Goal: Task Accomplishment & Management: Use online tool/utility

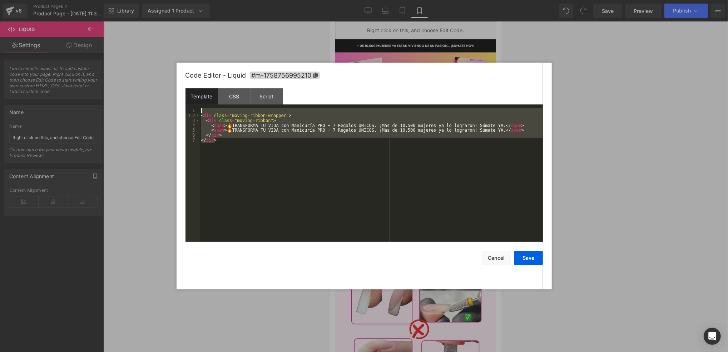
drag, startPoint x: 319, startPoint y: 158, endPoint x: 169, endPoint y: 97, distance: 162.2
click at [169, 97] on body "Liquid You are previewing how the will restyle your page. You can not edit Elem…" at bounding box center [364, 176] width 728 height 352
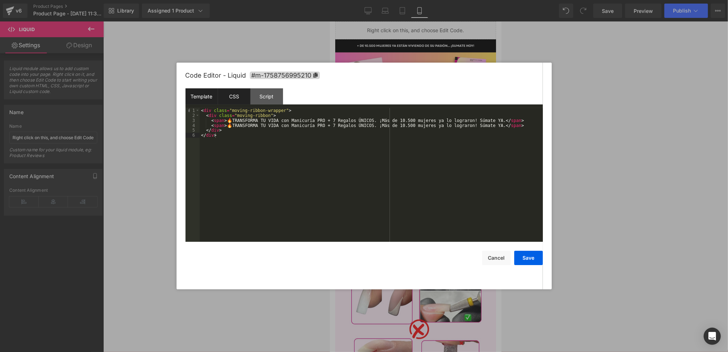
click at [234, 93] on div "CSS" at bounding box center [234, 96] width 33 height 16
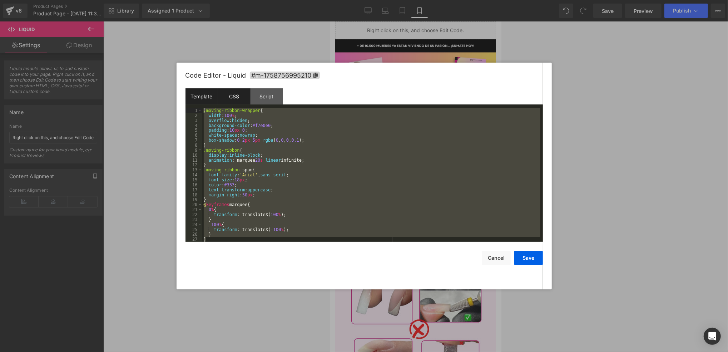
drag, startPoint x: 264, startPoint y: 235, endPoint x: 191, endPoint y: 89, distance: 163.1
click at [191, 89] on div "Template CSS Script Data 1 2 3 4 5 6 < div class = "moving-ribbon-wrapper" > < …" at bounding box center [365, 164] width 358 height 153
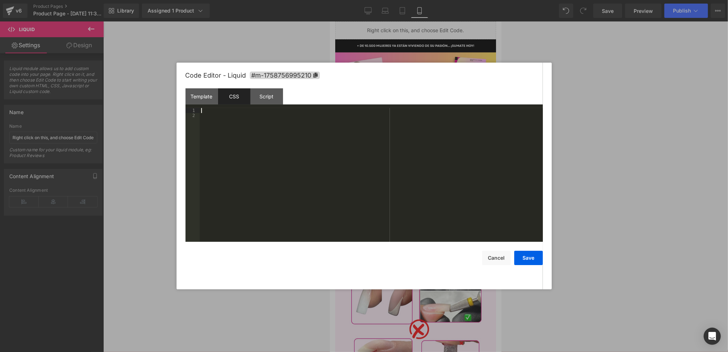
scroll to position [39, 0]
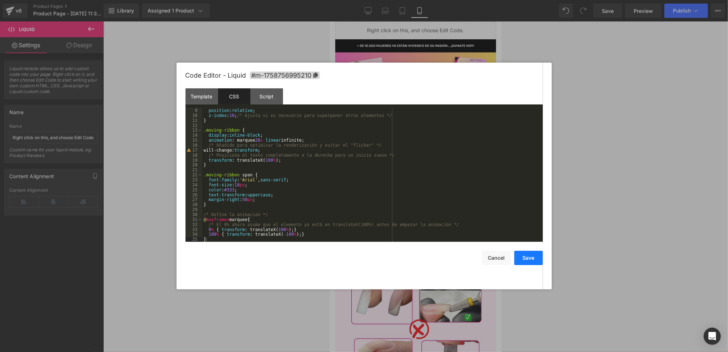
click at [526, 253] on button "Save" at bounding box center [529, 258] width 29 height 14
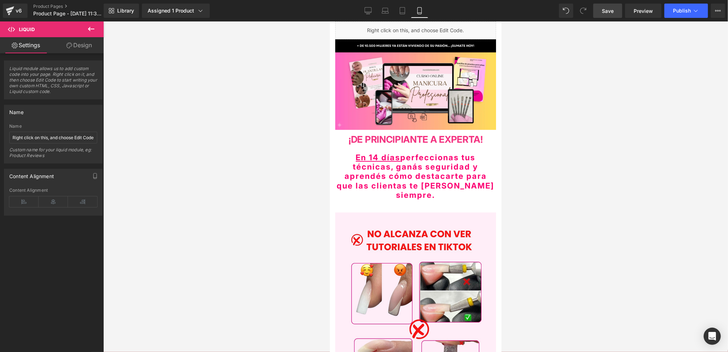
click at [604, 10] on span "Save" at bounding box center [608, 11] width 12 height 8
click at [676, 8] on span "Publish" at bounding box center [682, 11] width 18 height 6
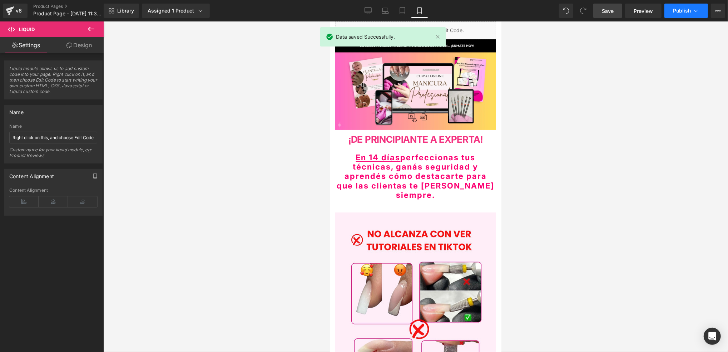
click at [678, 9] on span "Publish" at bounding box center [682, 11] width 18 height 6
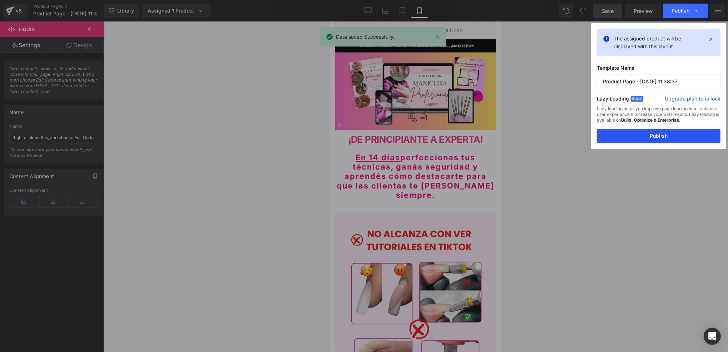
click at [642, 141] on button "Publish" at bounding box center [659, 136] width 124 height 14
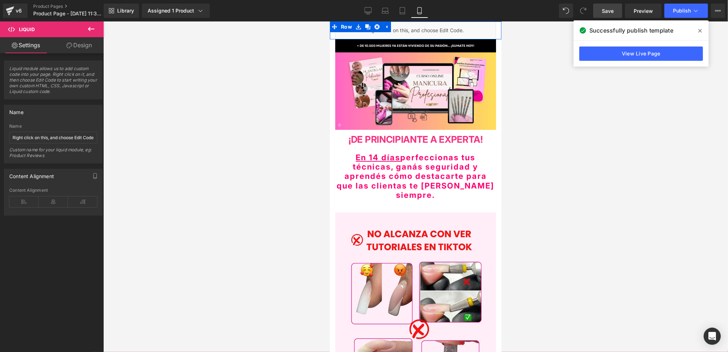
click at [422, 26] on div "Liquid" at bounding box center [415, 30] width 161 height 18
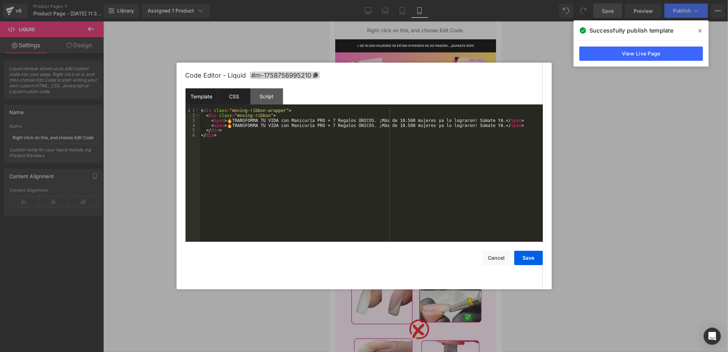
click at [225, 92] on div "CSS" at bounding box center [234, 96] width 33 height 16
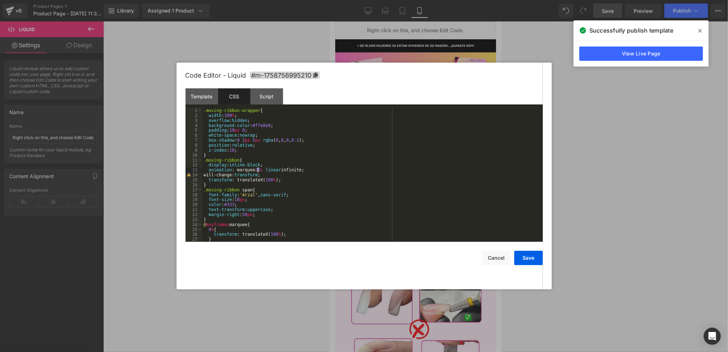
click at [259, 170] on div ".moving-ribbon-wrapper { width : 100 % ; overflow : hidden ; background-color :…" at bounding box center [371, 180] width 338 height 144
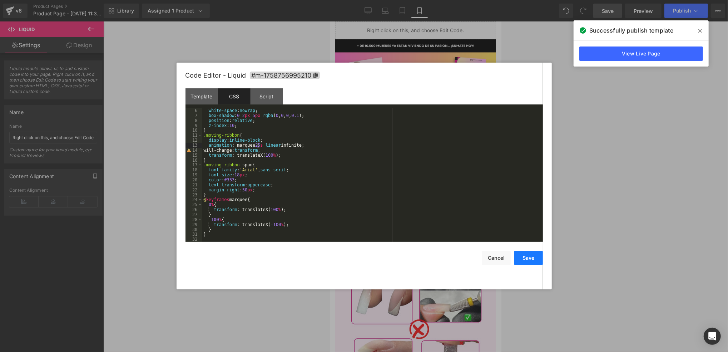
click at [531, 254] on button "Save" at bounding box center [529, 258] width 29 height 14
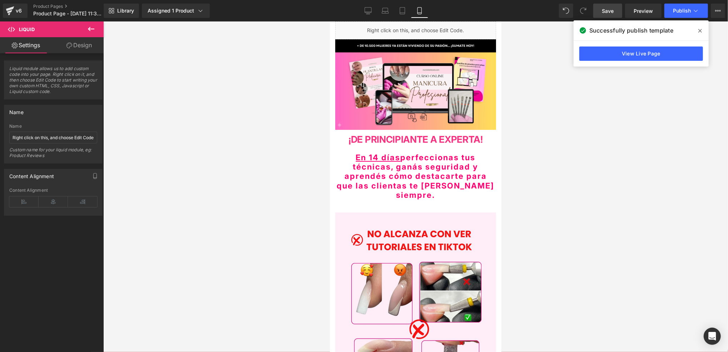
click at [600, 10] on link "Save" at bounding box center [608, 11] width 29 height 14
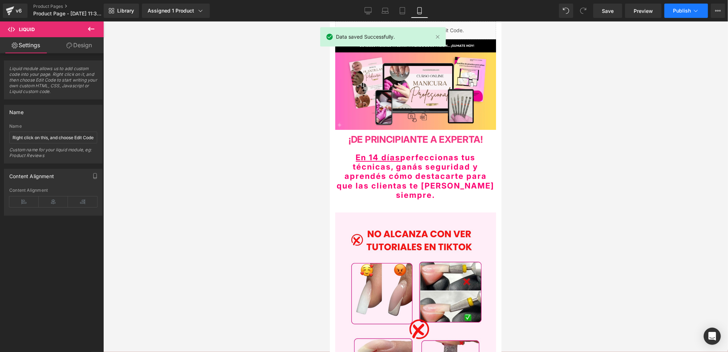
click at [691, 8] on span "Publish" at bounding box center [682, 11] width 18 height 6
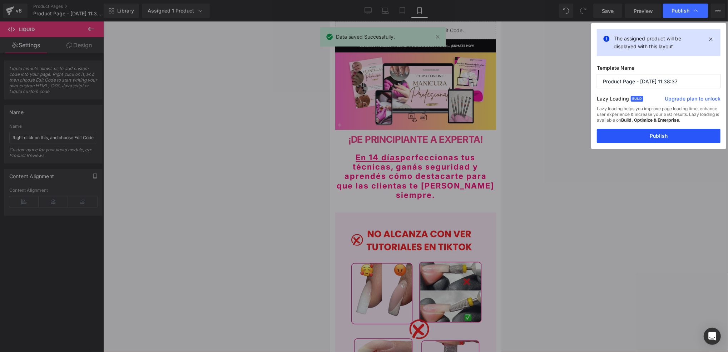
click at [671, 139] on button "Publish" at bounding box center [659, 136] width 124 height 14
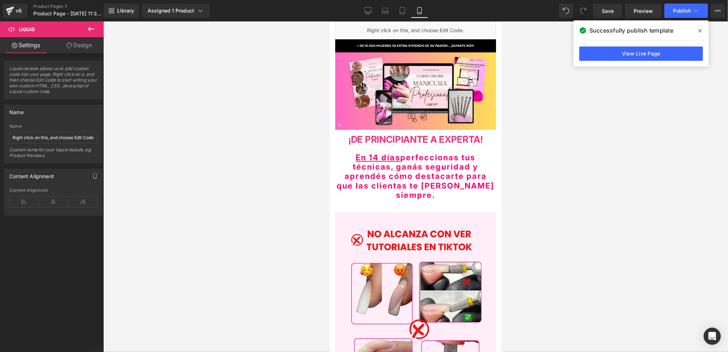
click at [93, 28] on icon at bounding box center [91, 29] width 9 height 9
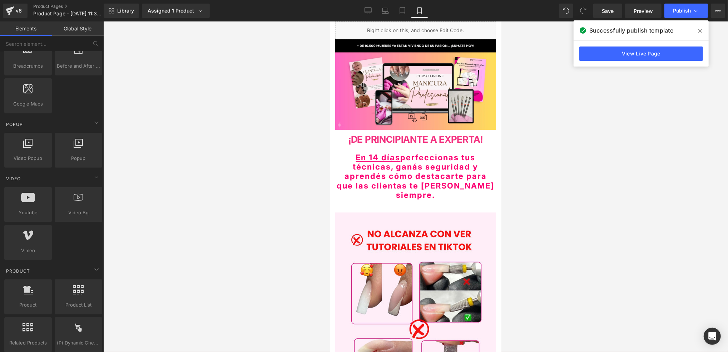
scroll to position [429, 0]
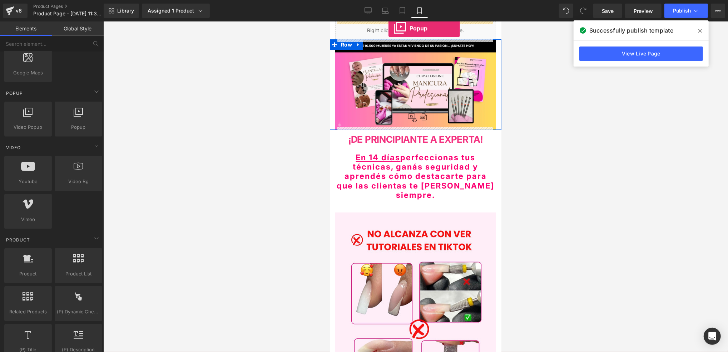
drag, startPoint x: 407, startPoint y: 142, endPoint x: 388, endPoint y: 28, distance: 115.9
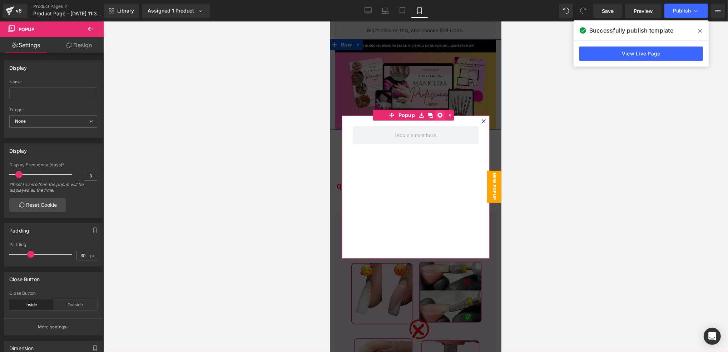
click at [438, 117] on icon at bounding box center [439, 114] width 5 height 5
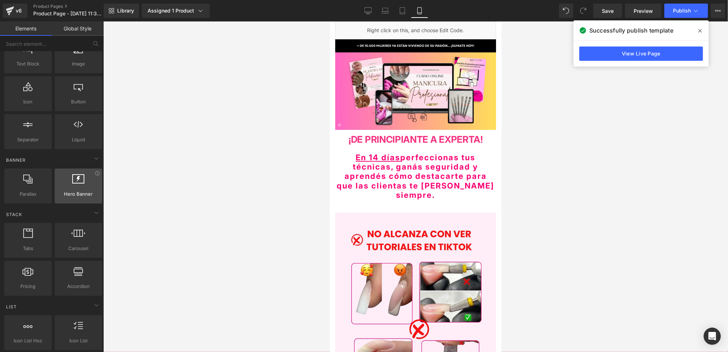
scroll to position [0, 0]
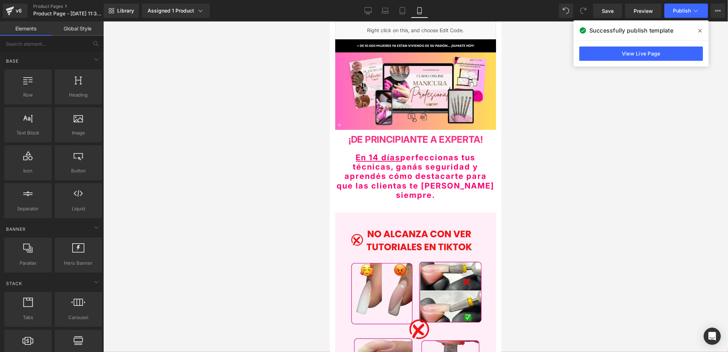
click at [266, 98] on div at bounding box center [415, 186] width 625 height 330
click at [425, 25] on ul "Liquid" at bounding box center [414, 26] width 48 height 11
click at [425, 25] on div "Liquid" at bounding box center [415, 30] width 161 height 18
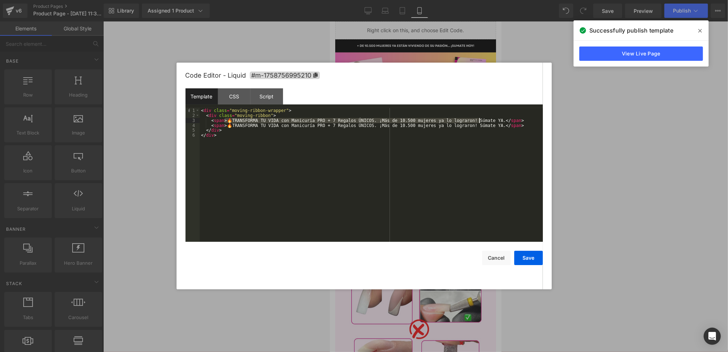
drag, startPoint x: 224, startPoint y: 122, endPoint x: 480, endPoint y: 122, distance: 255.7
click at [480, 122] on div "< div class = "moving-ribbon-wrapper" > < div class = "moving-ribbon" > < span …" at bounding box center [371, 180] width 343 height 144
click at [358, 119] on div "< div class = "moving-ribbon-wrapper" > < div class = "moving-ribbon" > < span …" at bounding box center [371, 175] width 343 height 134
drag, startPoint x: 505, startPoint y: 129, endPoint x: 208, endPoint y: 127, distance: 296.8
click at [208, 127] on div "< div class = "moving-ribbon-wrapper" > < div class = "moving-ribbon" > < span …" at bounding box center [371, 180] width 343 height 144
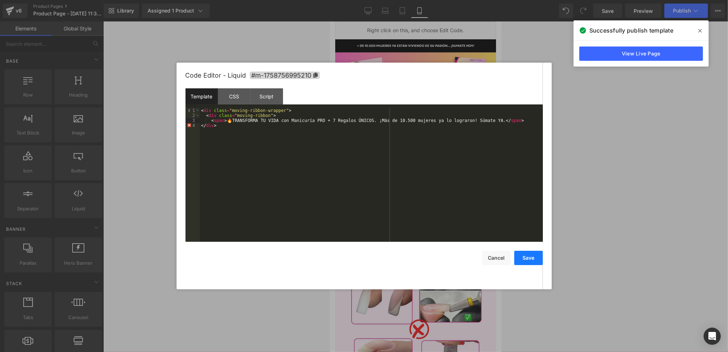
click at [530, 258] on button "Save" at bounding box center [529, 258] width 29 height 14
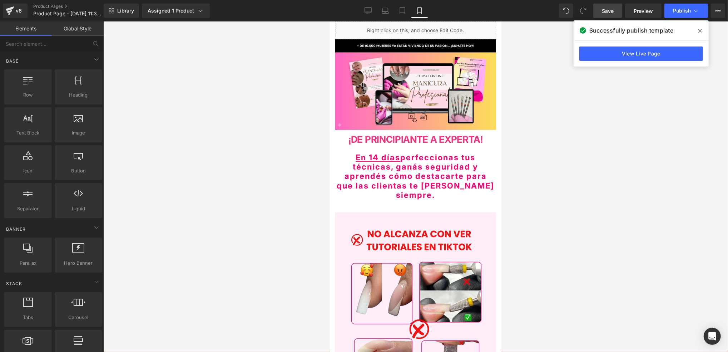
click at [614, 15] on link "Save" at bounding box center [608, 11] width 29 height 14
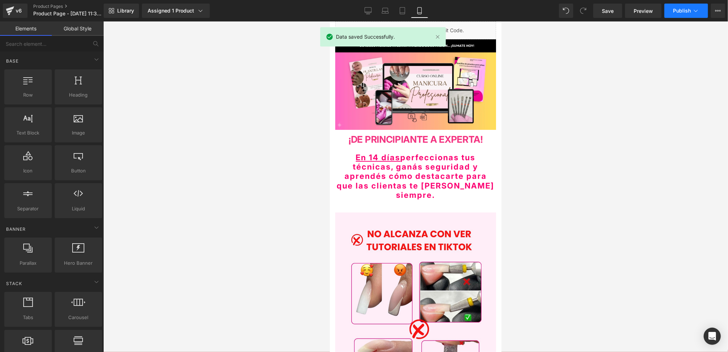
click at [677, 5] on button "Publish" at bounding box center [687, 11] width 44 height 14
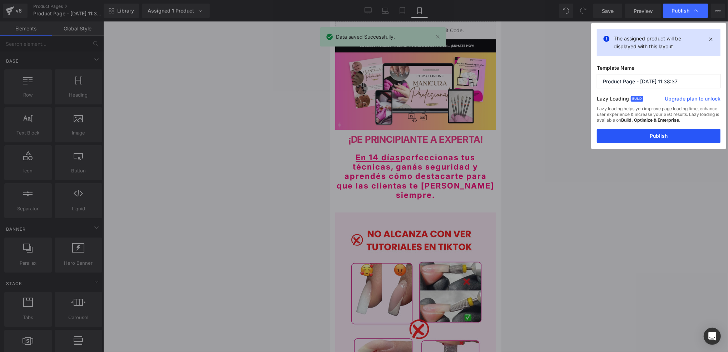
click at [654, 140] on button "Publish" at bounding box center [659, 136] width 124 height 14
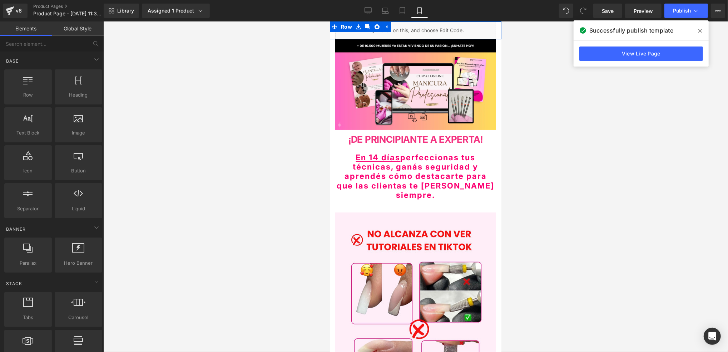
click at [423, 25] on div "Liquid" at bounding box center [415, 30] width 161 height 18
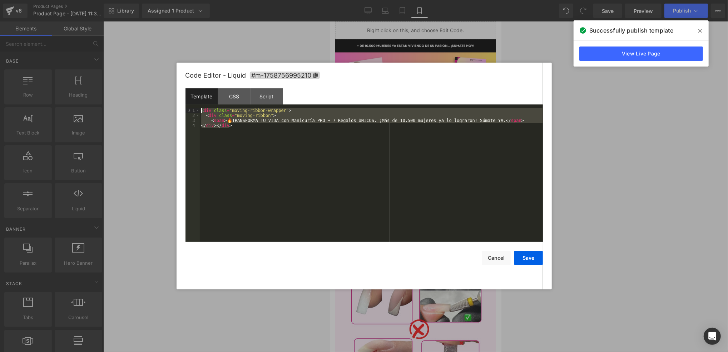
drag, startPoint x: 261, startPoint y: 146, endPoint x: 195, endPoint y: 99, distance: 81.4
click at [195, 99] on div "Template CSS Script Data 1 2 3 4 < div class = "moving-ribbon-wrapper" > < div …" at bounding box center [365, 164] width 358 height 153
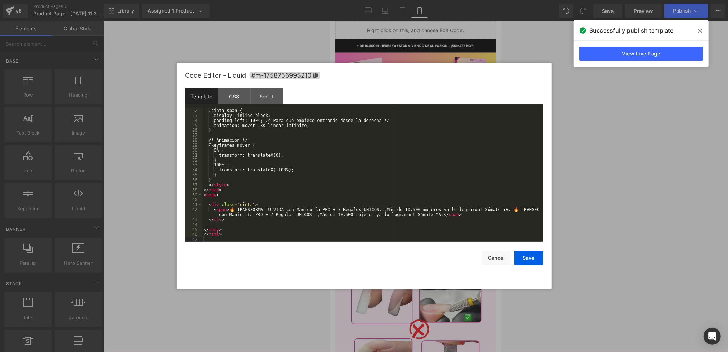
scroll to position [104, 0]
click at [241, 98] on div "CSS" at bounding box center [234, 96] width 33 height 16
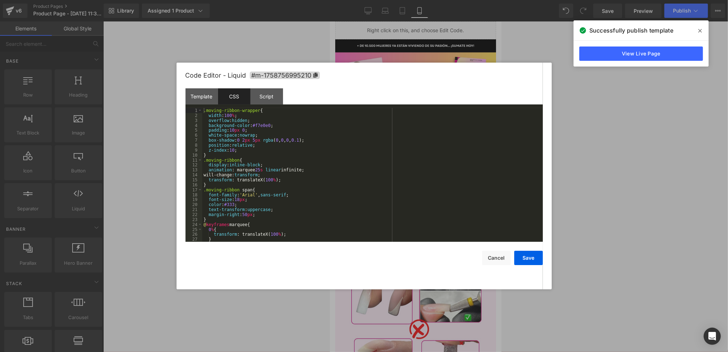
scroll to position [25, 0]
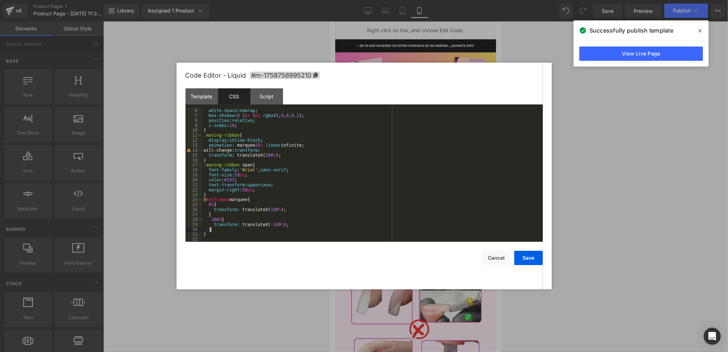
drag, startPoint x: 281, startPoint y: 231, endPoint x: 276, endPoint y: 228, distance: 5.8
click at [276, 228] on div "[PERSON_NAME]-space : nowrap ; box-shadow : 0 2 px 5 px rgba ( 0 , 0 , 0 , 0.1 …" at bounding box center [371, 180] width 338 height 144
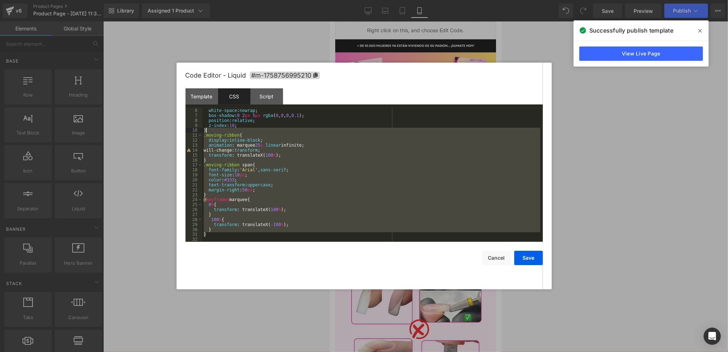
scroll to position [0, 0]
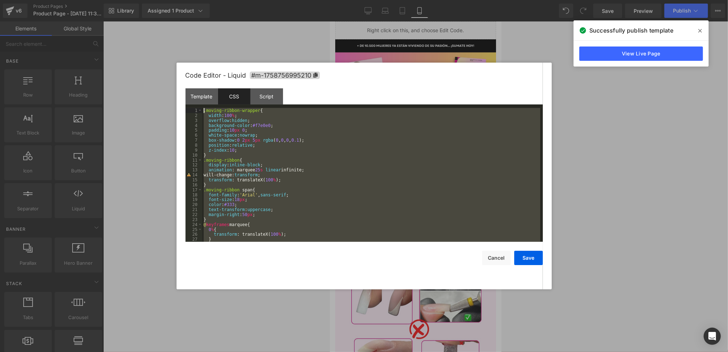
drag, startPoint x: 275, startPoint y: 235, endPoint x: 192, endPoint y: 78, distance: 177.7
click at [192, 78] on div "Code Editor - Liquid #m-1758756995210 Template CSS Script Data 22 23 24 25 26 2…" at bounding box center [365, 176] width 358 height 227
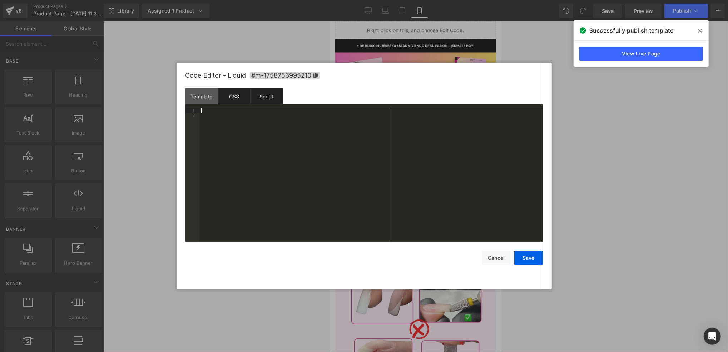
click at [264, 94] on div "Script" at bounding box center [267, 96] width 33 height 16
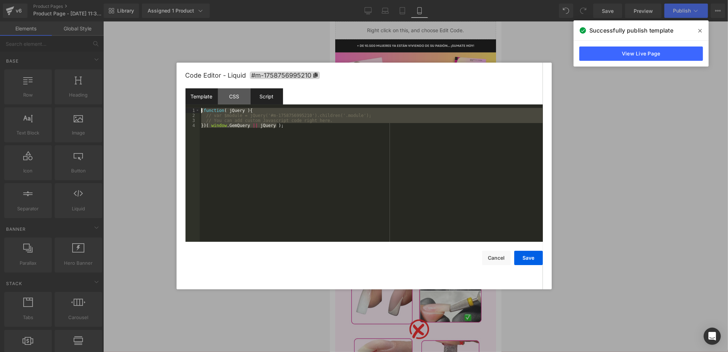
drag, startPoint x: 261, startPoint y: 150, endPoint x: 185, endPoint y: 91, distance: 96.1
click at [186, 90] on div "Template CSS Script Data 22 23 24 25 26 27 28 29 30 31 32 33 34 35 36 37 38 39 …" at bounding box center [365, 164] width 358 height 153
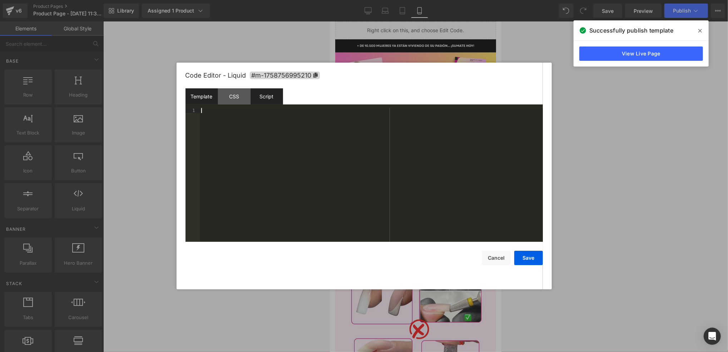
click at [205, 95] on div "Template" at bounding box center [202, 96] width 33 height 16
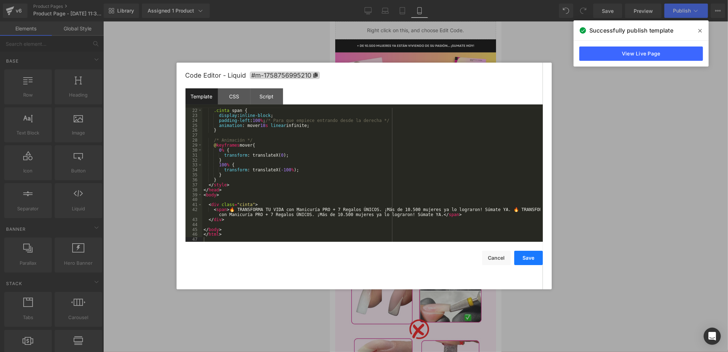
click at [534, 254] on button "Save" at bounding box center [529, 258] width 29 height 14
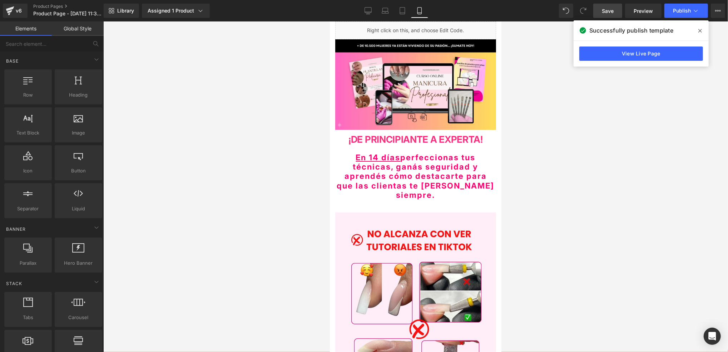
click at [617, 12] on link "Save" at bounding box center [608, 11] width 29 height 14
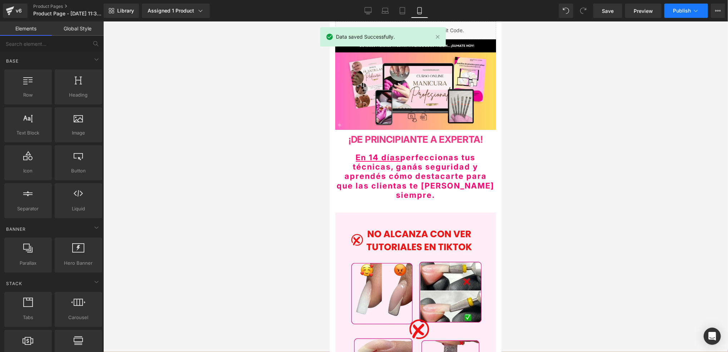
click at [684, 10] on span "Publish" at bounding box center [682, 11] width 18 height 6
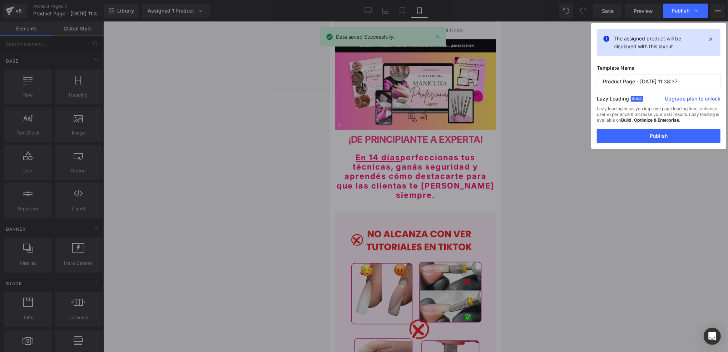
click at [674, 129] on button "Publish" at bounding box center [659, 136] width 124 height 14
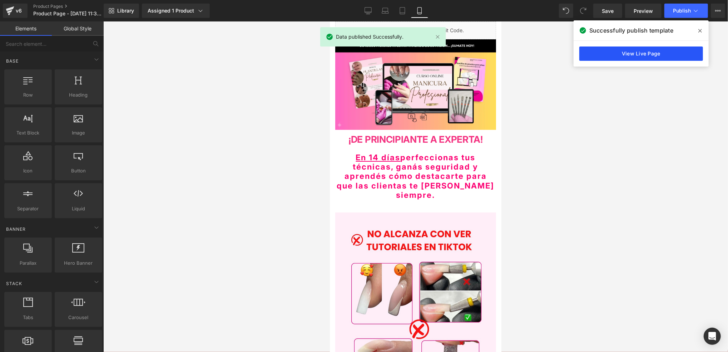
click at [644, 49] on link "View Live Page" at bounding box center [642, 53] width 124 height 14
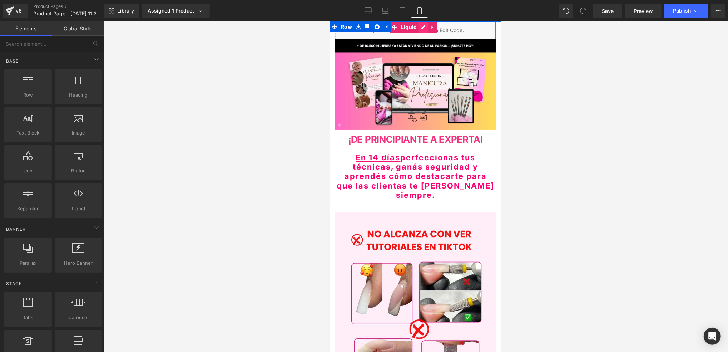
click at [424, 23] on div "Liquid" at bounding box center [415, 30] width 161 height 18
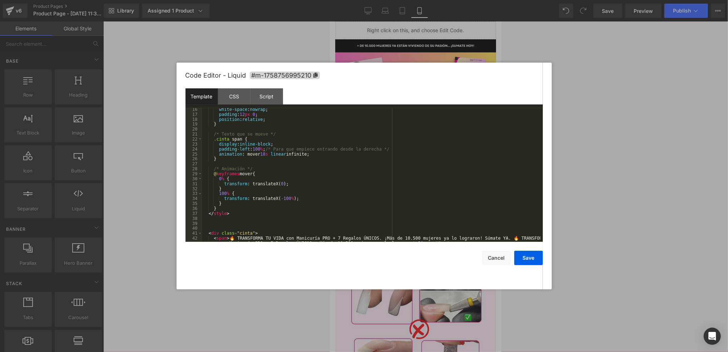
scroll to position [75, 0]
click at [236, 100] on div "CSS" at bounding box center [234, 96] width 33 height 16
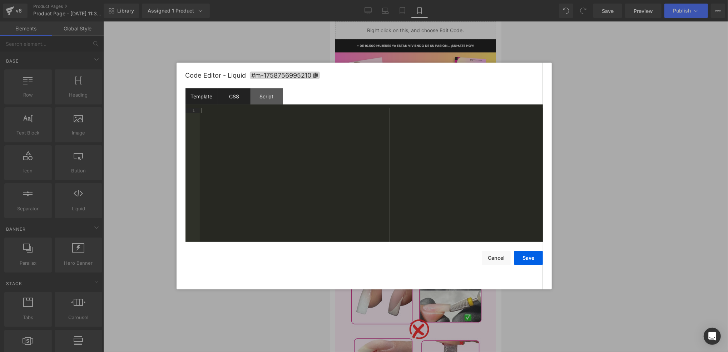
click at [197, 96] on div "Template" at bounding box center [202, 96] width 33 height 16
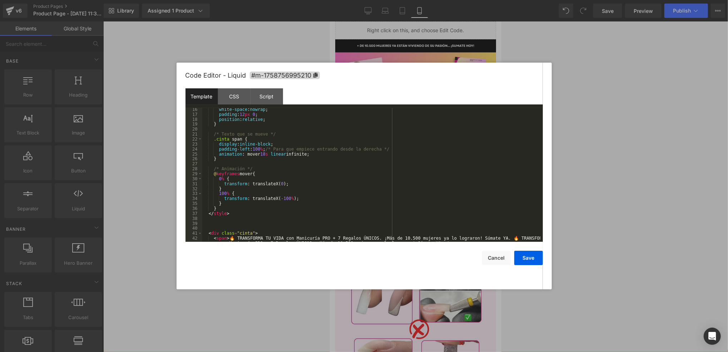
click at [261, 154] on div "[PERSON_NAME]-space : nowrap ; padding : 12 px 0 ; position : relative ; } /* T…" at bounding box center [371, 181] width 338 height 149
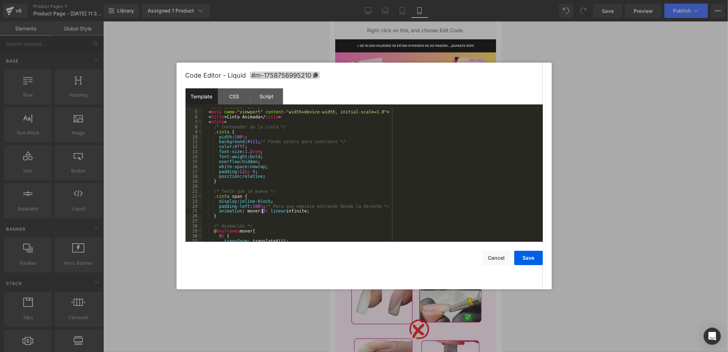
scroll to position [0, 0]
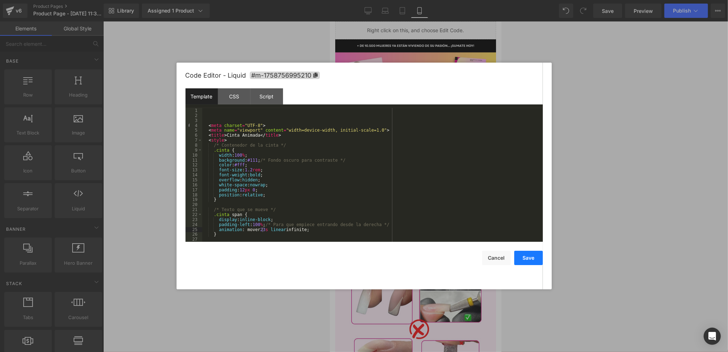
click at [530, 262] on button "Save" at bounding box center [529, 258] width 29 height 14
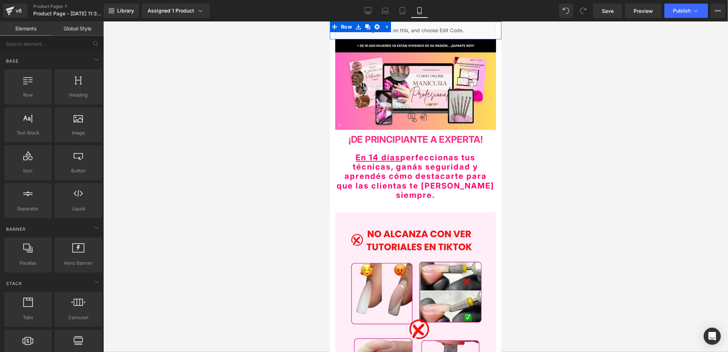
click at [421, 28] on div "Liquid" at bounding box center [415, 30] width 161 height 18
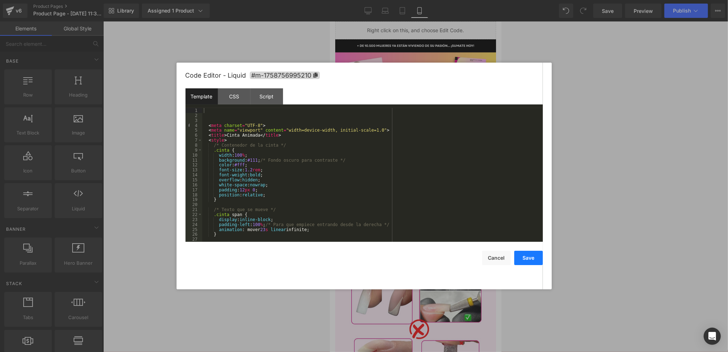
click at [533, 259] on button "Save" at bounding box center [529, 258] width 29 height 14
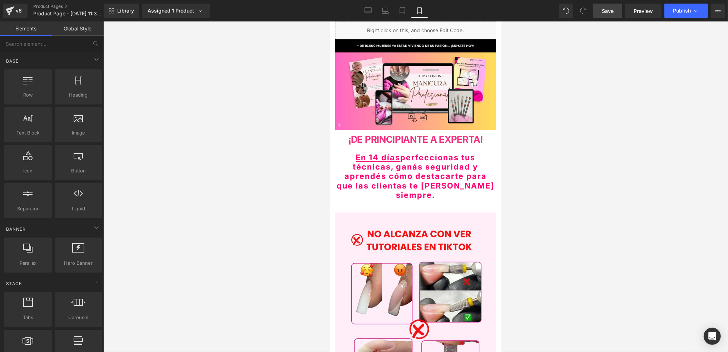
click at [602, 6] on link "Save" at bounding box center [608, 11] width 29 height 14
click at [423, 24] on div "Liquid" at bounding box center [415, 30] width 161 height 18
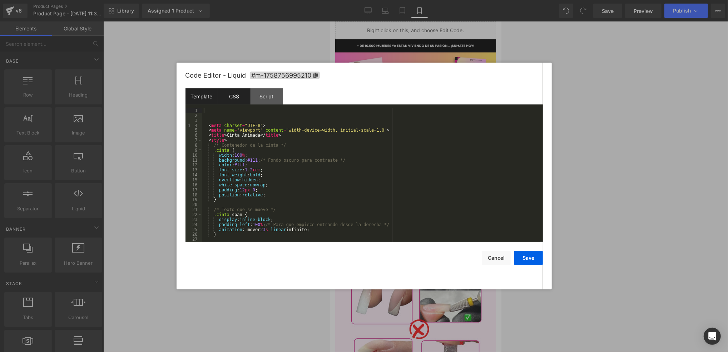
click at [239, 90] on div "CSS" at bounding box center [234, 96] width 33 height 16
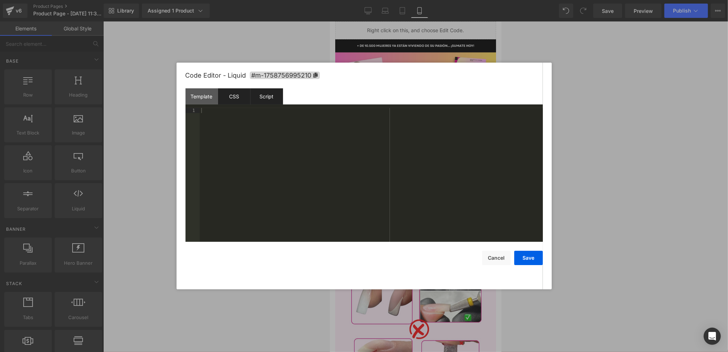
click at [270, 90] on div "Script" at bounding box center [267, 96] width 33 height 16
click at [207, 102] on div "Template" at bounding box center [202, 96] width 33 height 16
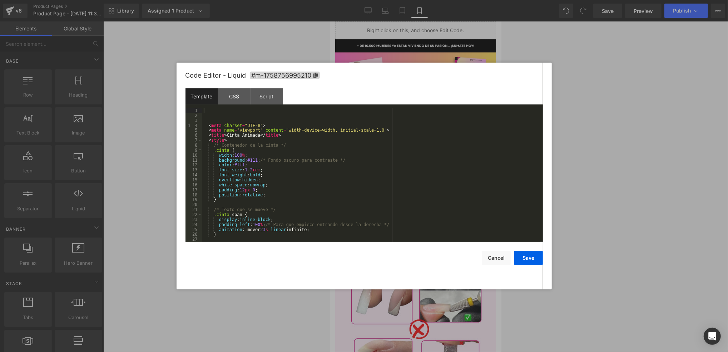
drag, startPoint x: 524, startPoint y: 261, endPoint x: 531, endPoint y: 232, distance: 29.1
click at [524, 259] on button "Save" at bounding box center [529, 258] width 29 height 14
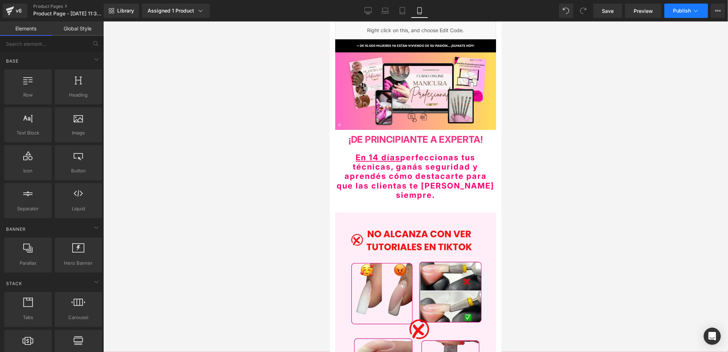
click at [688, 13] on span "Publish" at bounding box center [682, 11] width 18 height 6
click at [605, 8] on span "Save" at bounding box center [608, 11] width 12 height 8
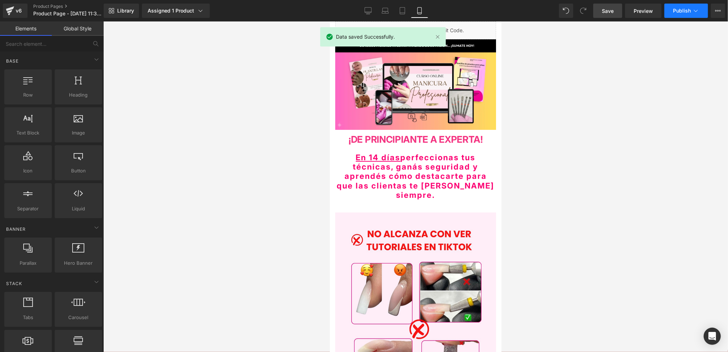
click at [682, 10] on span "Publish" at bounding box center [682, 11] width 18 height 6
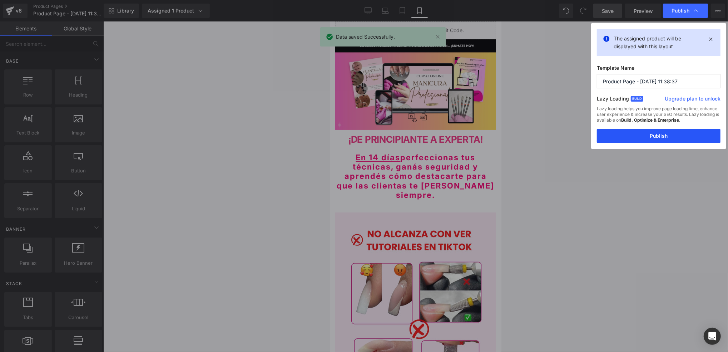
click at [634, 142] on button "Publish" at bounding box center [659, 136] width 124 height 14
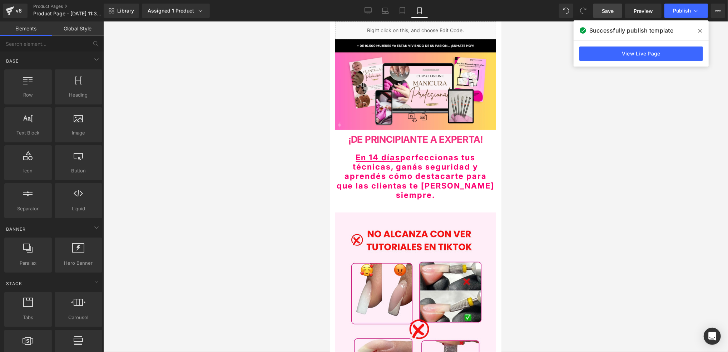
click at [552, 100] on div at bounding box center [415, 186] width 625 height 330
click at [699, 32] on icon at bounding box center [701, 31] width 4 height 4
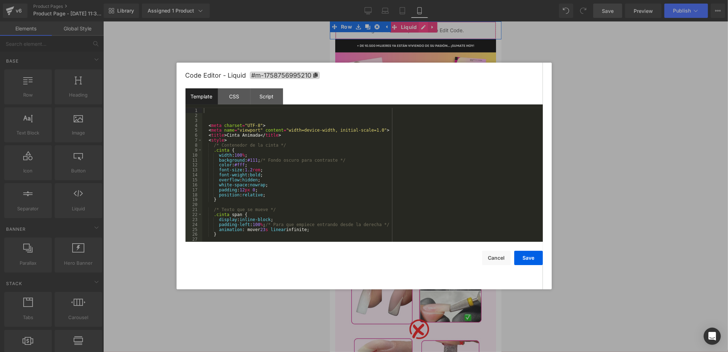
click at [423, 30] on div "Liquid" at bounding box center [415, 30] width 161 height 18
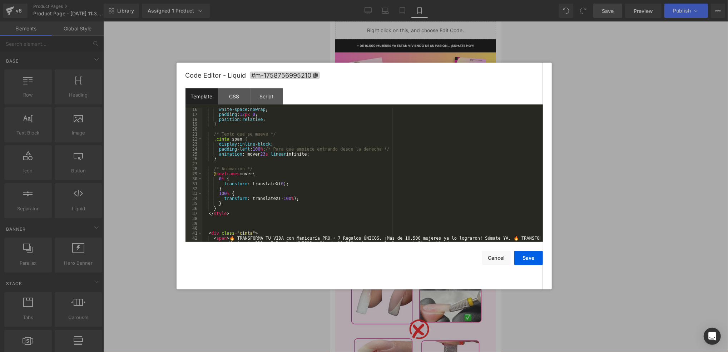
scroll to position [104, 0]
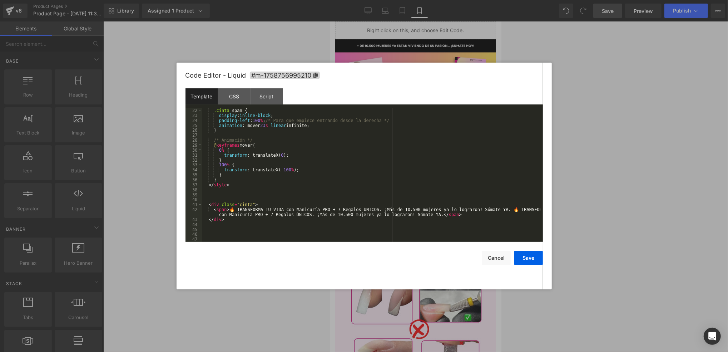
click at [629, 142] on div at bounding box center [364, 176] width 728 height 352
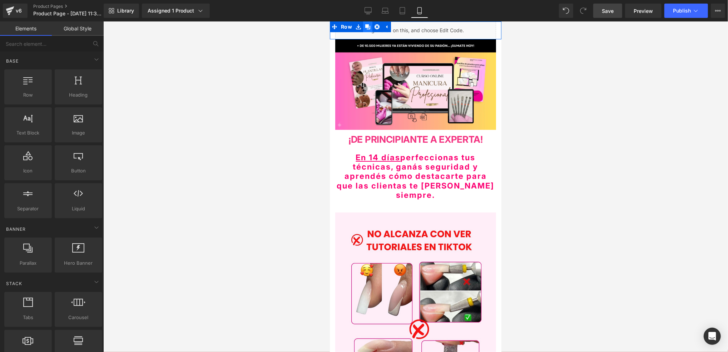
click at [365, 26] on icon at bounding box center [367, 26] width 5 height 5
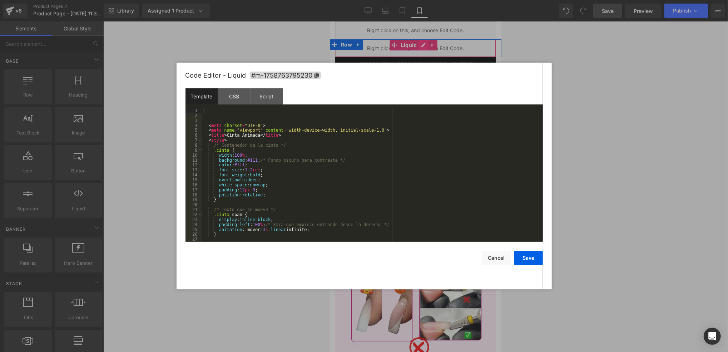
click at [422, 45] on div "Liquid" at bounding box center [415, 48] width 161 height 18
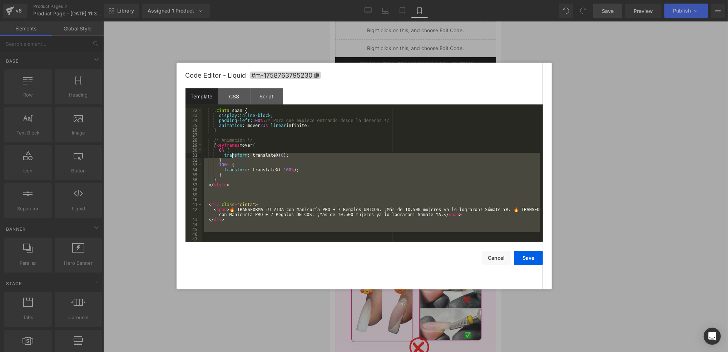
scroll to position [0, 0]
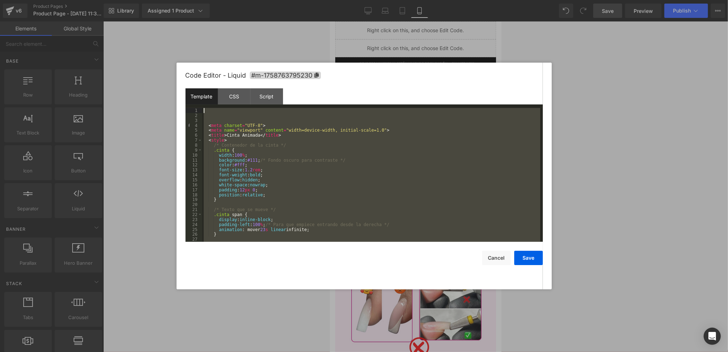
drag, startPoint x: 487, startPoint y: 235, endPoint x: 201, endPoint y: 71, distance: 330.0
click at [201, 71] on div "Code Editor - Liquid #m-1758763795230 Template CSS Script Data 1 2 3 4 5 6 7 8 …" at bounding box center [365, 176] width 358 height 227
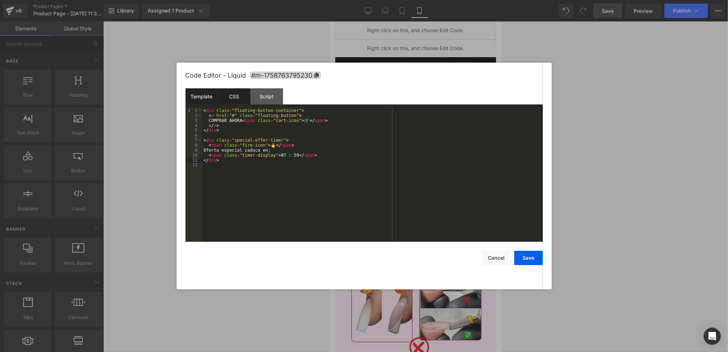
click at [236, 99] on div "CSS" at bounding box center [234, 96] width 33 height 16
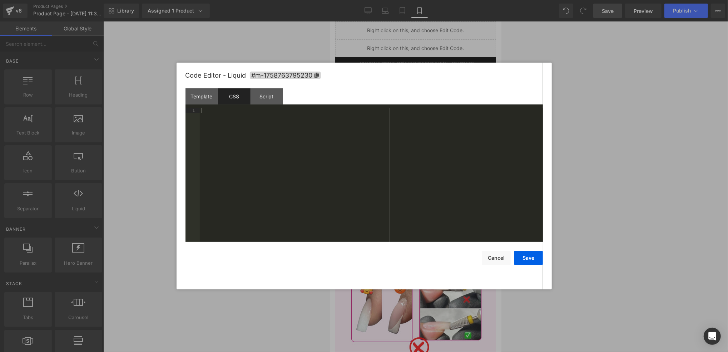
click at [254, 132] on div at bounding box center [371, 180] width 343 height 144
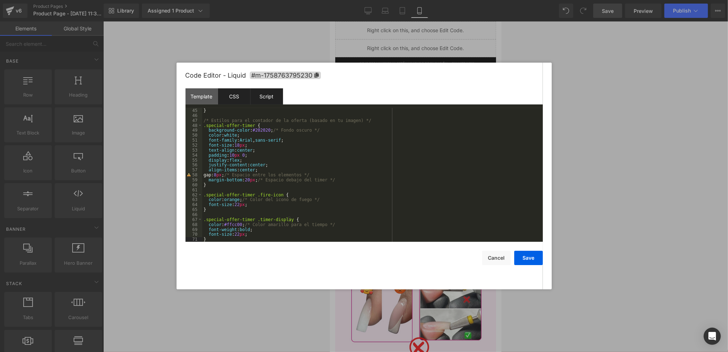
click at [270, 92] on div "Script" at bounding box center [267, 96] width 33 height 16
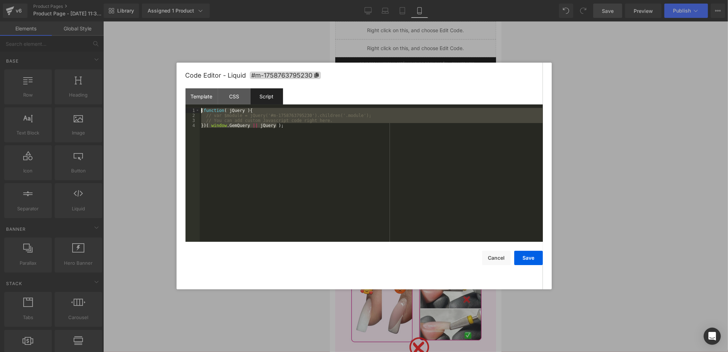
drag, startPoint x: 282, startPoint y: 152, endPoint x: 173, endPoint y: 108, distance: 117.3
click at [173, 108] on body "Popup You are previewing how the will restyle your page. You can not edit Eleme…" at bounding box center [364, 176] width 728 height 352
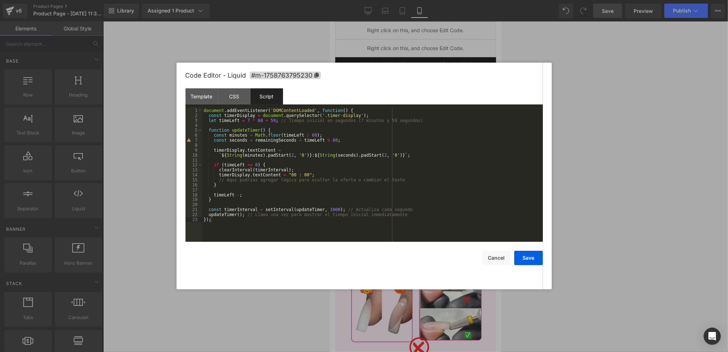
click at [544, 257] on div "Code Editor - Liquid #m-1758763795230 Template CSS Script Data 1 2 3 4 5 6 7 8 …" at bounding box center [364, 176] width 375 height 227
click at [538, 257] on button "Save" at bounding box center [529, 258] width 29 height 14
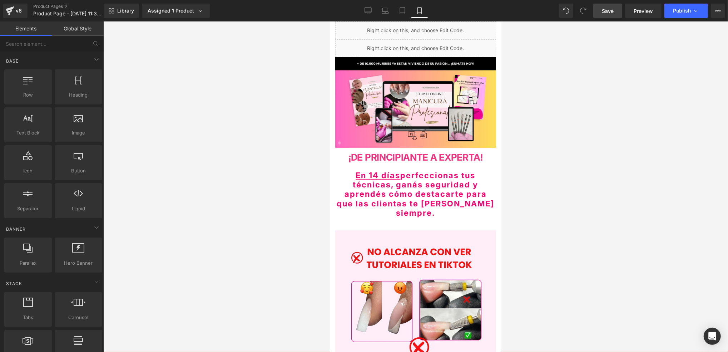
click at [617, 10] on link "Save" at bounding box center [608, 11] width 29 height 14
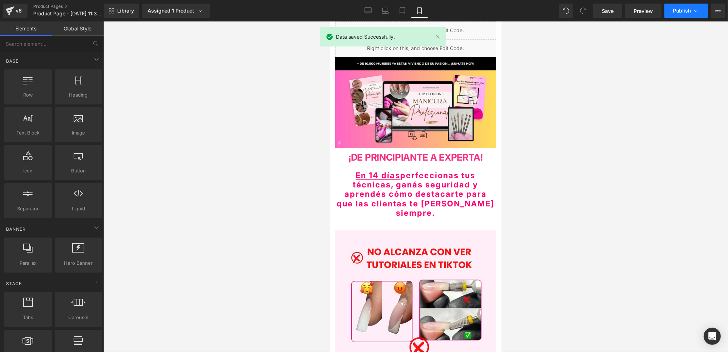
click at [688, 8] on span "Publish" at bounding box center [682, 11] width 18 height 6
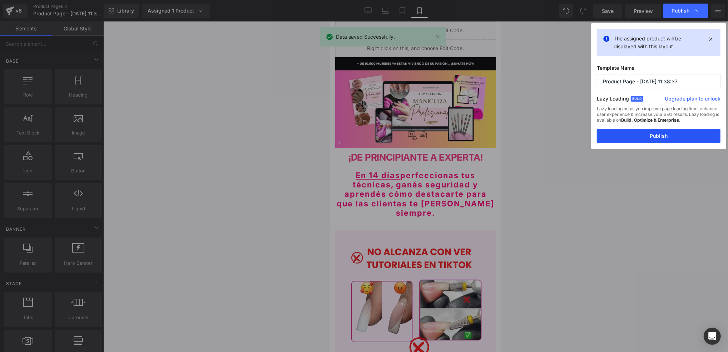
click at [641, 141] on button "Publish" at bounding box center [659, 136] width 124 height 14
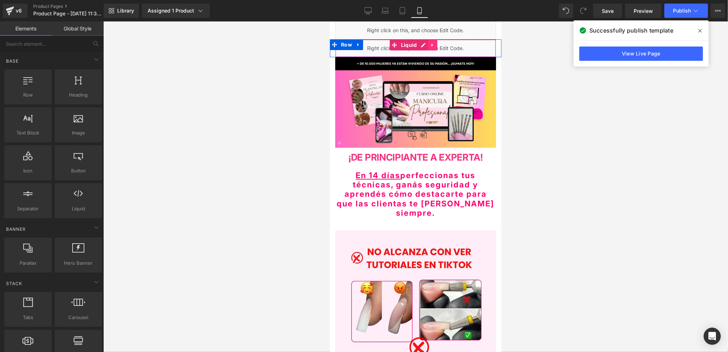
click at [431, 46] on icon at bounding box center [432, 44] width 5 height 5
click at [358, 46] on icon at bounding box center [358, 44] width 5 height 5
click at [380, 40] on link at bounding box center [376, 44] width 9 height 11
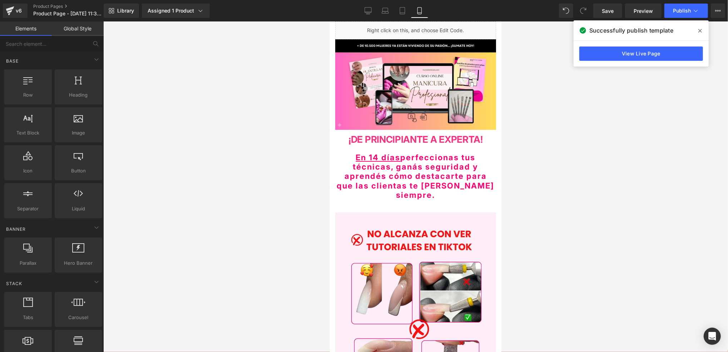
click at [557, 70] on div at bounding box center [415, 186] width 625 height 330
click at [606, 14] on span "Save" at bounding box center [608, 11] width 12 height 8
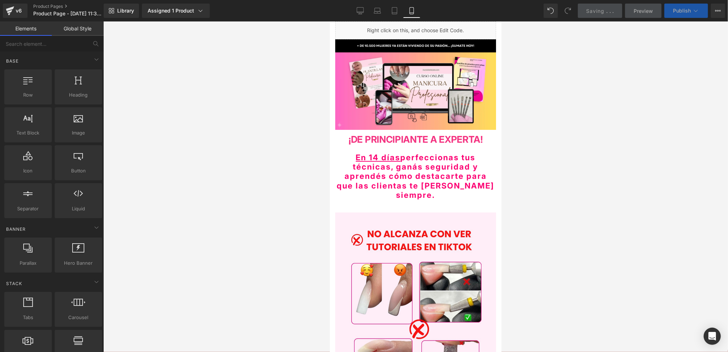
click at [681, 8] on span "Publish" at bounding box center [682, 11] width 18 height 6
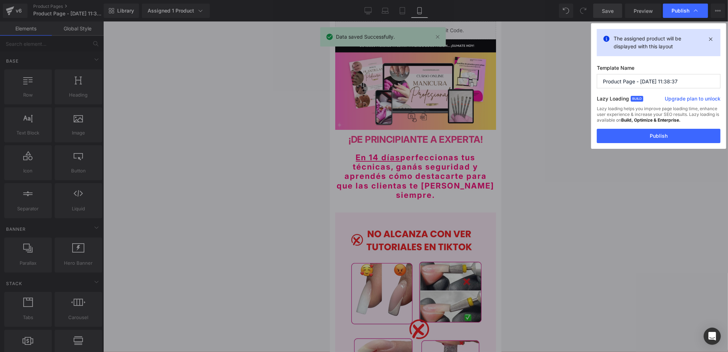
click at [681, 8] on span "Publish" at bounding box center [681, 11] width 18 height 6
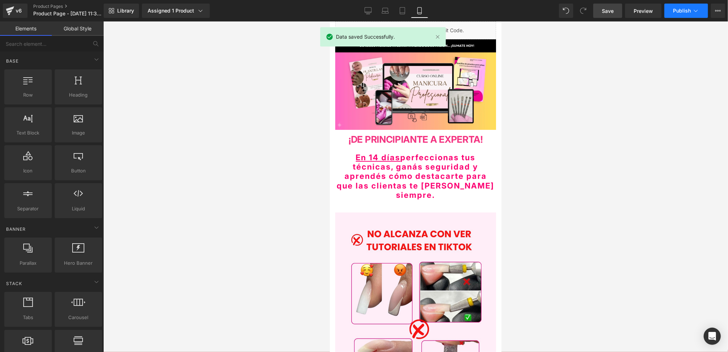
click at [679, 9] on span "Publish" at bounding box center [682, 11] width 18 height 6
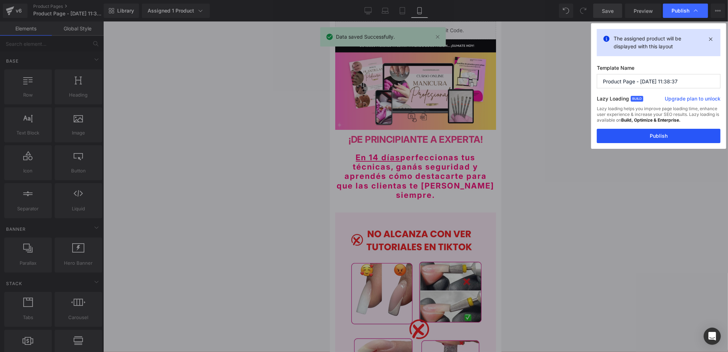
drag, startPoint x: 634, startPoint y: 127, endPoint x: 634, endPoint y: 131, distance: 4.6
click at [634, 127] on div "Lazy loading helps you improve page loading time, enhance user experience & inc…" at bounding box center [659, 117] width 124 height 23
click at [634, 132] on button "Publish" at bounding box center [659, 136] width 124 height 14
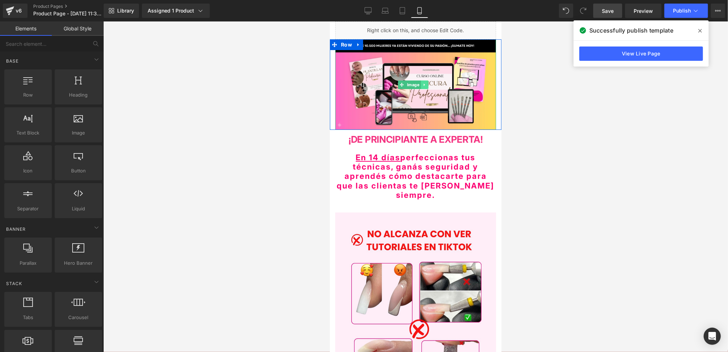
click at [422, 82] on icon at bounding box center [424, 84] width 4 height 4
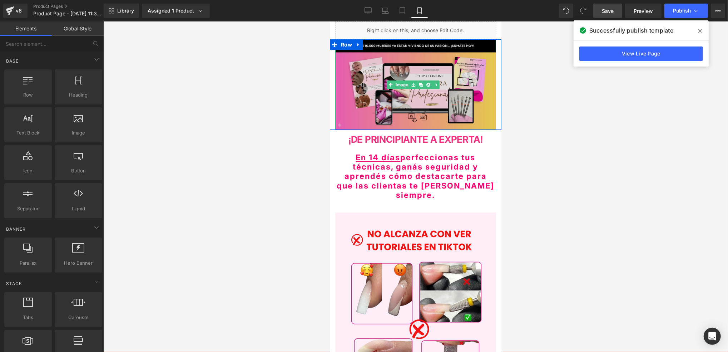
click at [456, 79] on img at bounding box center [415, 84] width 161 height 90
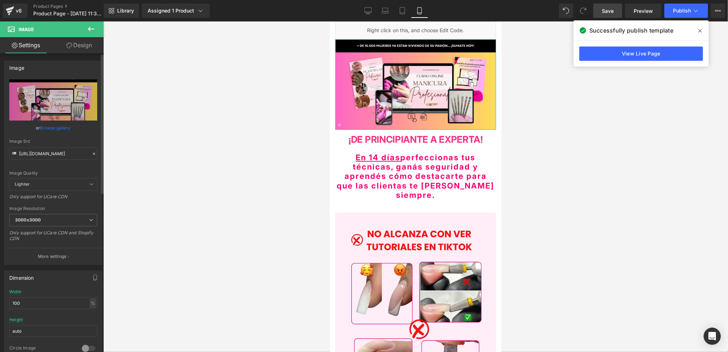
click at [93, 153] on icon at bounding box center [94, 154] width 2 height 2
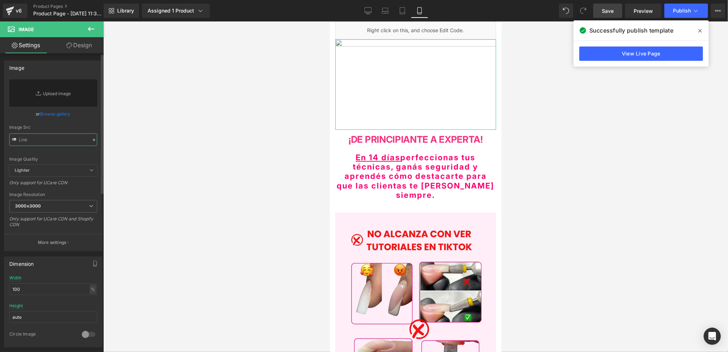
click at [69, 142] on input "text" at bounding box center [53, 139] width 88 height 13
paste input "[URL][DOMAIN_NAME]"
type input "[URL][DOMAIN_NAME]"
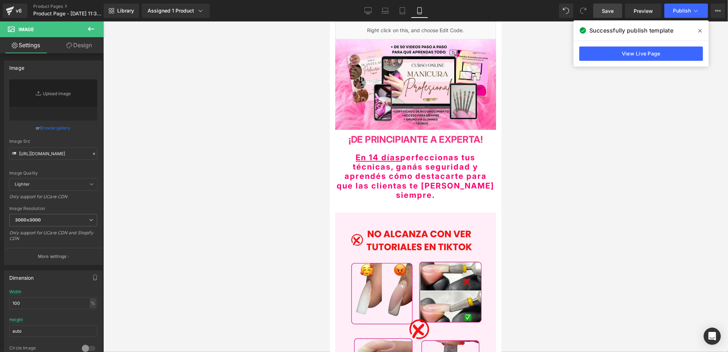
click at [136, 137] on div at bounding box center [415, 186] width 625 height 330
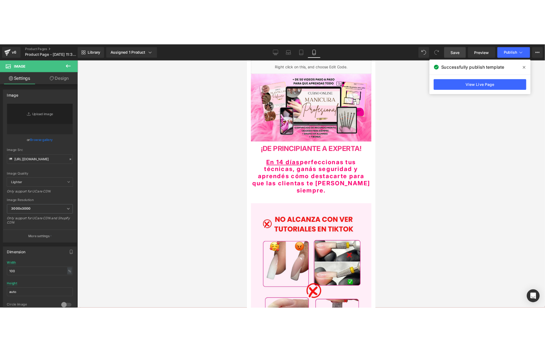
scroll to position [0, 0]
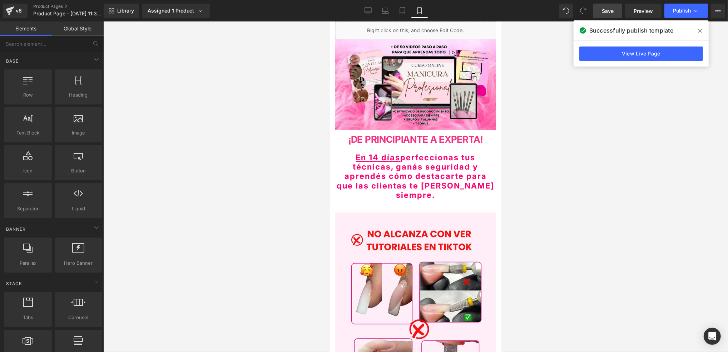
click at [526, 121] on div at bounding box center [415, 186] width 625 height 330
click at [604, 14] on span "Save" at bounding box center [608, 11] width 12 height 8
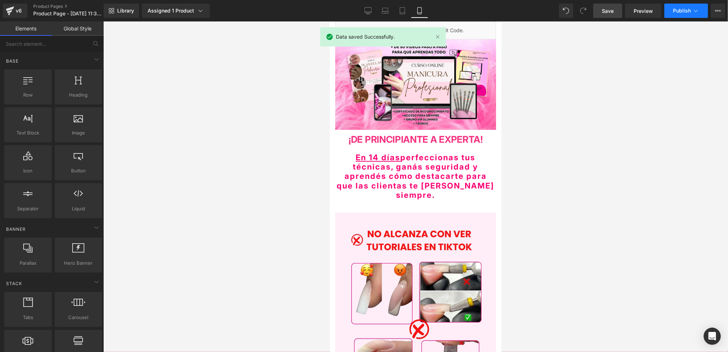
click at [691, 13] on span "Publish" at bounding box center [682, 11] width 18 height 6
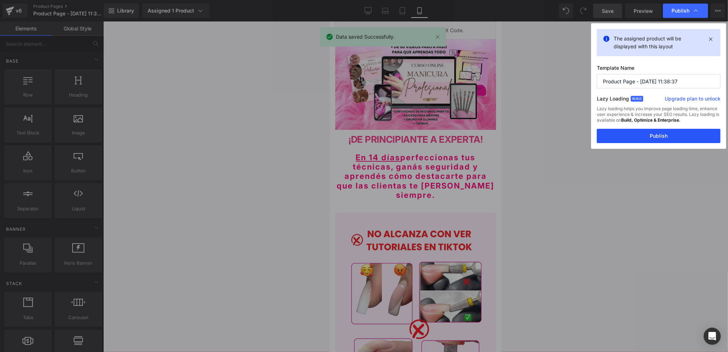
click at [645, 132] on button "Publish" at bounding box center [659, 136] width 124 height 14
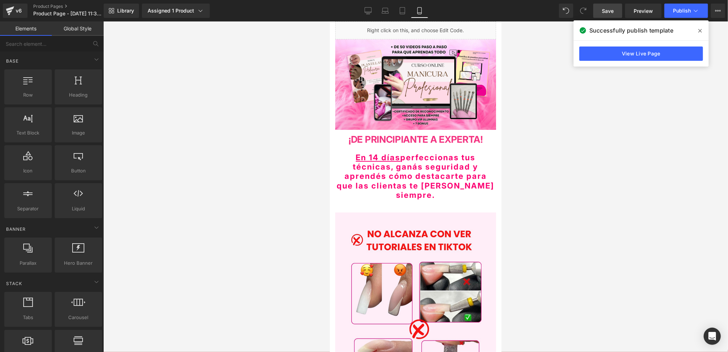
click at [544, 165] on div at bounding box center [415, 186] width 625 height 330
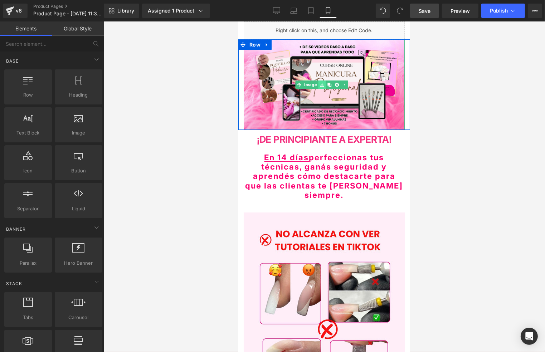
click at [364, 65] on img at bounding box center [323, 84] width 161 height 90
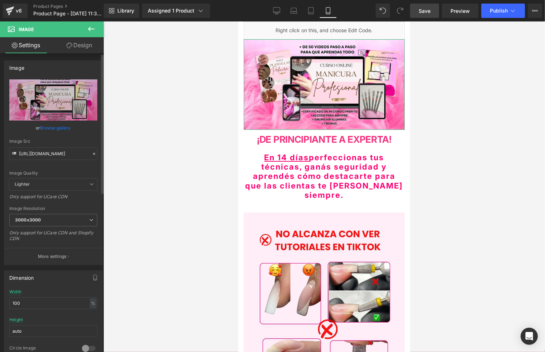
click at [92, 154] on icon at bounding box center [94, 153] width 5 height 5
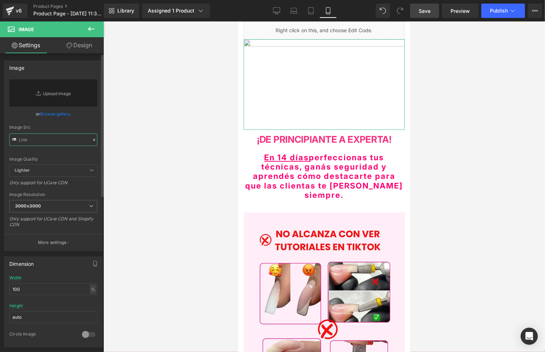
click at [72, 140] on input "text" at bounding box center [53, 139] width 88 height 13
paste input "[URL][DOMAIN_NAME]"
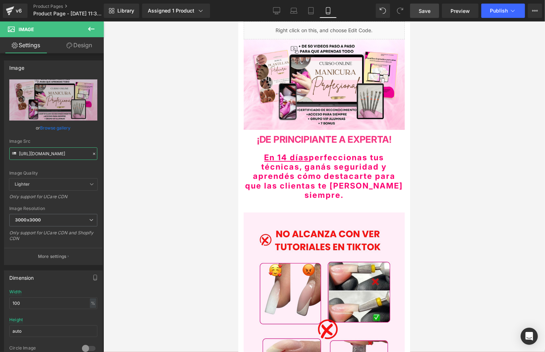
type input "[URL][DOMAIN_NAME]"
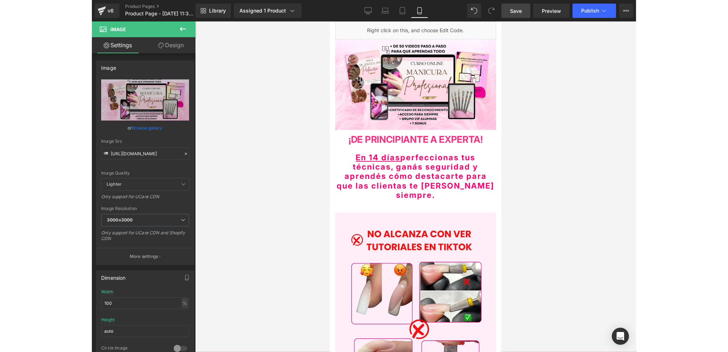
scroll to position [0, 0]
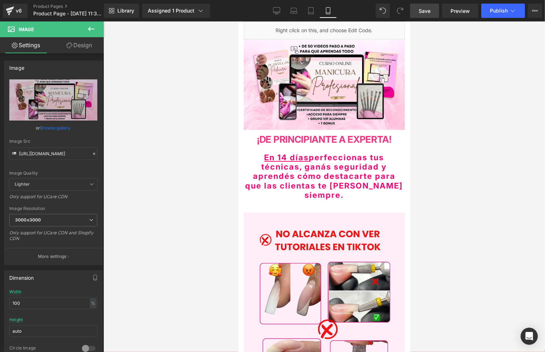
click at [420, 9] on span "Save" at bounding box center [424, 11] width 12 height 8
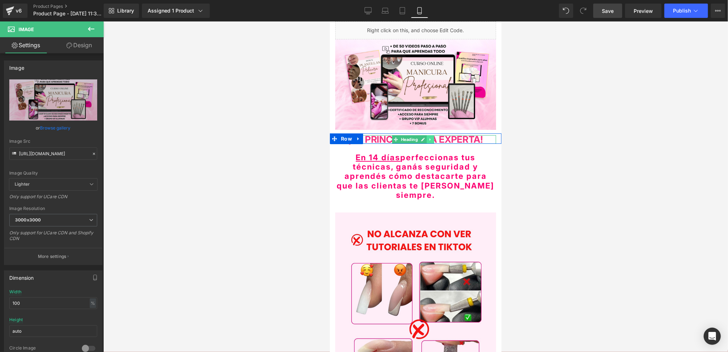
click at [429, 135] on link at bounding box center [431, 139] width 8 height 9
click at [462, 135] on strong "E PRINCIPIANTE A EXPERTA!" at bounding box center [420, 138] width 126 height 11
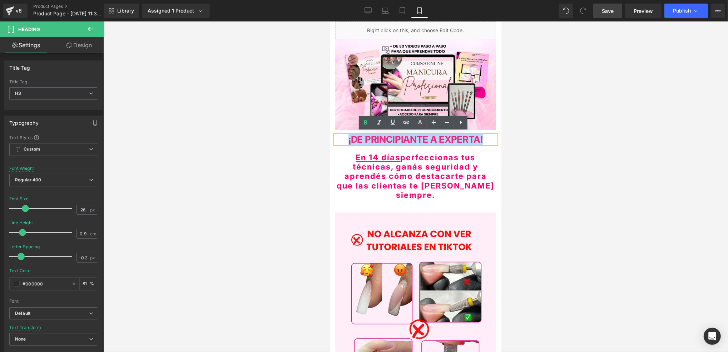
drag, startPoint x: 485, startPoint y: 137, endPoint x: 342, endPoint y: 139, distance: 142.7
click at [342, 139] on h3 "¡D E PRINCIPIANTE A EXPERTA!" at bounding box center [415, 139] width 161 height 8
copy span "¡D E PRINCIPIANTE A EXPERTA!"
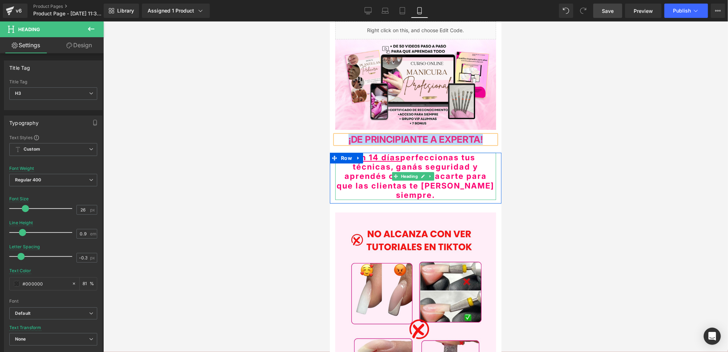
click at [391, 175] on span "En 14 días perfeccionas tus técnicas, ganás seguridad y aprendés cómo destacart…" at bounding box center [416, 175] width 158 height 47
click at [452, 175] on span "En 14 días perfeccionas tus técnicas, ganás seguridad y aprendés cómo destacart…" at bounding box center [416, 175] width 158 height 47
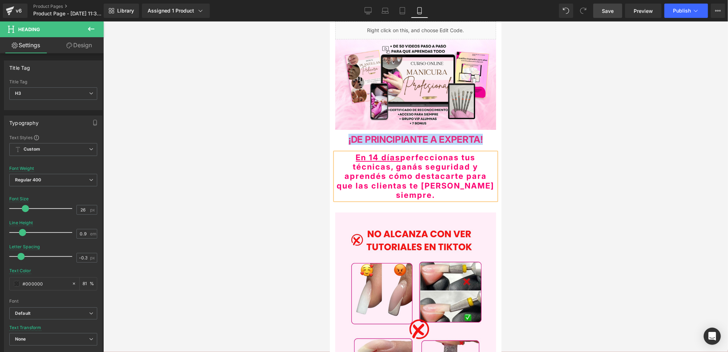
click at [485, 181] on span "En 14 días perfeccionas tus técnicas, ganás seguridad y aprendés cómo destacart…" at bounding box center [416, 175] width 158 height 47
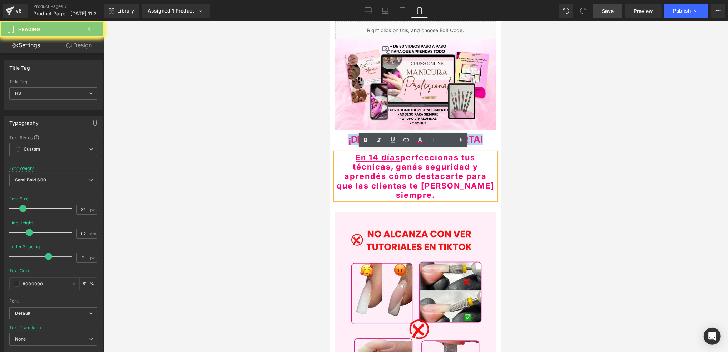
drag, startPoint x: 488, startPoint y: 183, endPoint x: 350, endPoint y: 153, distance: 140.8
click at [349, 153] on h3 "En 14 días perfeccionas tus técnicas, ganás seguridad y aprendés cómo destacart…" at bounding box center [415, 175] width 161 height 47
copy span "¡D E PRINCIPIANTE A EXPERTA!"
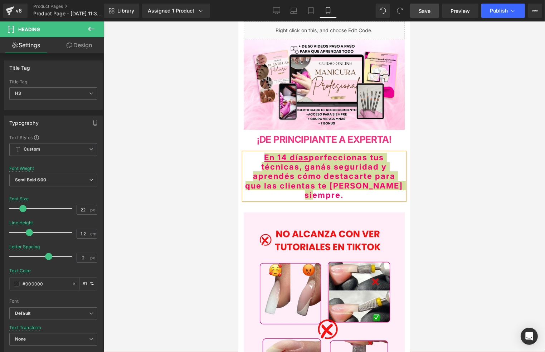
click at [426, 151] on div at bounding box center [323, 186] width 441 height 330
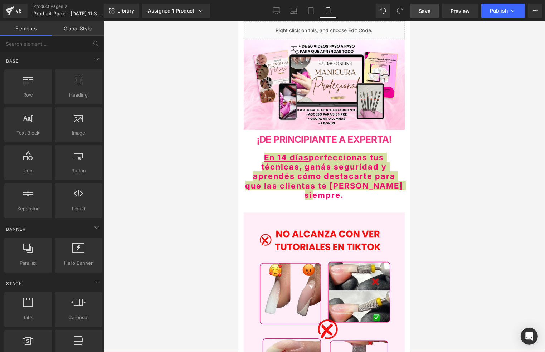
click at [446, 173] on div at bounding box center [323, 186] width 441 height 330
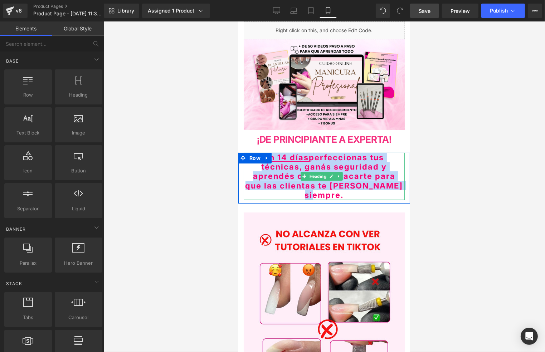
click at [381, 173] on span "En 14 días perfeccionas tus técnicas, ganás seguridad y aprendés cómo destacart…" at bounding box center [324, 175] width 158 height 47
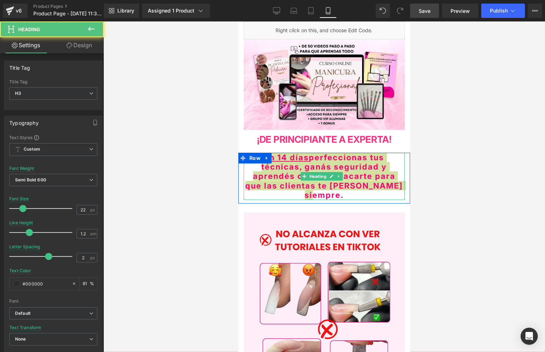
click at [427, 172] on div at bounding box center [323, 186] width 441 height 330
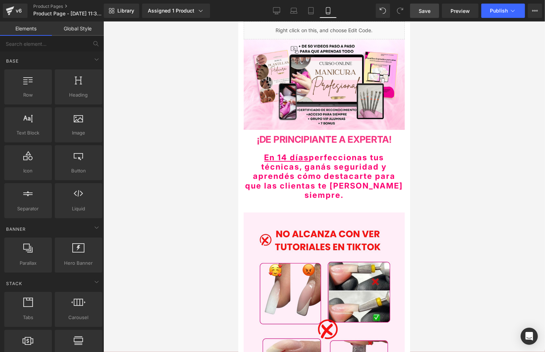
click at [205, 168] on div at bounding box center [323, 186] width 441 height 330
click at [411, 149] on div at bounding box center [323, 186] width 441 height 330
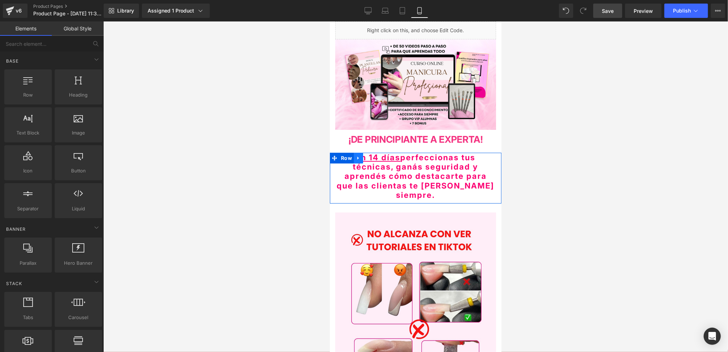
click at [359, 155] on icon at bounding box center [358, 157] width 5 height 5
drag, startPoint x: 437, startPoint y: 164, endPoint x: 408, endPoint y: 166, distance: 29.0
click at [437, 165] on span "En 14 días perfeccionas tus técnicas, ganás seguridad y aprendés cómo destacart…" at bounding box center [416, 175] width 158 height 47
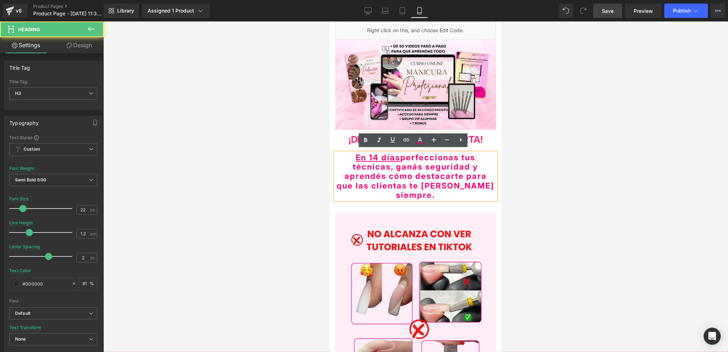
click at [298, 162] on div at bounding box center [415, 186] width 625 height 330
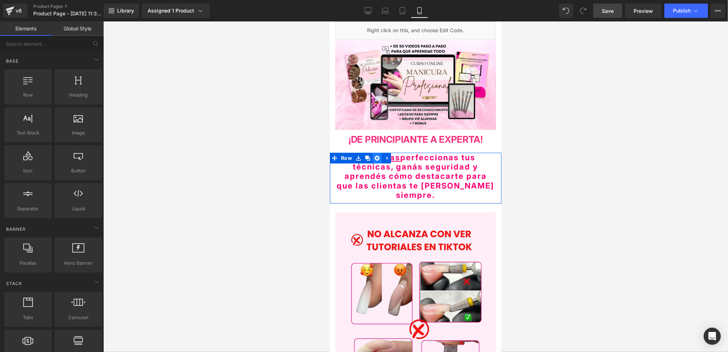
click at [377, 157] on icon at bounding box center [376, 157] width 5 height 5
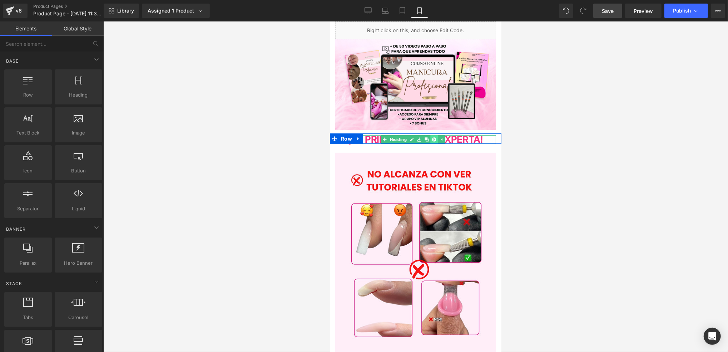
click at [432, 137] on icon at bounding box center [434, 139] width 4 height 4
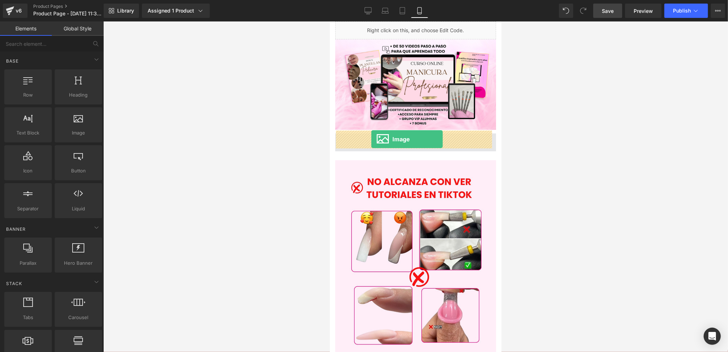
drag, startPoint x: 399, startPoint y: 151, endPoint x: 372, endPoint y: 138, distance: 30.2
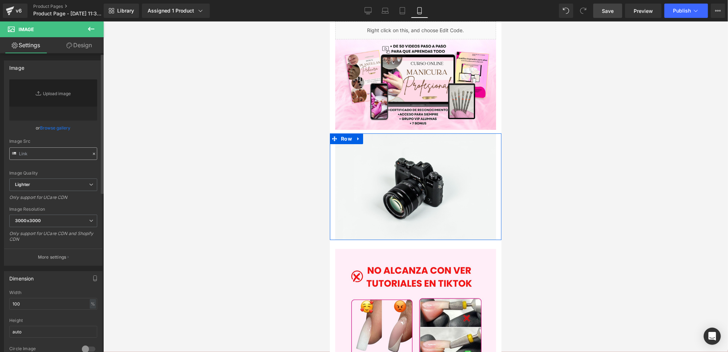
type input "//[DOMAIN_NAME][URL]"
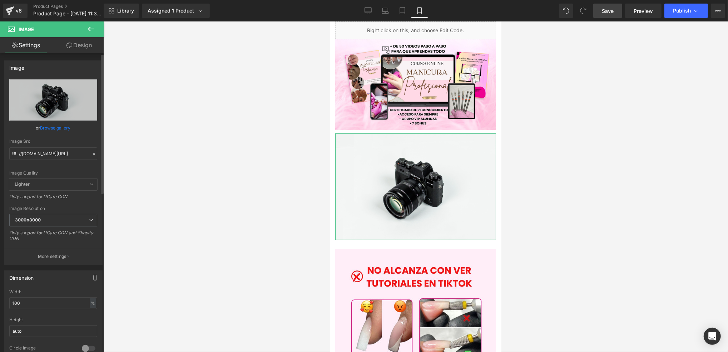
click at [92, 153] on icon at bounding box center [94, 153] width 5 height 5
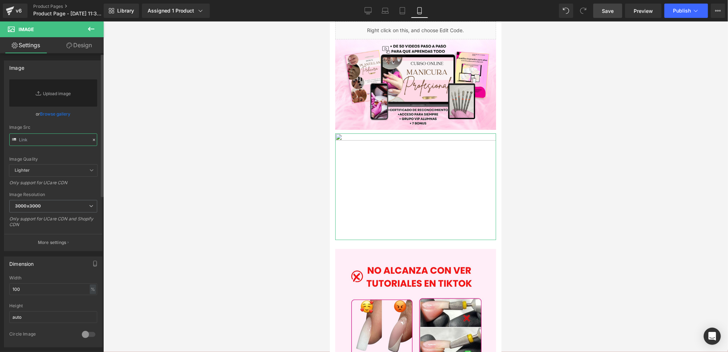
click at [66, 143] on input "text" at bounding box center [53, 139] width 88 height 13
paste input "[URL][DOMAIN_NAME]"
type input "[URL][DOMAIN_NAME]"
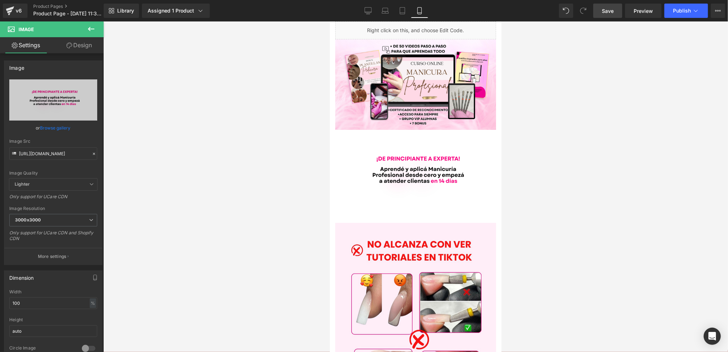
click at [550, 145] on div at bounding box center [415, 186] width 625 height 330
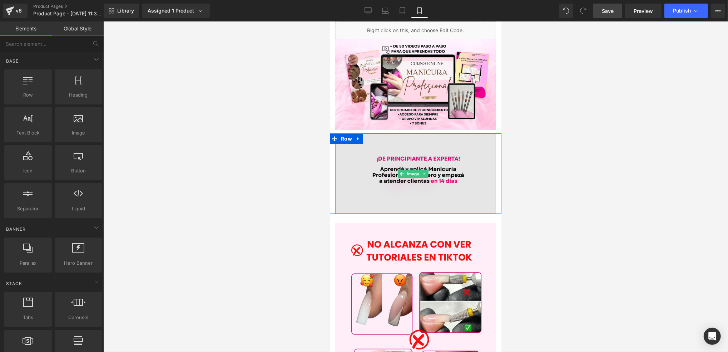
click at [444, 182] on img at bounding box center [415, 173] width 161 height 80
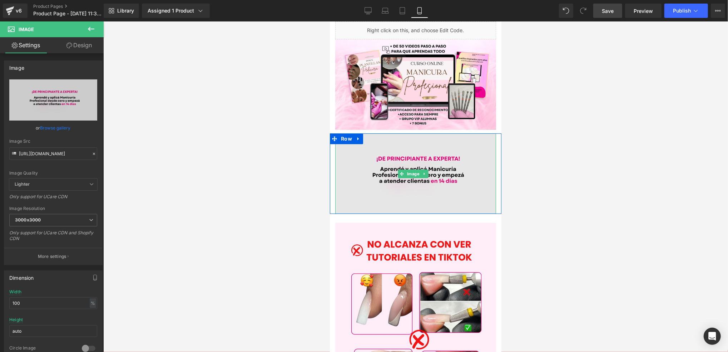
click at [468, 196] on img at bounding box center [415, 173] width 161 height 80
click at [461, 186] on img at bounding box center [415, 173] width 161 height 80
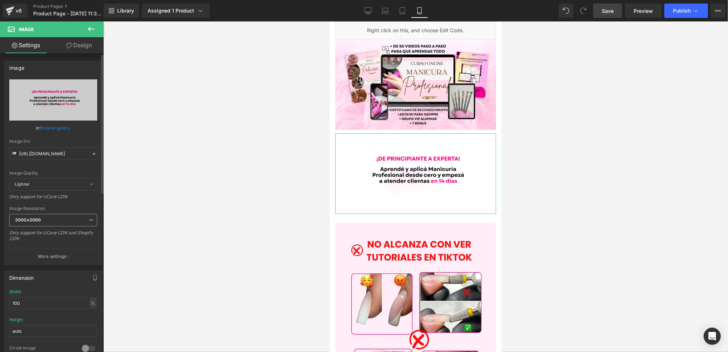
click at [43, 222] on span "3000x3000" at bounding box center [53, 220] width 88 height 13
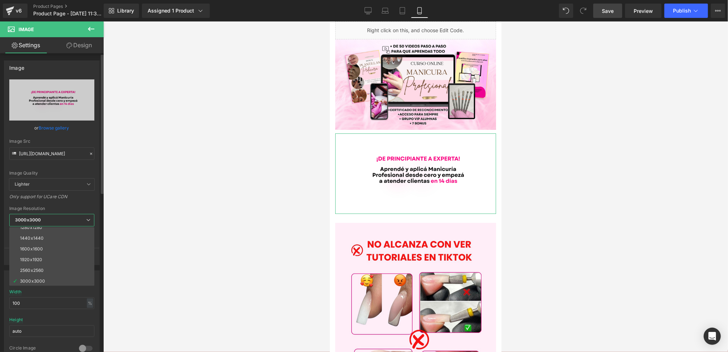
scroll to position [102, 0]
click at [38, 254] on li "1920x1920" at bounding box center [53, 259] width 88 height 11
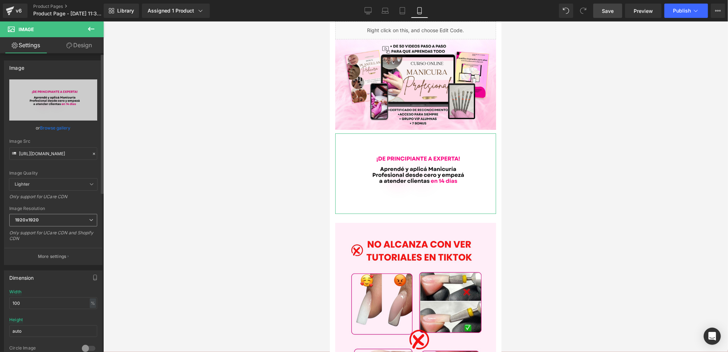
click at [65, 217] on span "1920x1920" at bounding box center [53, 220] width 88 height 13
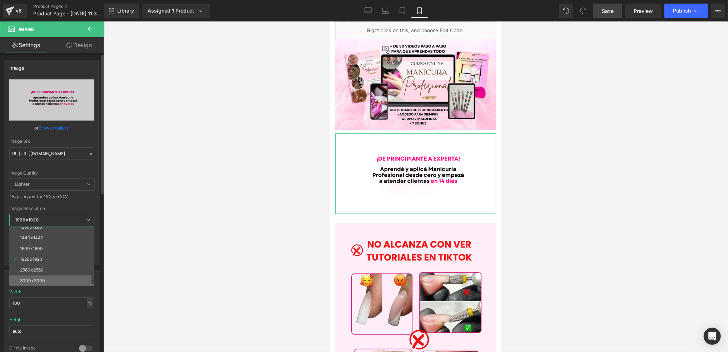
click at [47, 284] on li "3000x3000" at bounding box center [53, 280] width 88 height 11
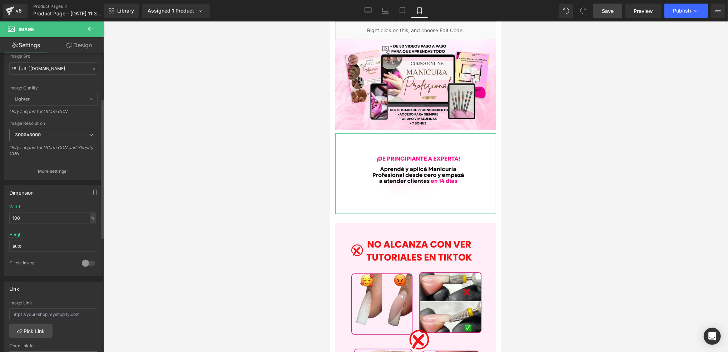
scroll to position [95, 0]
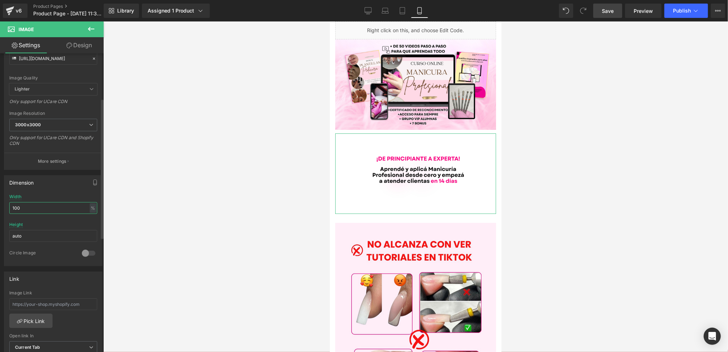
click at [79, 210] on input "100" at bounding box center [53, 208] width 88 height 12
drag, startPoint x: 73, startPoint y: 208, endPoint x: -2, endPoint y: 208, distance: 74.7
click at [0, 208] on html "Image You are previewing how the will restyle your page. You can not edit Eleme…" at bounding box center [364, 176] width 728 height 352
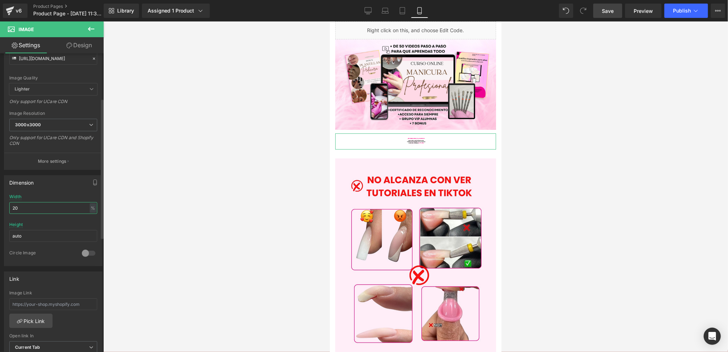
type input "2"
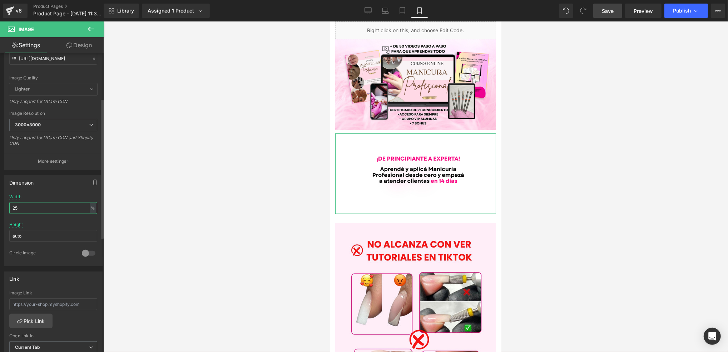
type input "2"
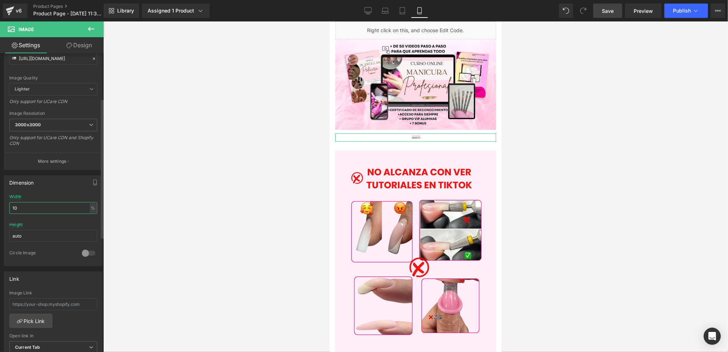
type input "100"
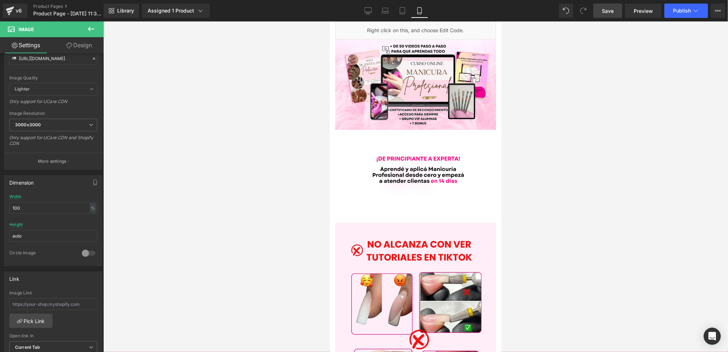
click at [195, 198] on div at bounding box center [415, 186] width 625 height 330
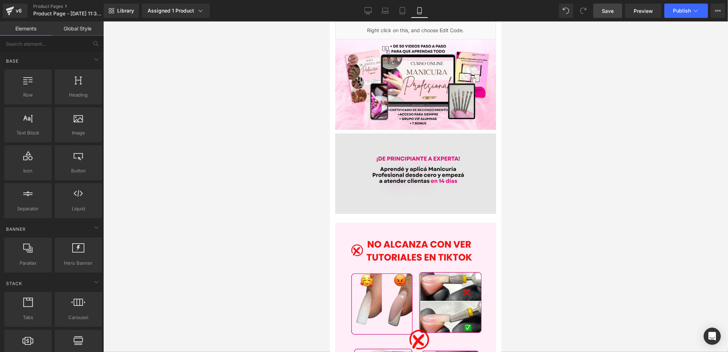
click at [482, 190] on img at bounding box center [415, 173] width 161 height 80
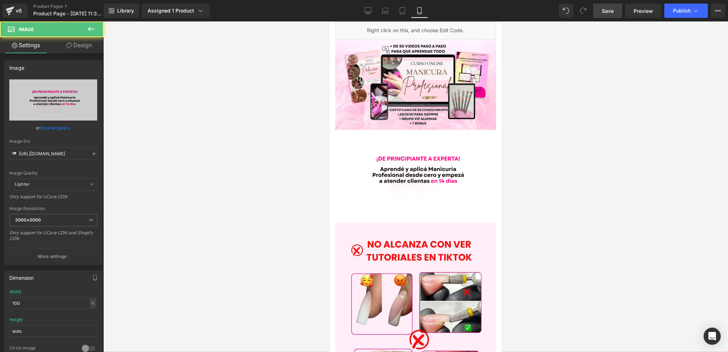
click at [559, 167] on div at bounding box center [415, 186] width 625 height 330
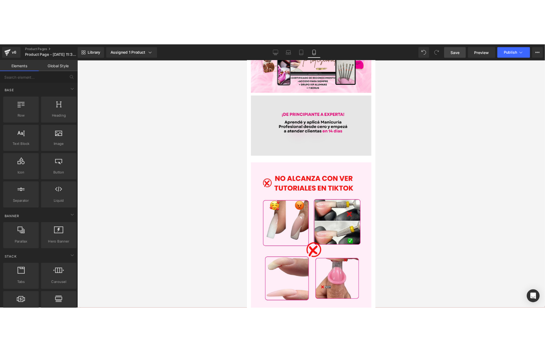
scroll to position [0, 0]
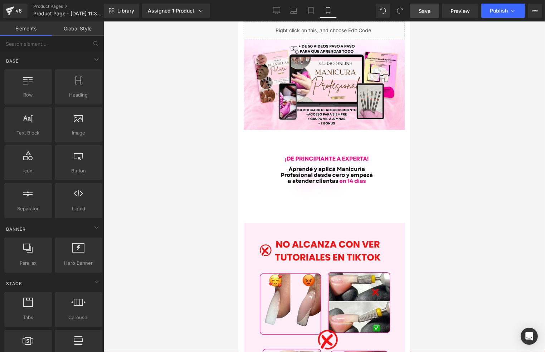
click at [421, 7] on span "Save" at bounding box center [424, 11] width 12 height 8
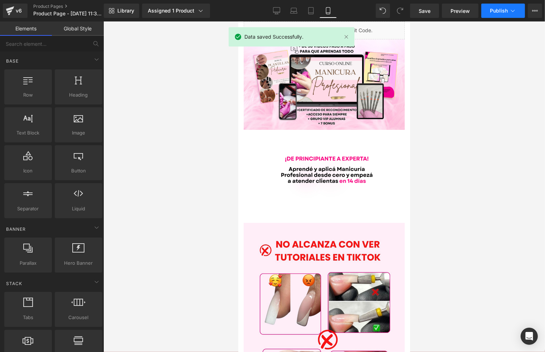
click at [510, 10] on icon at bounding box center [512, 10] width 7 height 7
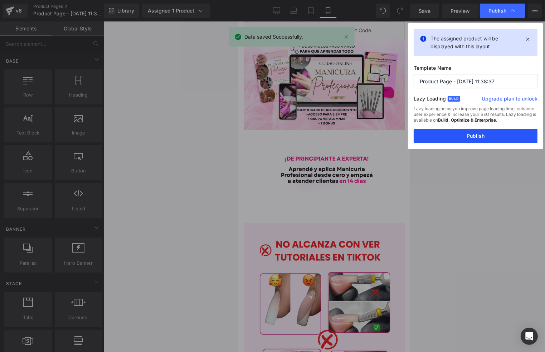
click at [478, 138] on button "Publish" at bounding box center [475, 136] width 124 height 14
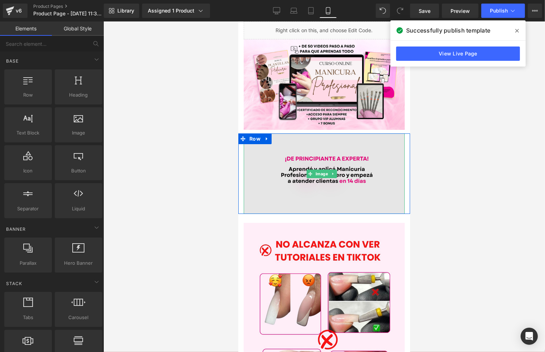
click at [299, 178] on img at bounding box center [323, 173] width 161 height 80
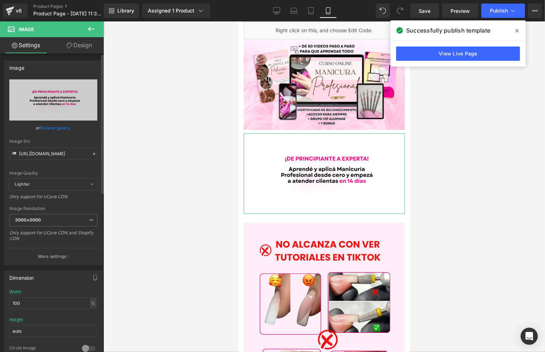
click at [92, 152] on icon at bounding box center [94, 153] width 5 height 5
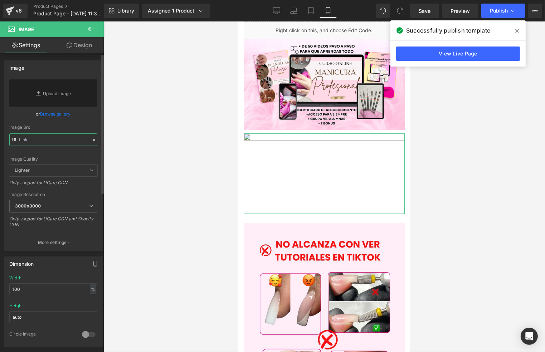
click at [68, 137] on input "text" at bounding box center [53, 139] width 88 height 13
paste input "[URL][DOMAIN_NAME]"
type input "[URL][DOMAIN_NAME]"
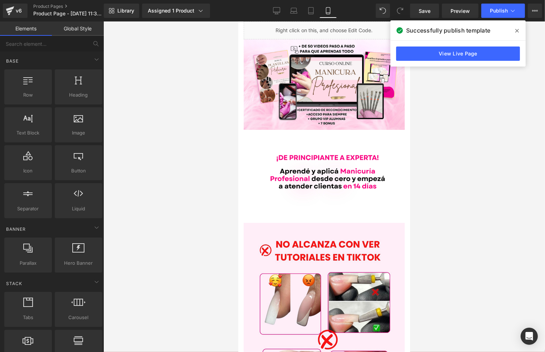
click at [451, 131] on div at bounding box center [323, 186] width 441 height 330
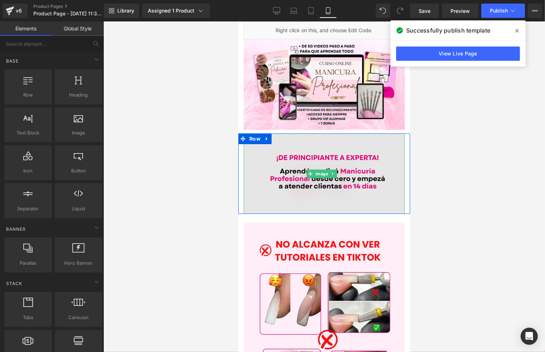
click at [366, 200] on img at bounding box center [323, 173] width 161 height 80
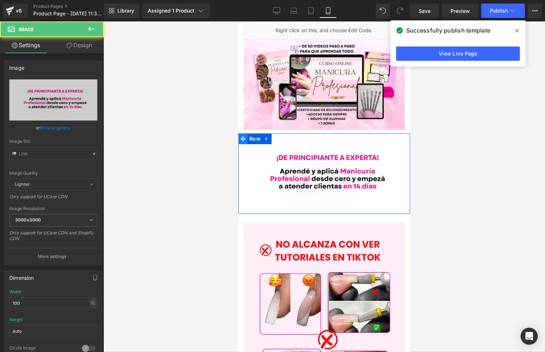
type input "[URL][DOMAIN_NAME]"
click at [254, 137] on span "Row" at bounding box center [254, 138] width 15 height 11
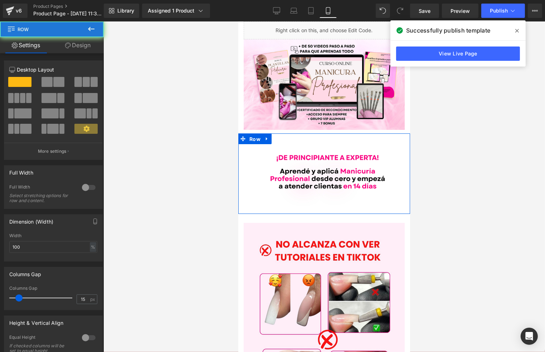
click at [78, 40] on link "Design" at bounding box center [78, 45] width 52 height 16
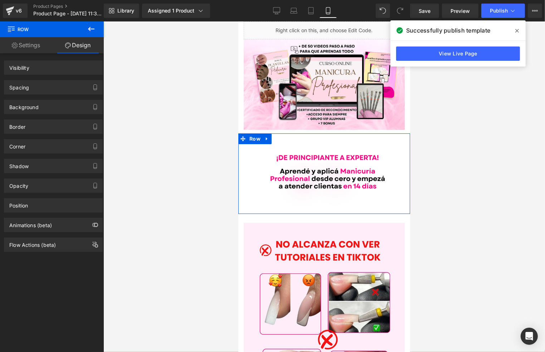
click at [62, 85] on div "Spacing" at bounding box center [53, 87] width 98 height 14
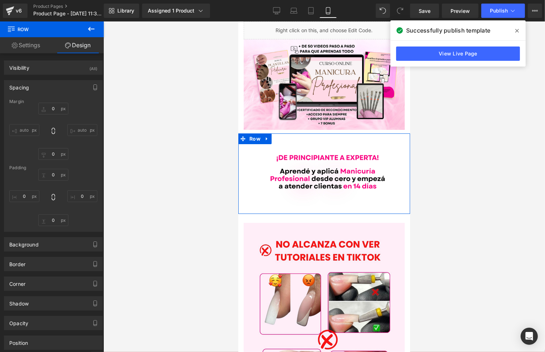
type input "10"
type input "0"
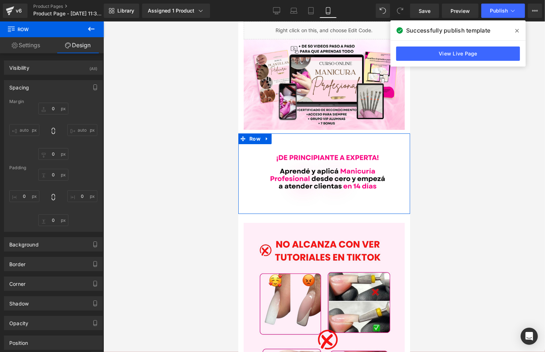
type input "0"
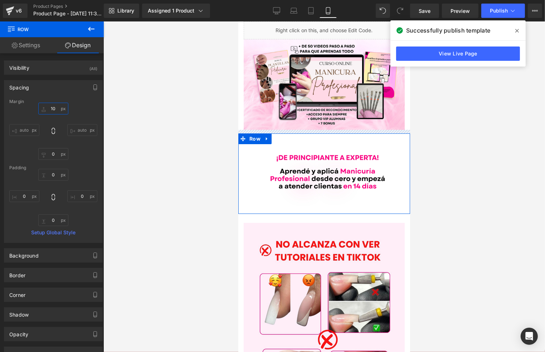
click at [55, 106] on input "10" at bounding box center [53, 109] width 30 height 12
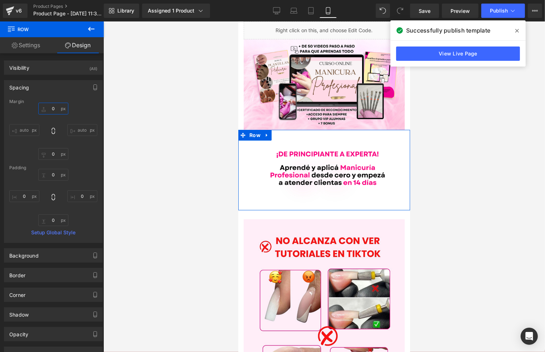
type input "0"
click at [87, 168] on div "Padding" at bounding box center [53, 167] width 88 height 5
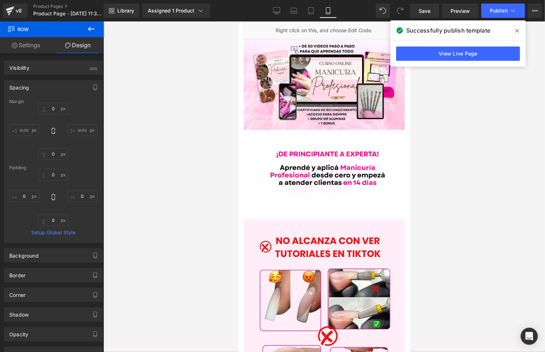
click at [201, 209] on div at bounding box center [323, 186] width 441 height 330
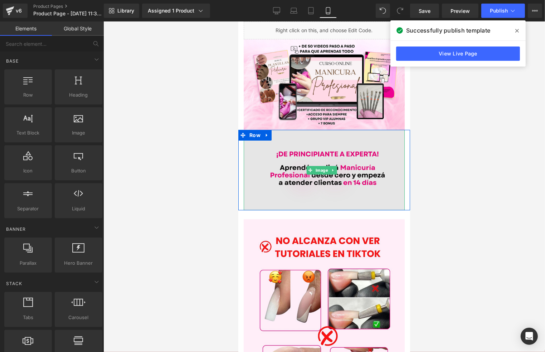
click at [348, 162] on img at bounding box center [323, 169] width 161 height 80
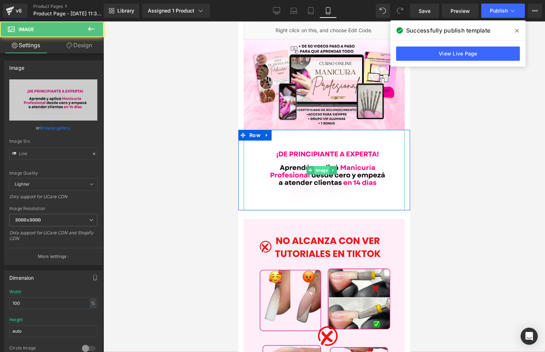
type input "[URL][DOMAIN_NAME]"
click at [319, 166] on span "Image" at bounding box center [321, 170] width 15 height 9
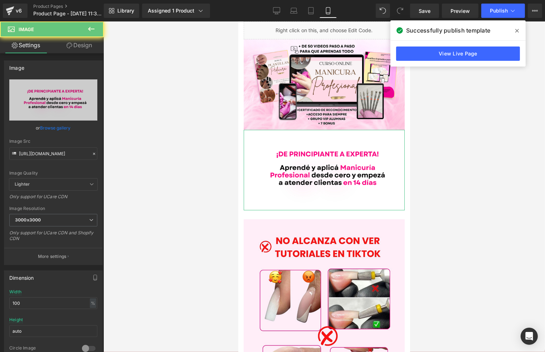
click at [81, 46] on link "Design" at bounding box center [79, 45] width 52 height 16
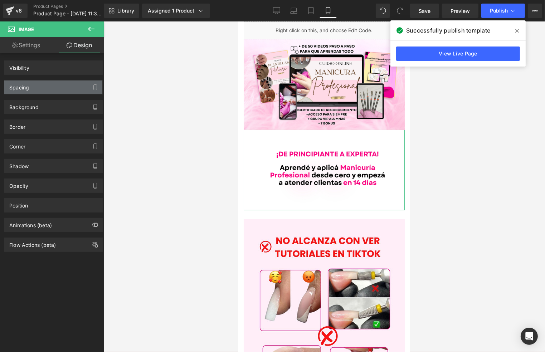
click at [35, 87] on div "Spacing" at bounding box center [53, 87] width 98 height 14
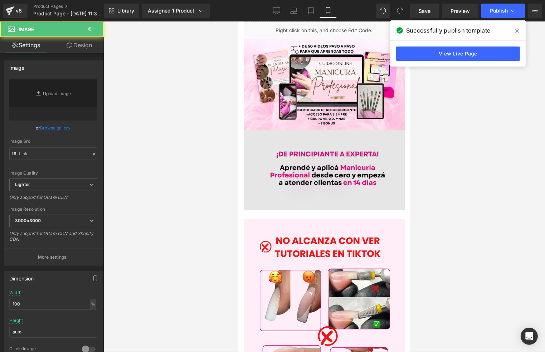
click at [345, 149] on img at bounding box center [323, 169] width 161 height 80
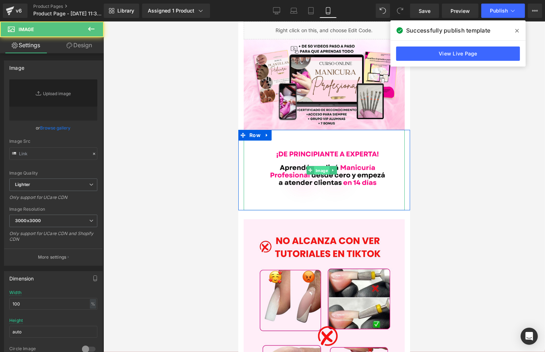
click at [319, 166] on span "Image" at bounding box center [321, 170] width 15 height 9
type input "[URL][DOMAIN_NAME]"
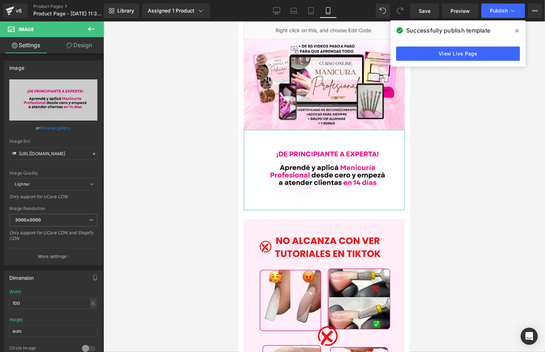
click at [78, 46] on link "Design" at bounding box center [79, 45] width 52 height 16
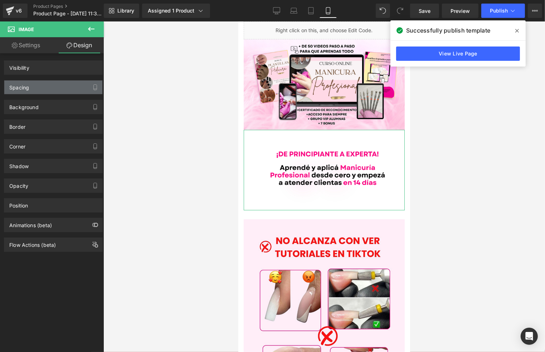
click at [56, 86] on div "Spacing" at bounding box center [53, 87] width 98 height 14
click at [44, 86] on div "Spacing" at bounding box center [53, 87] width 98 height 14
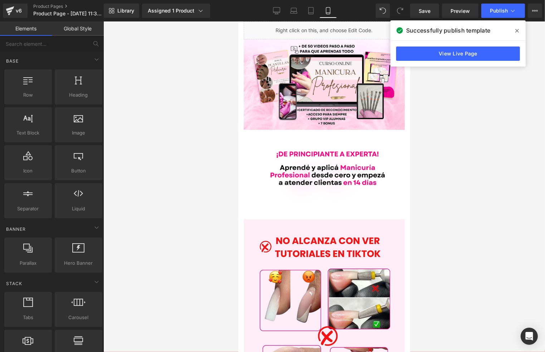
click at [448, 184] on div at bounding box center [323, 186] width 441 height 330
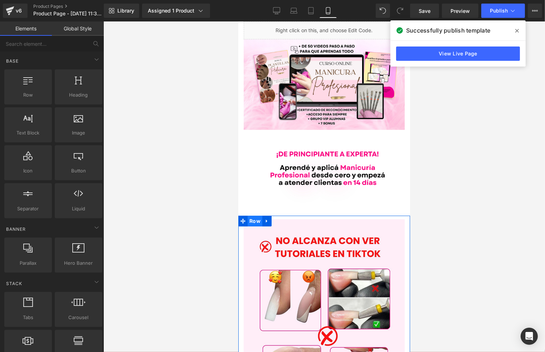
click at [255, 216] on span "Row" at bounding box center [254, 220] width 15 height 11
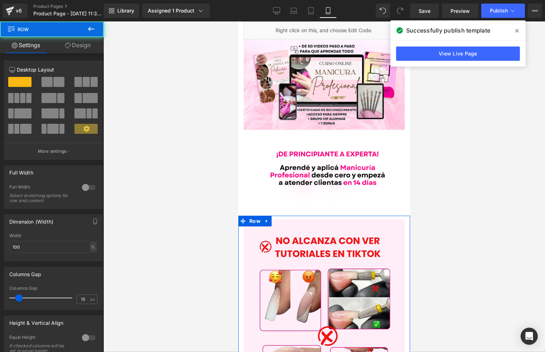
click at [68, 43] on icon at bounding box center [68, 46] width 6 height 6
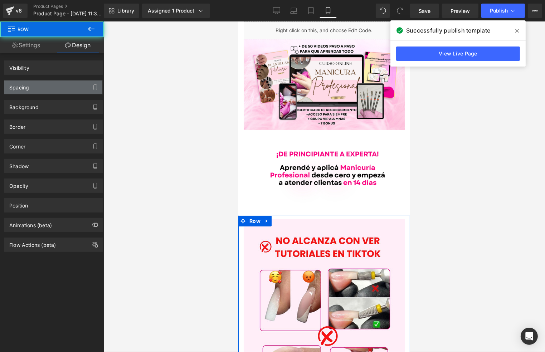
click at [56, 91] on div "Spacing" at bounding box center [53, 87] width 98 height 14
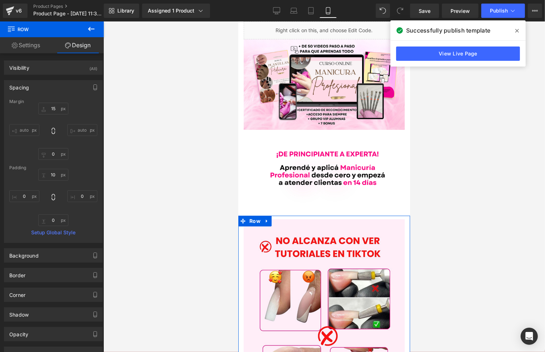
type input "15"
type input "0"
type input "10"
type input "0"
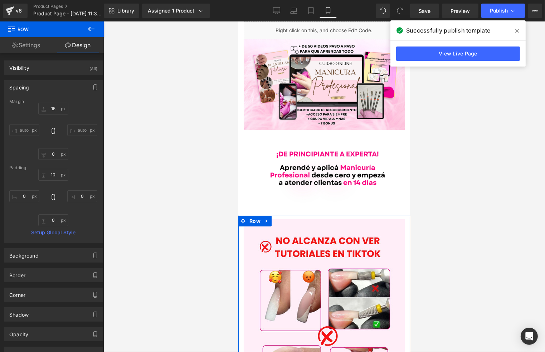
type input "0"
click at [58, 175] on input "10" at bounding box center [53, 175] width 30 height 12
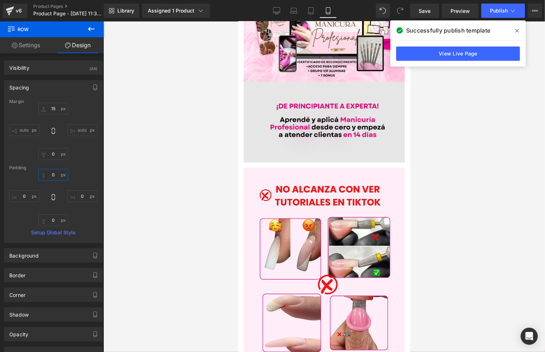
scroll to position [48, 0]
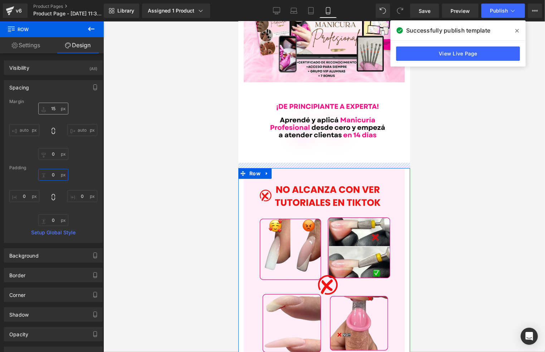
type input "0"
click at [54, 107] on input "15" at bounding box center [53, 109] width 30 height 12
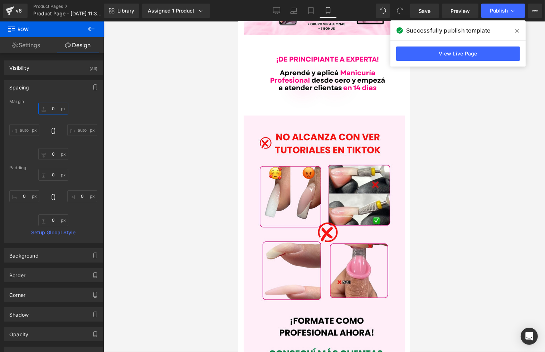
type input "0"
click at [455, 175] on div at bounding box center [323, 186] width 441 height 330
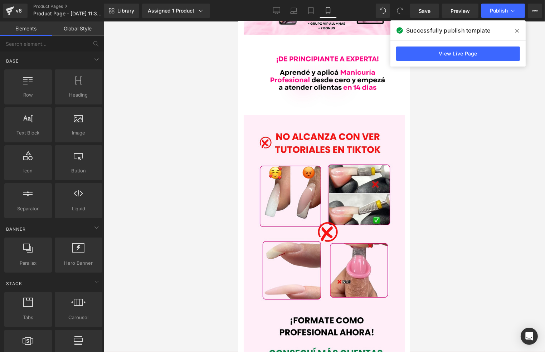
click at [455, 173] on div at bounding box center [323, 186] width 441 height 330
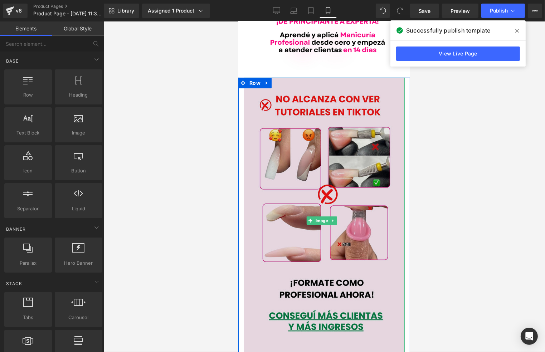
scroll to position [191, 0]
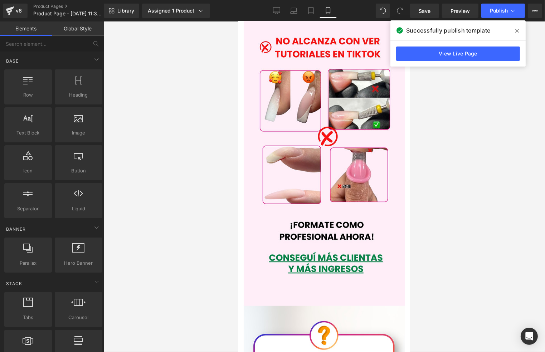
click at [435, 191] on div at bounding box center [323, 186] width 441 height 330
click at [445, 209] on div at bounding box center [323, 186] width 441 height 330
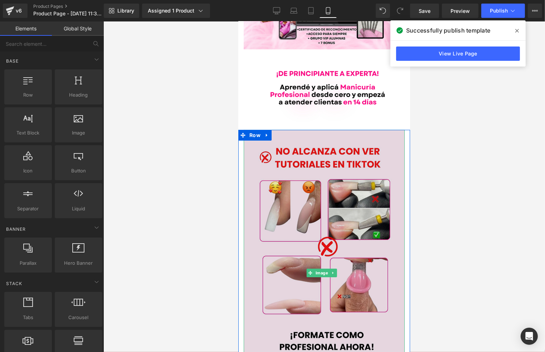
scroll to position [48, 0]
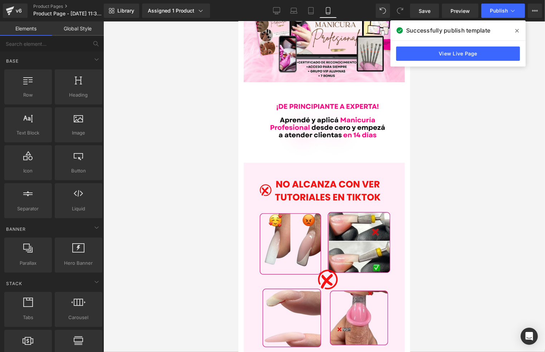
click at [442, 167] on div at bounding box center [323, 186] width 441 height 330
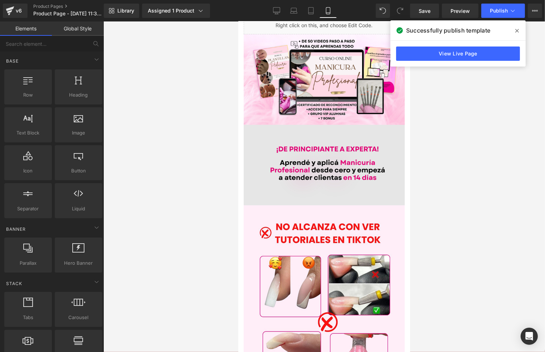
scroll to position [0, 0]
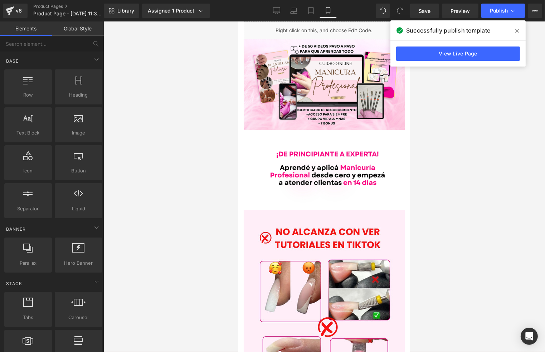
click at [487, 118] on div at bounding box center [323, 186] width 441 height 330
drag, startPoint x: 532, startPoint y: 126, endPoint x: 527, endPoint y: 118, distance: 9.7
click at [527, 118] on div at bounding box center [323, 186] width 441 height 330
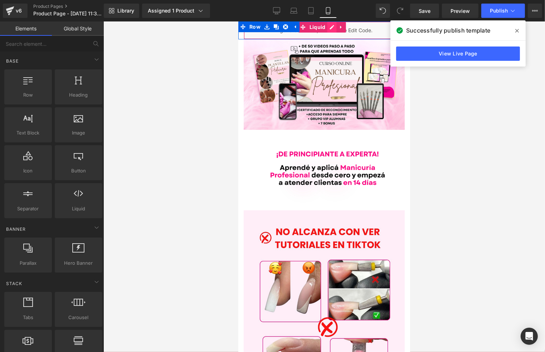
click at [327, 29] on div "Liquid" at bounding box center [323, 30] width 161 height 18
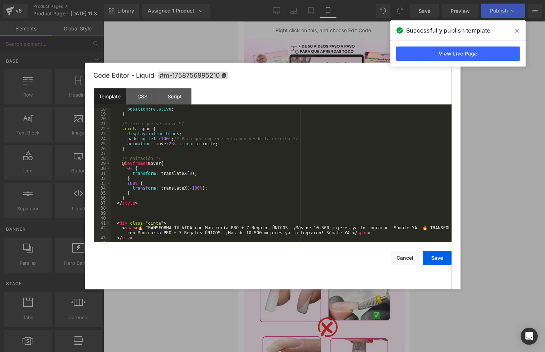
scroll to position [104, 0]
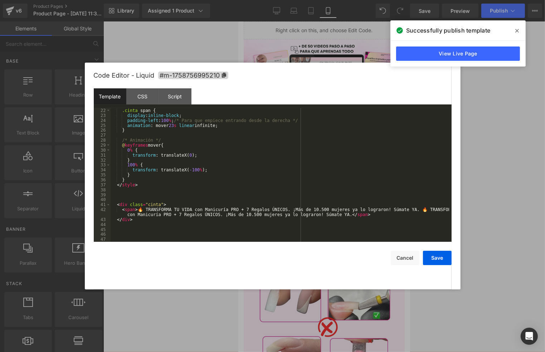
click at [398, 210] on div ".cinta span { display : inline-block ; padding-left : 100 % ; /* Para que empie…" at bounding box center [279, 180] width 338 height 144
click at [399, 211] on div ".cinta span { display : inline-block ; padding-left : 100 % ; /* Para que empie…" at bounding box center [279, 180] width 338 height 144
click at [276, 211] on div ".cinta span { display : inline-block ; padding-left : 100 % ; /* Para que empie…" at bounding box center [279, 180] width 338 height 144
click at [280, 211] on div ".cinta span { display : inline-block ; padding-left : 100 % ; /* Para que empie…" at bounding box center [279, 180] width 338 height 144
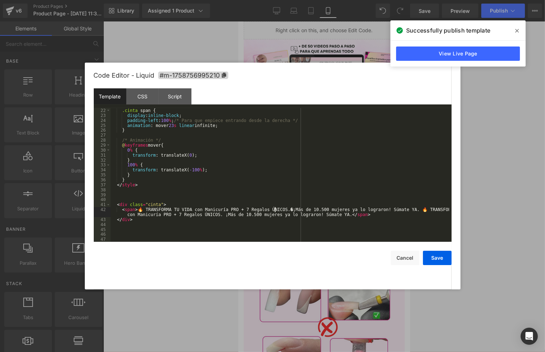
click at [279, 211] on div ".cinta span { display : inline-block ; padding-left : 100 % ; /* Para que empie…" at bounding box center [279, 180] width 338 height 144
click at [408, 252] on button "Cancel" at bounding box center [405, 258] width 29 height 14
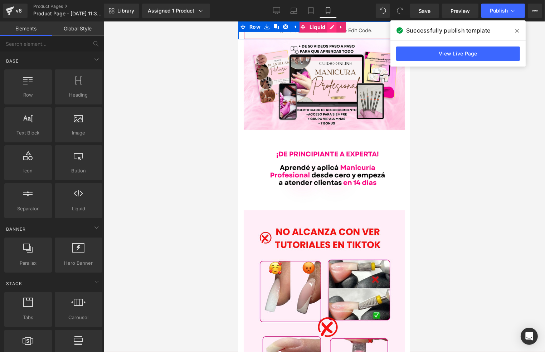
click at [329, 28] on div "Liquid" at bounding box center [323, 30] width 161 height 18
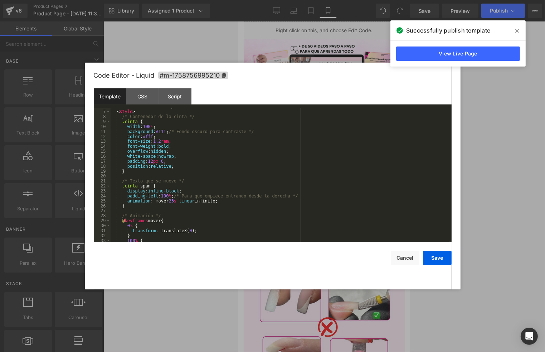
scroll to position [104, 0]
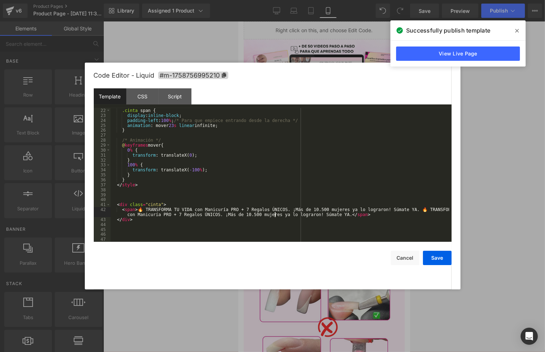
click at [274, 212] on div ".cinta span { display : inline-block ; padding-left : 100 % ; /* Para que empie…" at bounding box center [279, 180] width 338 height 144
click at [275, 210] on div ".cinta span { display : inline-block ; padding-left : 100 % ; /* Para que empie…" at bounding box center [279, 180] width 338 height 144
click at [277, 211] on div ".cinta span { display : inline-block ; padding-left : 100 % ; /* Para que empie…" at bounding box center [279, 180] width 338 height 144
click at [224, 215] on div ".cinta span { display : inline-block ; padding-left : 100 % ; /* Para que empie…" at bounding box center [279, 180] width 338 height 144
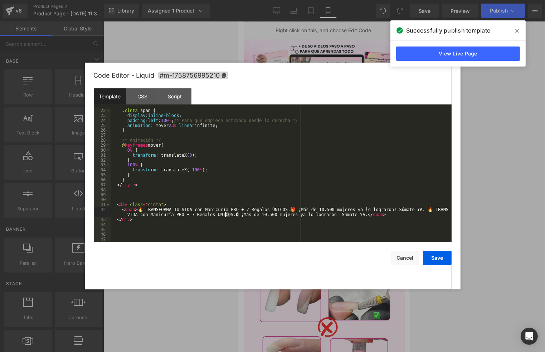
drag, startPoint x: 229, startPoint y: 214, endPoint x: 226, endPoint y: 215, distance: 3.9
click at [226, 215] on div ".cinta span { display : inline-block ; padding-left : 100 % ; /* Para que empie…" at bounding box center [279, 180] width 338 height 144
click at [225, 216] on div ".cinta span { display : inline-block ; padding-left : 100 % ; /* Para que empie…" at bounding box center [279, 180] width 338 height 144
drag, startPoint x: 229, startPoint y: 216, endPoint x: 225, endPoint y: 216, distance: 4.3
click at [225, 216] on div ".cinta span { display : inline-block ; padding-left : 100 % ; /* Para que empie…" at bounding box center [279, 180] width 338 height 144
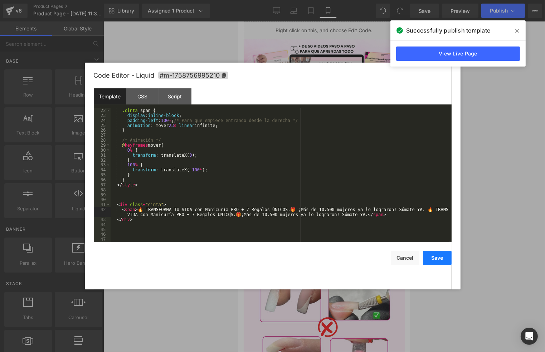
click at [439, 256] on button "Save" at bounding box center [437, 258] width 29 height 14
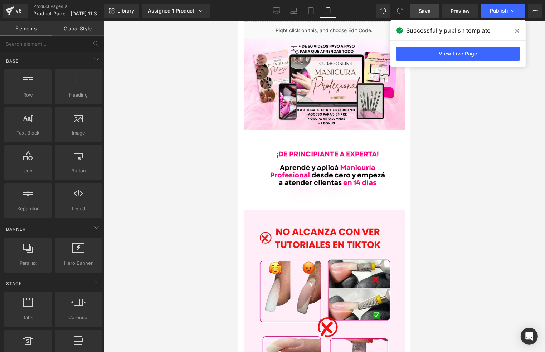
click at [428, 9] on span "Save" at bounding box center [424, 11] width 12 height 8
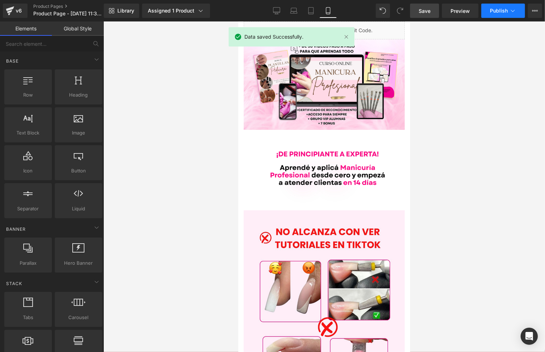
click at [488, 7] on button "Publish" at bounding box center [503, 11] width 44 height 14
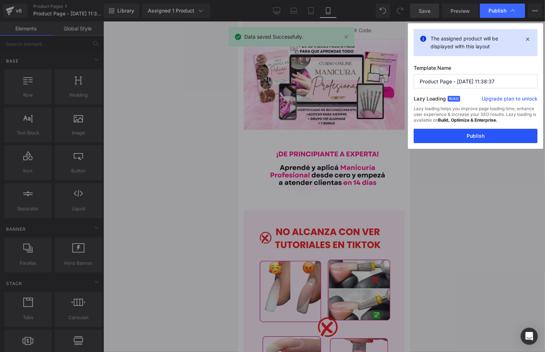
click at [468, 136] on button "Publish" at bounding box center [475, 136] width 124 height 14
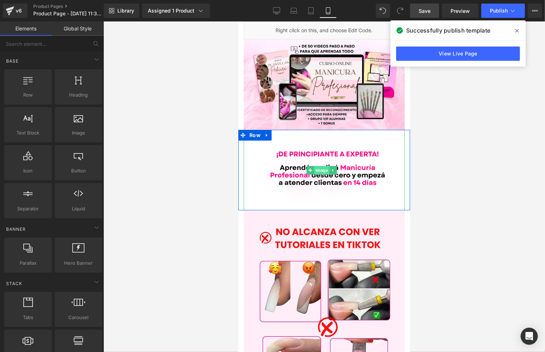
click at [324, 166] on span "Image" at bounding box center [321, 170] width 15 height 9
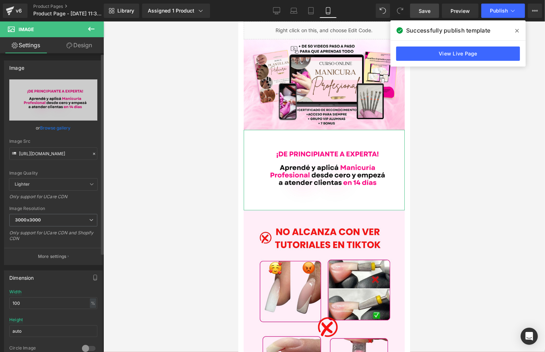
click at [92, 153] on icon at bounding box center [94, 153] width 5 height 5
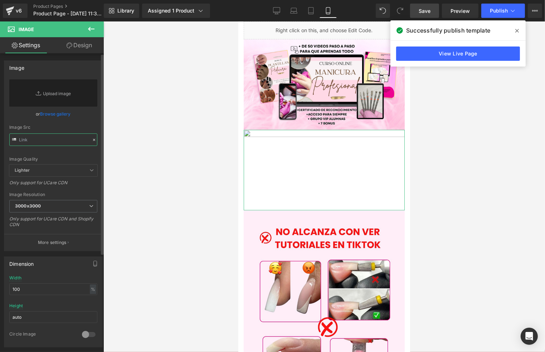
click at [60, 140] on input "text" at bounding box center [53, 139] width 88 height 13
paste input "[URL][DOMAIN_NAME]"
type input "[URL][DOMAIN_NAME]"
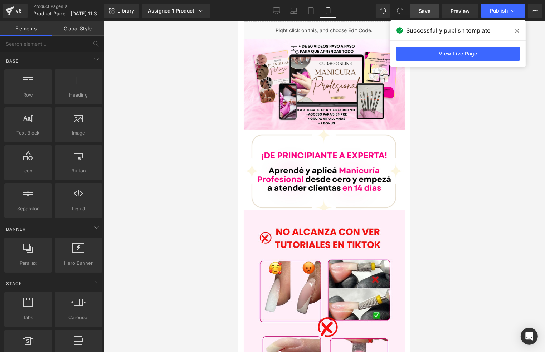
click at [180, 132] on div at bounding box center [323, 186] width 441 height 330
click at [448, 182] on div at bounding box center [323, 186] width 441 height 330
click at [431, 10] on link "Save" at bounding box center [424, 11] width 29 height 14
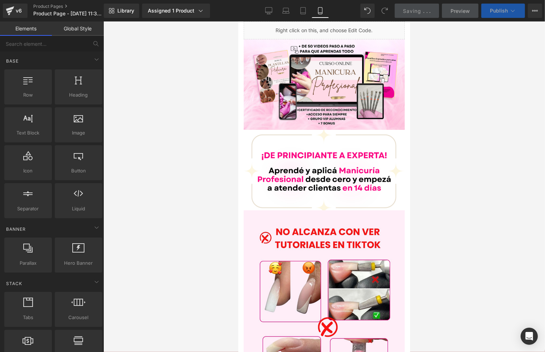
click at [498, 8] on span "Publish" at bounding box center [499, 11] width 18 height 6
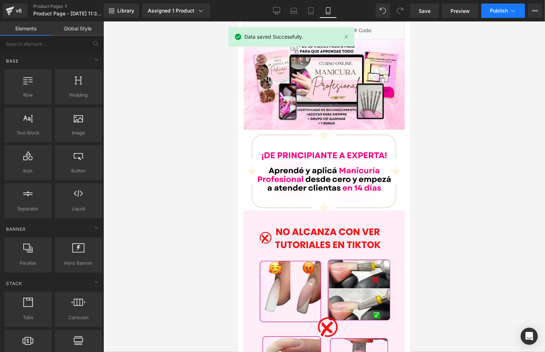
click at [498, 8] on span "Publish" at bounding box center [499, 11] width 18 height 6
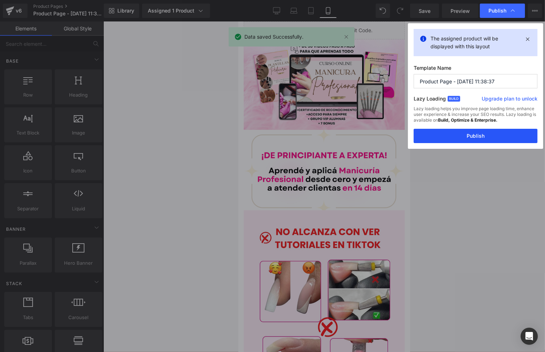
click at [455, 137] on button "Publish" at bounding box center [475, 136] width 124 height 14
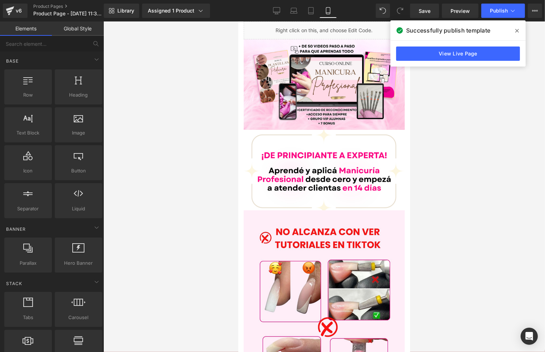
click at [190, 98] on div at bounding box center [323, 186] width 441 height 330
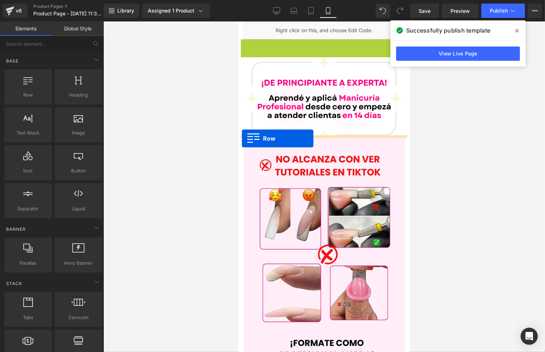
drag, startPoint x: 239, startPoint y: 45, endPoint x: 241, endPoint y: 138, distance: 93.0
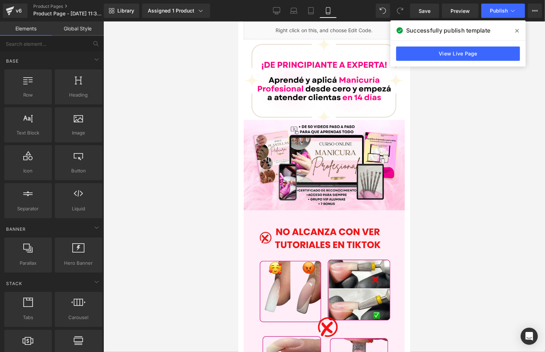
click at [480, 154] on div at bounding box center [323, 186] width 441 height 330
click at [454, 141] on div at bounding box center [323, 186] width 441 height 330
click at [443, 114] on div at bounding box center [323, 186] width 441 height 330
click at [432, 164] on div at bounding box center [323, 186] width 441 height 330
click at [431, 17] on link "Save" at bounding box center [424, 11] width 29 height 14
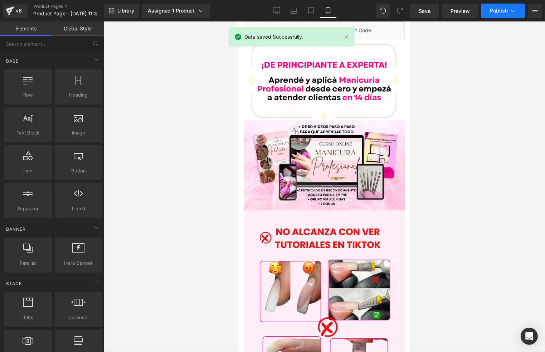
click at [501, 13] on span "Publish" at bounding box center [499, 11] width 18 height 6
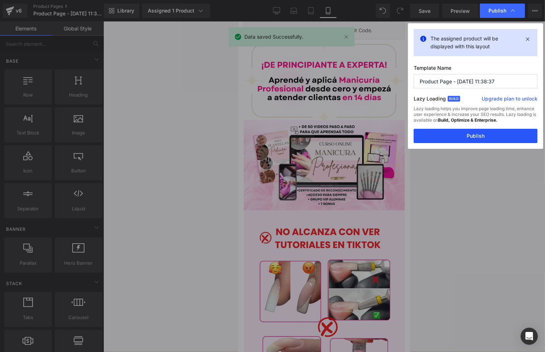
click at [471, 136] on button "Publish" at bounding box center [475, 136] width 124 height 14
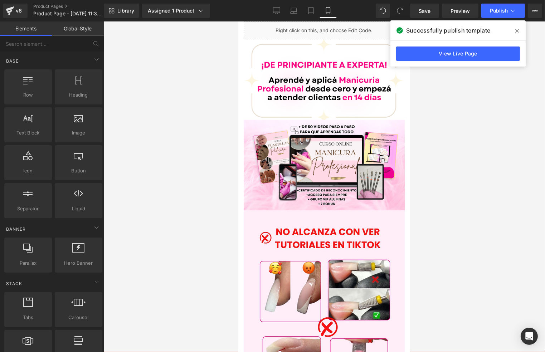
click at [431, 119] on div at bounding box center [323, 186] width 441 height 330
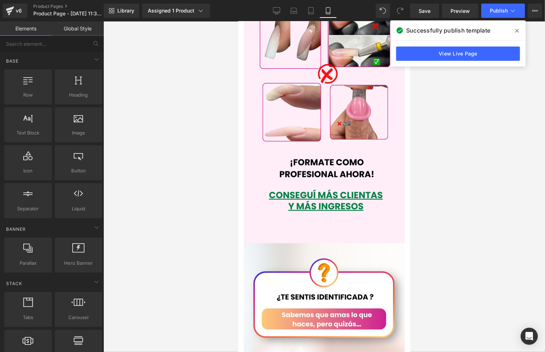
scroll to position [1287, 0]
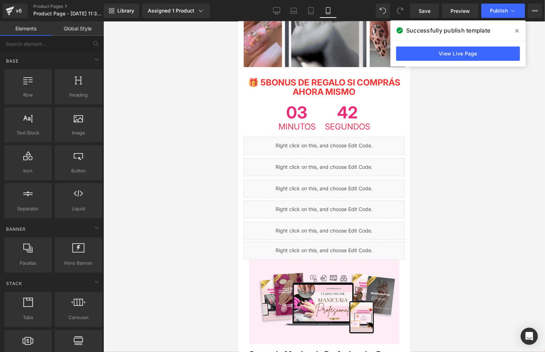
click at [433, 131] on div at bounding box center [323, 186] width 441 height 330
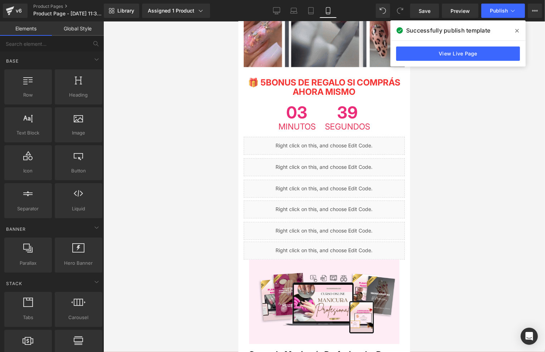
click at [512, 26] on span at bounding box center [516, 30] width 11 height 11
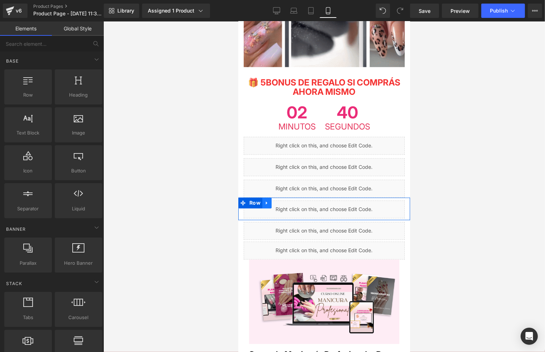
click at [266, 197] on link at bounding box center [266, 202] width 9 height 11
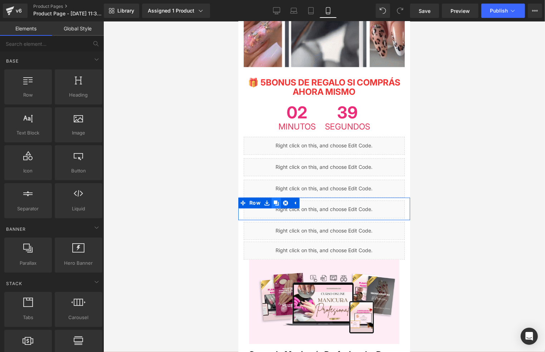
click at [273, 200] on icon at bounding box center [275, 202] width 5 height 5
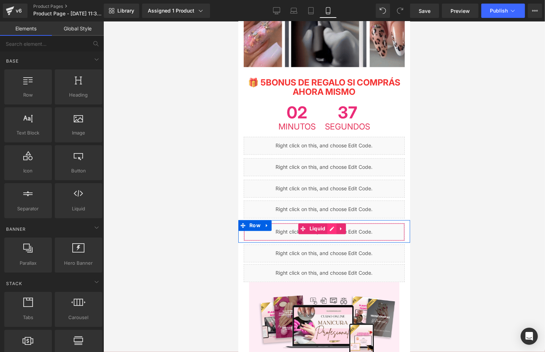
click at [328, 223] on div "Liquid" at bounding box center [323, 232] width 161 height 18
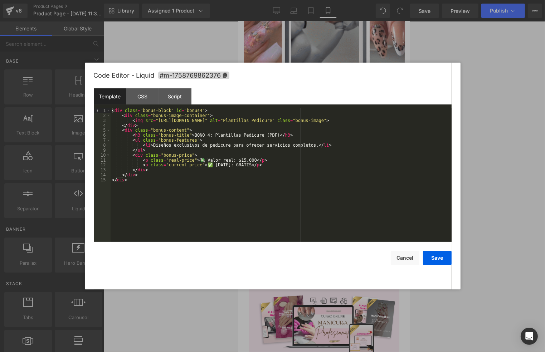
click at [202, 134] on div "< div class = "bonus-block" id = "bonus4" > < div class = "bonus-image-containe…" at bounding box center [280, 180] width 341 height 144
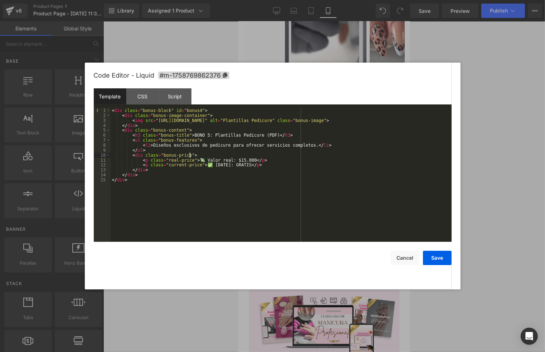
click at [242, 153] on div "< div class = "bonus-block" id = "bonus4" > < div class = "bonus-image-containe…" at bounding box center [280, 180] width 341 height 144
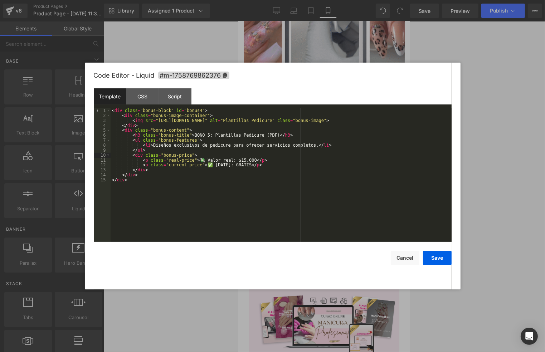
click at [164, 147] on div "< div class = "bonus-block" id = "bonus4" > < div class = "bonus-image-containe…" at bounding box center [280, 180] width 341 height 144
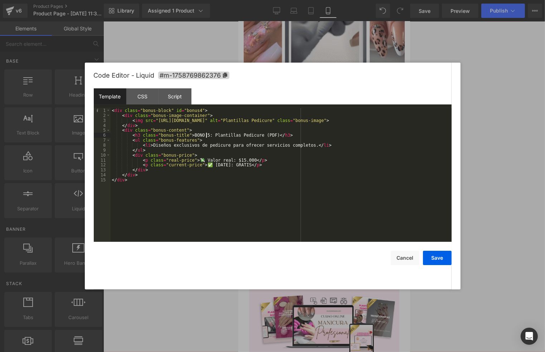
click at [206, 135] on div "< div class = "bonus-block" id = "bonus4" > < div class = "bonus-image-containe…" at bounding box center [280, 180] width 341 height 144
drag, startPoint x: 206, startPoint y: 135, endPoint x: 265, endPoint y: 136, distance: 58.7
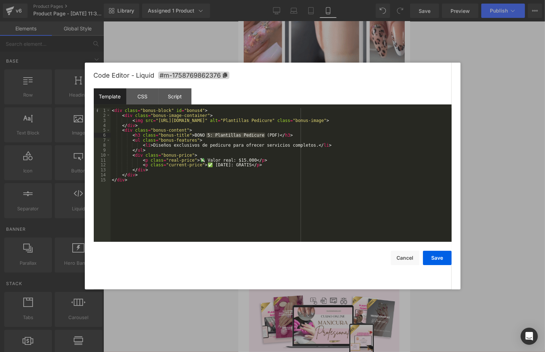
click at [265, 136] on div "< div class = "bonus-block" id = "bonus4" > < div class = "bonus-image-containe…" at bounding box center [280, 180] width 341 height 144
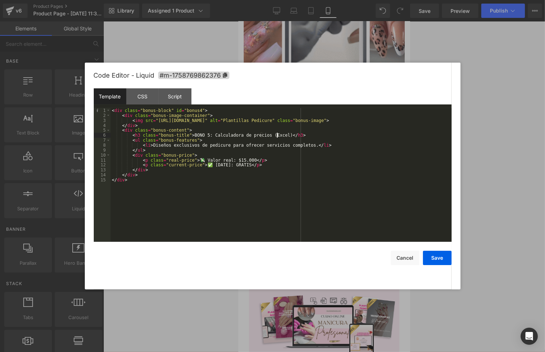
click at [151, 147] on div "< div class = "bonus-block" id = "bonus4" > < div class = "bonus-image-containe…" at bounding box center [280, 180] width 341 height 144
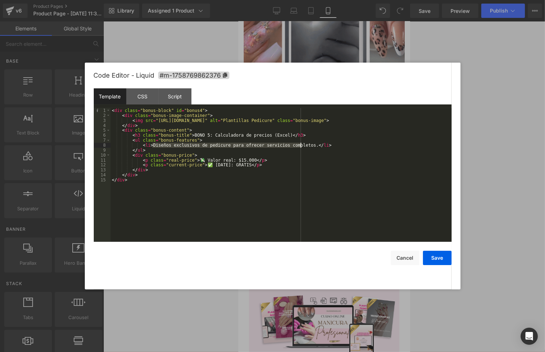
drag, startPoint x: 151, startPoint y: 145, endPoint x: 300, endPoint y: 145, distance: 149.8
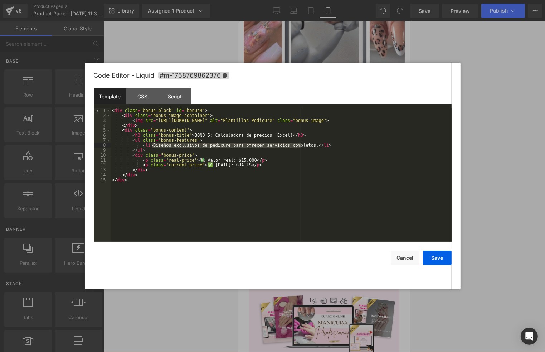
click at [300, 145] on div "< div class = "bonus-block" id = "bonus4" > < div class = "bonus-image-containe…" at bounding box center [280, 180] width 341 height 144
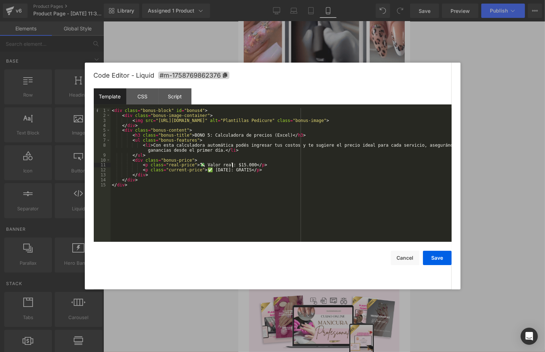
click at [233, 164] on div "< div class = "bonus-block" id = "bonus4" > < div class = "bonus-image-containe…" at bounding box center [280, 180] width 341 height 144
click at [267, 169] on div "< div class = "bonus-block" id = "bonus4" > < div class = "bonus-image-containe…" at bounding box center [280, 180] width 341 height 144
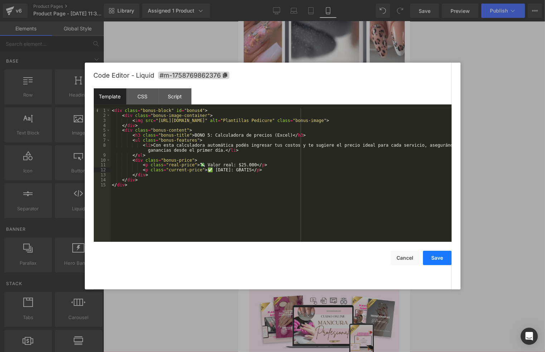
click at [448, 262] on button "Save" at bounding box center [437, 258] width 29 height 14
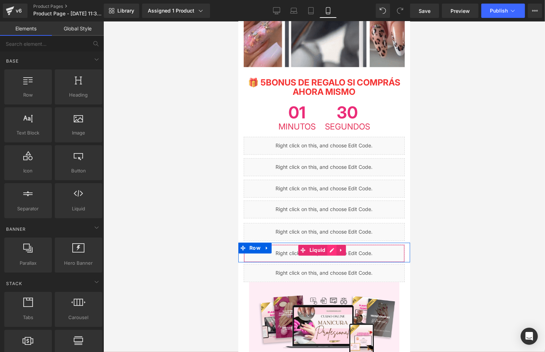
click at [331, 244] on div "Liquid" at bounding box center [323, 253] width 161 height 18
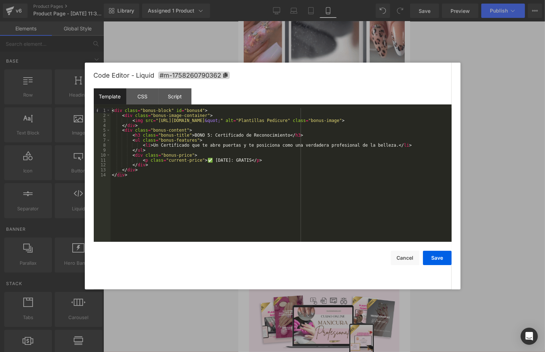
click at [201, 136] on div "< div class = "bonus-block" id = "bonus4" > < div class = "bonus-image-containe…" at bounding box center [280, 180] width 341 height 144
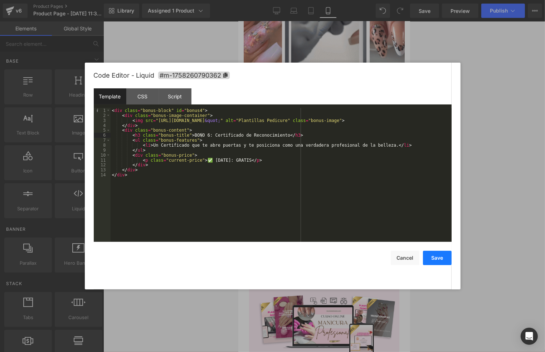
click at [448, 255] on button "Save" at bounding box center [437, 258] width 29 height 14
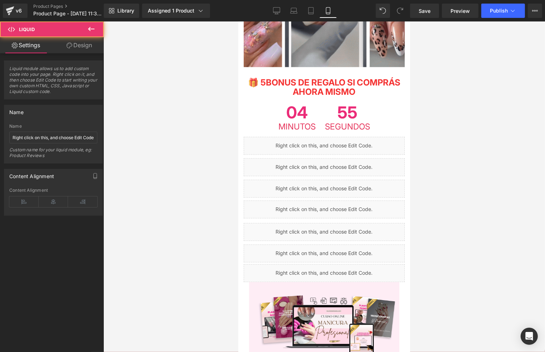
click at [385, 244] on div "Liquid" at bounding box center [323, 253] width 161 height 18
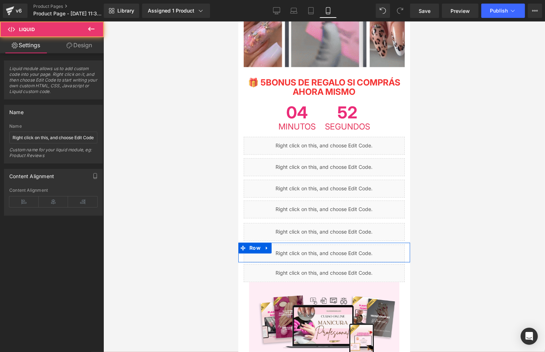
click at [333, 244] on div "Liquid" at bounding box center [323, 253] width 161 height 18
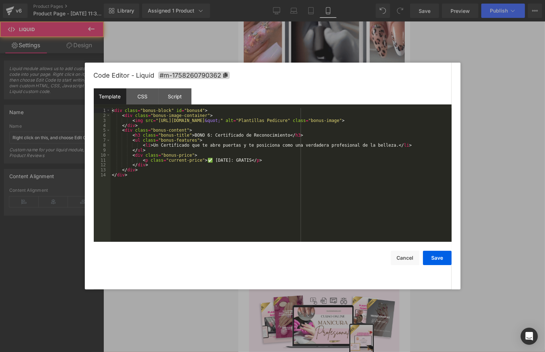
click at [396, 257] on button "Cancel" at bounding box center [405, 258] width 29 height 14
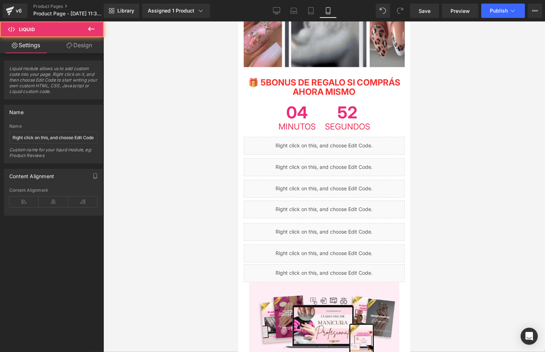
click at [375, 264] on div "Liquid" at bounding box center [323, 273] width 161 height 18
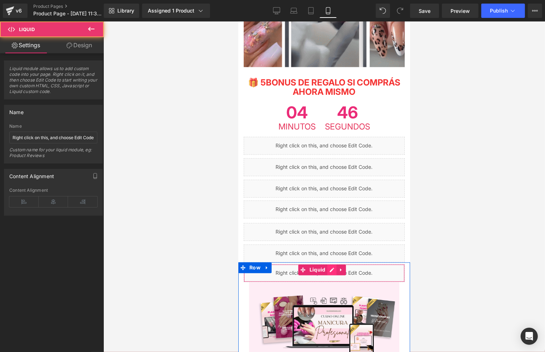
click at [330, 264] on div "Liquid" at bounding box center [323, 273] width 161 height 18
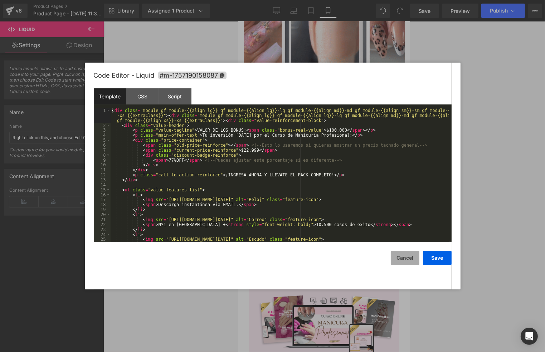
click at [406, 257] on button "Cancel" at bounding box center [405, 258] width 29 height 14
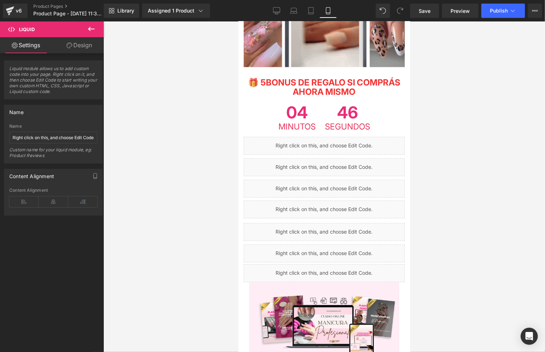
drag, startPoint x: 446, startPoint y: 186, endPoint x: 8, endPoint y: 191, distance: 438.1
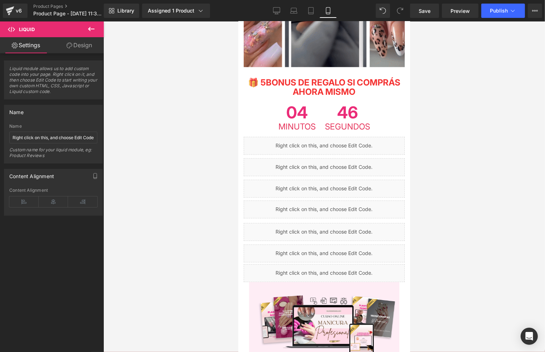
click at [446, 186] on div at bounding box center [323, 186] width 441 height 330
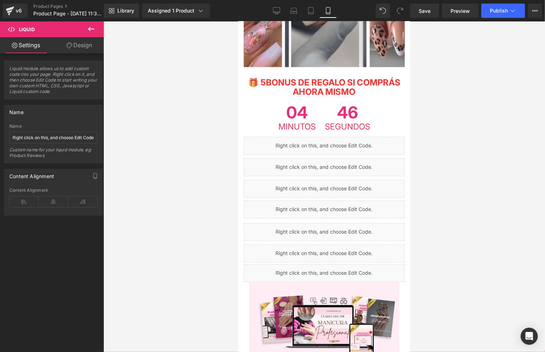
click at [203, 208] on div at bounding box center [323, 186] width 441 height 330
drag, startPoint x: 214, startPoint y: 212, endPoint x: 236, endPoint y: 209, distance: 22.1
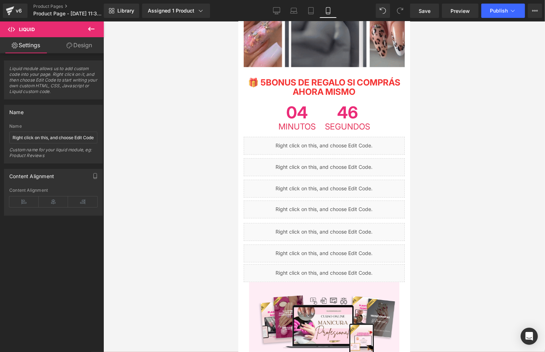
click at [215, 212] on div at bounding box center [323, 186] width 441 height 330
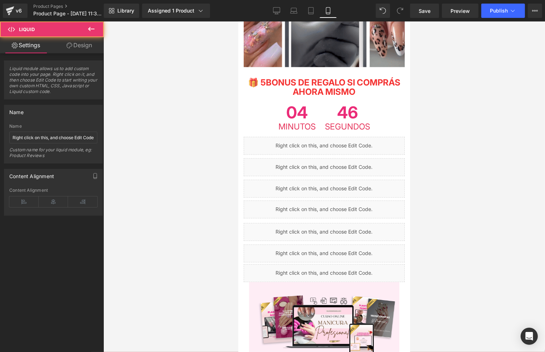
click at [347, 244] on div "Liquid" at bounding box center [323, 253] width 161 height 18
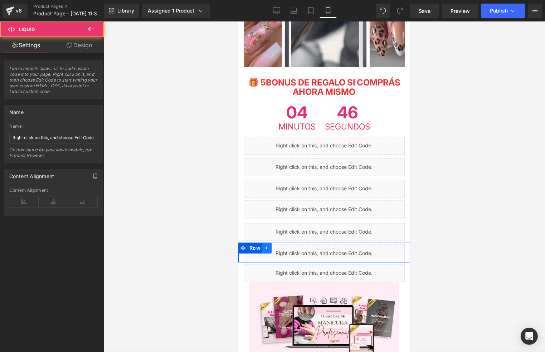
click at [264, 245] on icon at bounding box center [266, 247] width 5 height 5
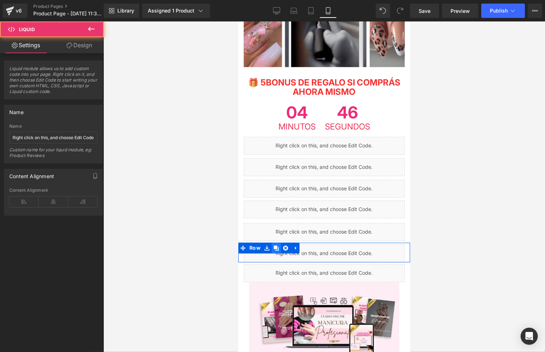
click at [275, 245] on icon at bounding box center [275, 247] width 5 height 5
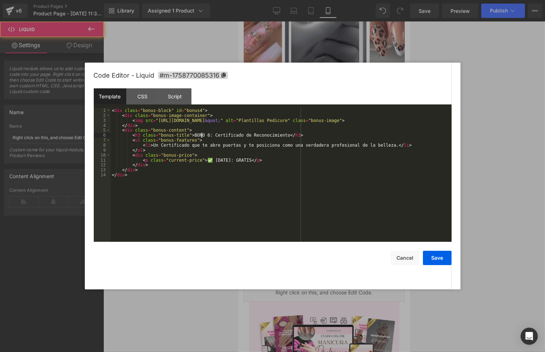
click at [202, 135] on div "< div class = "bonus-block" id = "bonus4" > < div class = "bonus-image-containe…" at bounding box center [280, 180] width 341 height 144
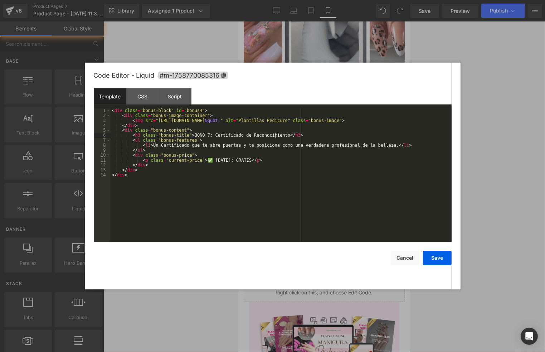
drag, startPoint x: 275, startPoint y: 135, endPoint x: 207, endPoint y: 136, distance: 67.9
click at [207, 136] on div "< div class = "bonus-block" id = "bonus4" > < div class = "bonus-image-containe…" at bounding box center [280, 180] width 341 height 144
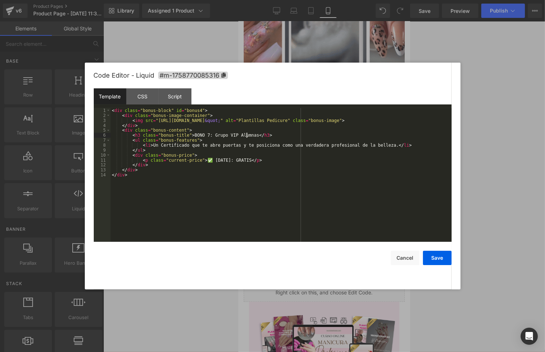
click at [165, 149] on div "< div class = "bonus-block" id = "bonus4" > < div class = "bonus-image-containe…" at bounding box center [280, 180] width 341 height 144
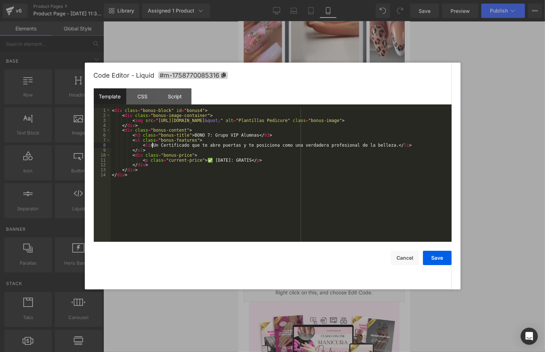
drag, startPoint x: 152, startPoint y: 144, endPoint x: 375, endPoint y: 146, distance: 222.8
click at [375, 146] on div "< div class = "bonus-block" id = "bonus4" > < div class = "bonus-image-containe…" at bounding box center [280, 180] width 341 height 144
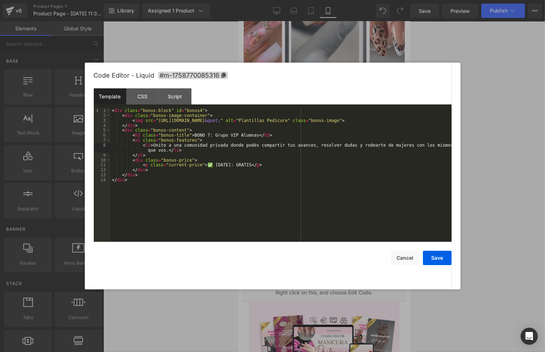
click at [227, 133] on div "< div class = "bonus-block" id = "bonus4" > < div class = "bonus-image-containe…" at bounding box center [280, 180] width 341 height 144
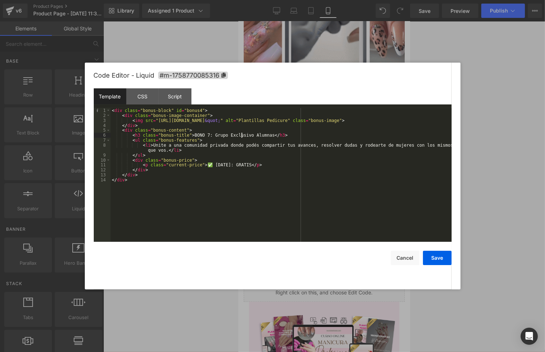
click at [255, 145] on div "< div class = "bonus-block" id = "bonus4" > < div class = "bonus-image-containe…" at bounding box center [280, 180] width 341 height 144
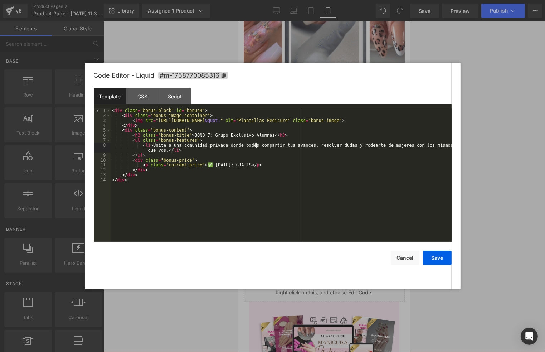
click at [255, 152] on div "< div class = "bonus-block" id = "bonus4" > < div class = "bonus-image-containe…" at bounding box center [280, 180] width 341 height 144
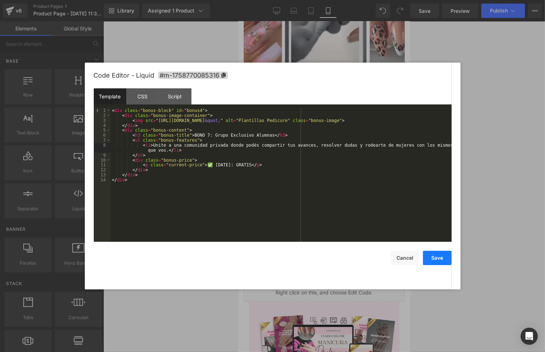
click at [429, 252] on button "Save" at bounding box center [437, 258] width 29 height 14
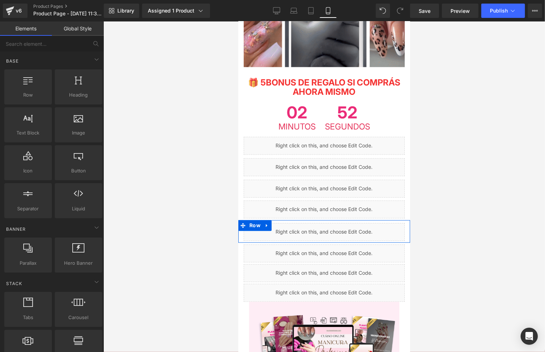
click at [333, 223] on div "Liquid" at bounding box center [323, 232] width 161 height 18
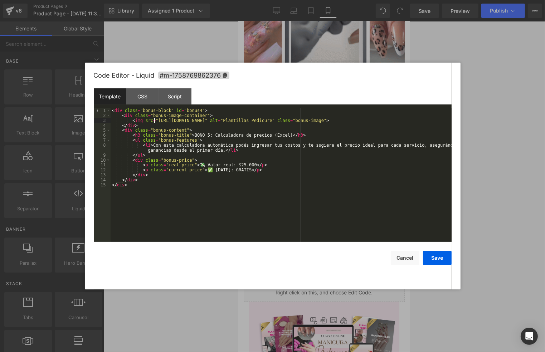
click at [155, 121] on div "< div class = "bonus-block" id = "bonus4" > < div class = "bonus-image-containe…" at bounding box center [280, 180] width 341 height 144
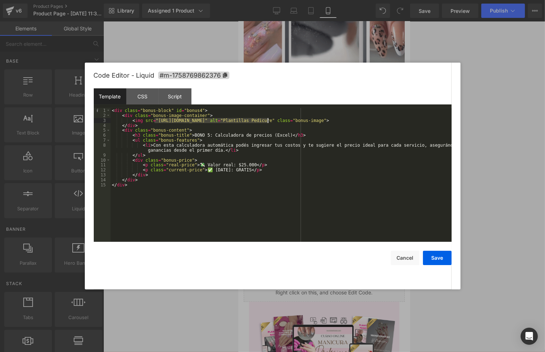
drag, startPoint x: 154, startPoint y: 121, endPoint x: 267, endPoint y: 121, distance: 113.7
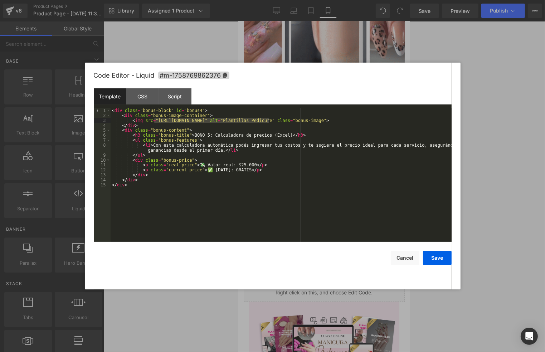
click at [267, 121] on div "< div class = "bonus-block" id = "bonus4" > < div class = "bonus-image-containe…" at bounding box center [280, 180] width 341 height 144
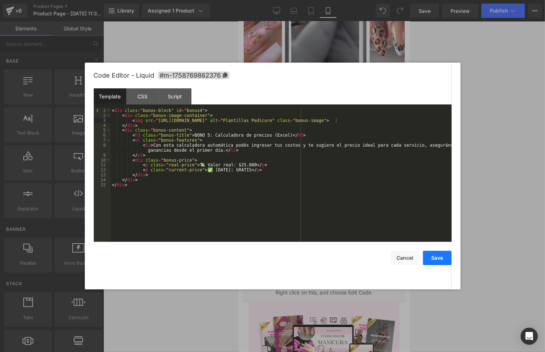
click at [436, 262] on button "Save" at bounding box center [437, 258] width 29 height 14
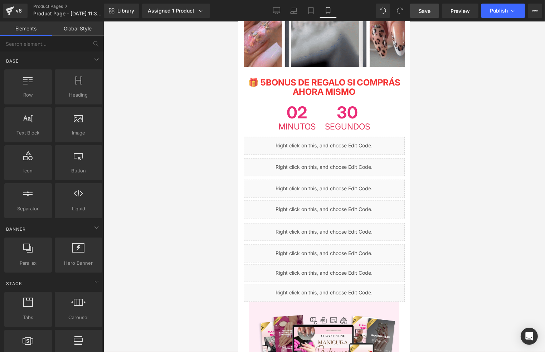
click at [422, 13] on span "Save" at bounding box center [424, 11] width 12 height 8
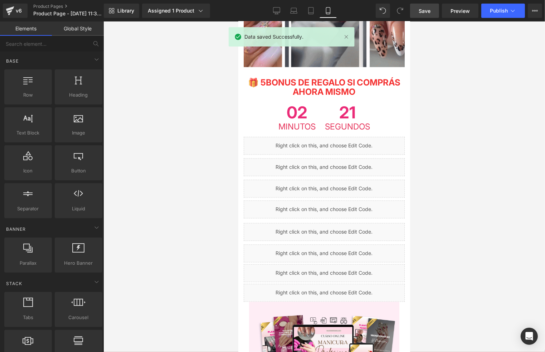
click at [449, 227] on div at bounding box center [323, 186] width 441 height 330
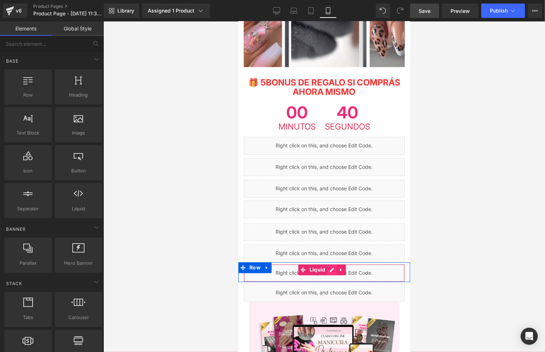
click at [331, 264] on div "Liquid" at bounding box center [323, 273] width 161 height 18
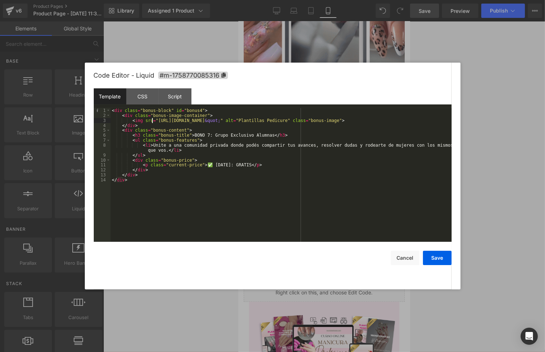
click at [153, 122] on div "< div class = "bonus-block" id = "bonus4" > < div class = "bonus-image-containe…" at bounding box center [280, 180] width 341 height 144
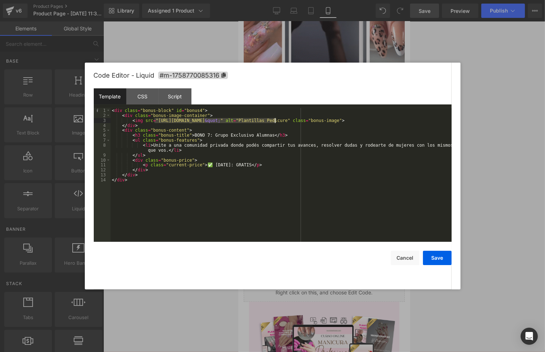
drag, startPoint x: 153, startPoint y: 122, endPoint x: 275, endPoint y: 122, distance: 121.6
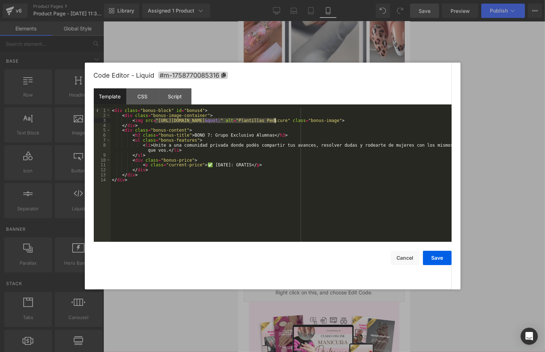
click at [275, 122] on div "< div class = "bonus-block" id = "bonus4" > < div class = "bonus-image-containe…" at bounding box center [280, 180] width 341 height 144
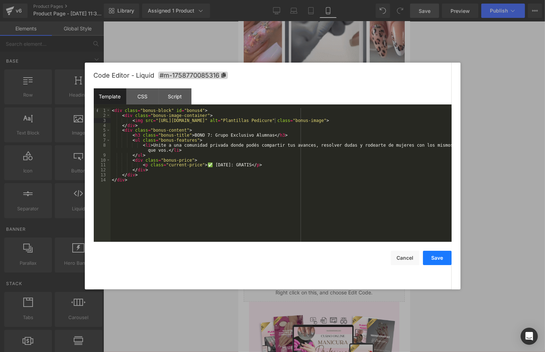
click at [447, 262] on button "Save" at bounding box center [437, 258] width 29 height 14
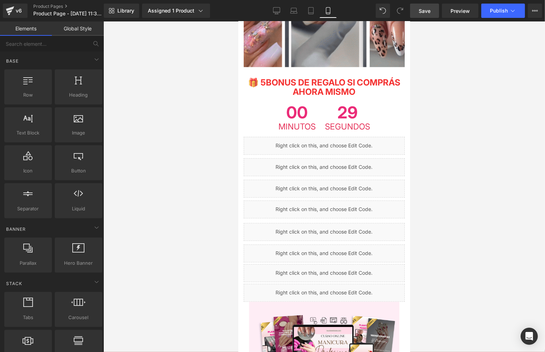
click at [465, 218] on div at bounding box center [323, 186] width 441 height 330
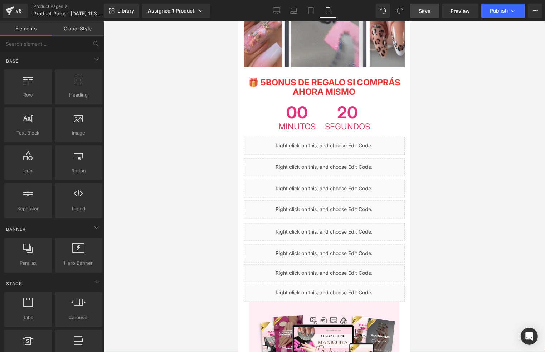
click at [432, 9] on link "Save" at bounding box center [424, 11] width 29 height 14
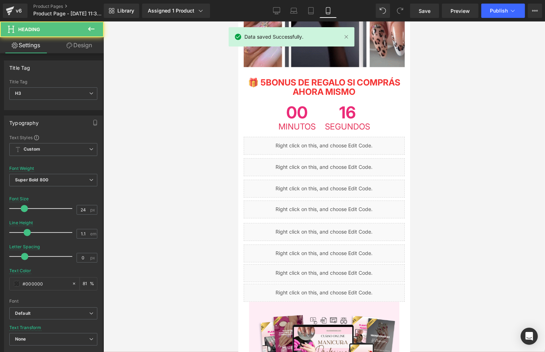
click at [283, 91] on span "BONUS DE REGALO SI COMPRÁS AHORA MISMO" at bounding box center [332, 87] width 134 height 20
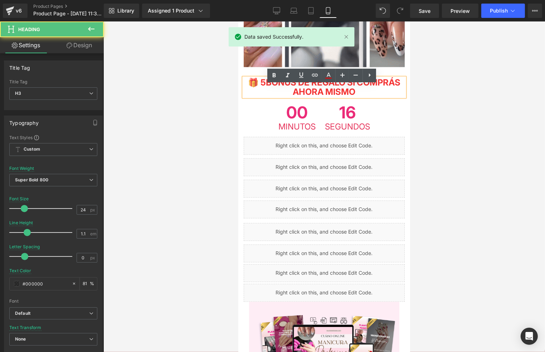
click at [277, 88] on span "BONUS DE REGALO SI COMPRÁS AHORA MISMO" at bounding box center [332, 87] width 134 height 20
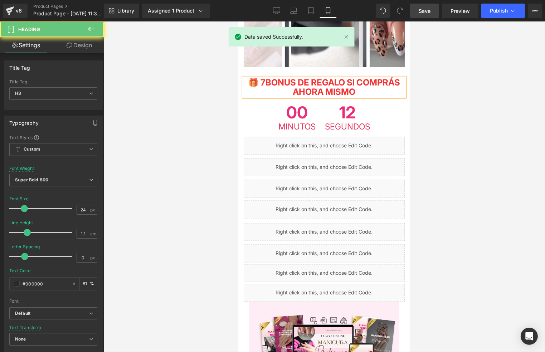
click at [428, 12] on span "Save" at bounding box center [424, 11] width 12 height 8
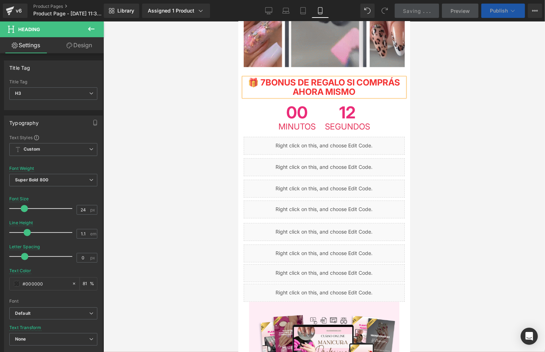
click at [501, 9] on span "Publish" at bounding box center [499, 11] width 18 height 6
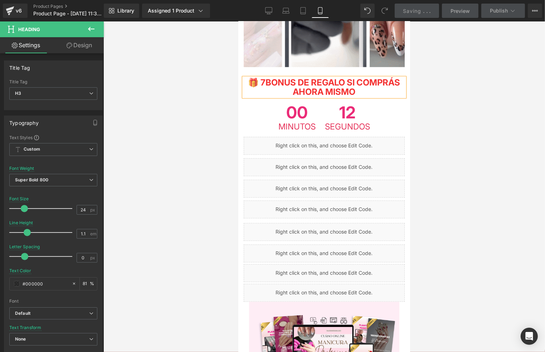
scroll to position [0, 0]
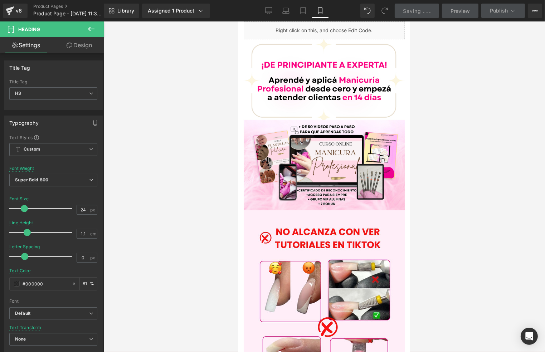
click at [410, 6] on link "Saving . . ." at bounding box center [416, 11] width 45 height 14
click at [151, 55] on div at bounding box center [323, 186] width 441 height 330
click at [437, 85] on div at bounding box center [323, 186] width 441 height 330
click at [407, 8] on span "Saving" at bounding box center [412, 11] width 18 height 6
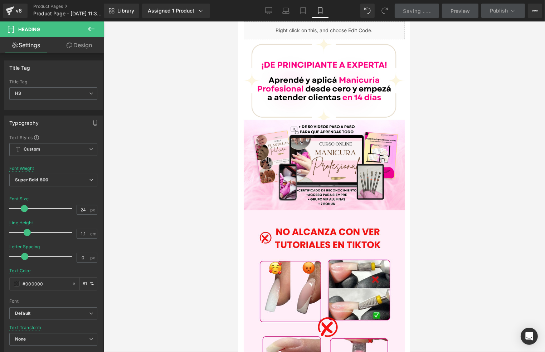
click at [444, 72] on div at bounding box center [323, 186] width 441 height 330
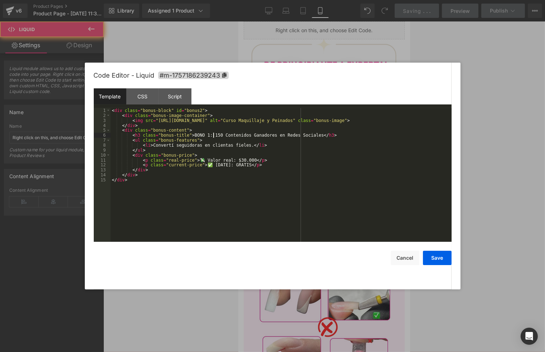
click at [213, 136] on div "< div class = "bonus-block" id = "bonus2" > < div class = "bonus-image-containe…" at bounding box center [280, 180] width 341 height 144
click at [283, 136] on div "< div class = "bonus-block" id = "bonus2" > < div class = "bonus-image-containe…" at bounding box center [280, 180] width 341 height 144
click at [304, 136] on div "< div class = "bonus-block" id = "bonus2" > < div class = "bonus-image-containe…" at bounding box center [280, 180] width 341 height 144
drag, startPoint x: 304, startPoint y: 136, endPoint x: 254, endPoint y: 136, distance: 50.8
click at [254, 136] on div "< div class = "bonus-block" id = "bonus2" > < div class = "bonus-image-containe…" at bounding box center [280, 180] width 341 height 144
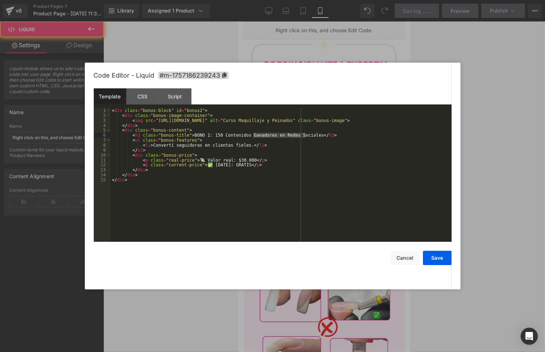
click at [270, 133] on div "< div class = "bonus-block" id = "bonus2" > < div class = "bonus-image-containe…" at bounding box center [280, 175] width 341 height 134
drag, startPoint x: 295, startPoint y: 133, endPoint x: 301, endPoint y: 136, distance: 6.1
click at [296, 133] on div "< div class = "bonus-block" id = "bonus2" > < div class = "bonus-image-containe…" at bounding box center [280, 180] width 341 height 144
drag, startPoint x: 304, startPoint y: 136, endPoint x: 215, endPoint y: 136, distance: 89.4
click at [215, 136] on div "< div class = "bonus-block" id = "bonus2" > < div class = "bonus-image-containe…" at bounding box center [280, 180] width 341 height 144
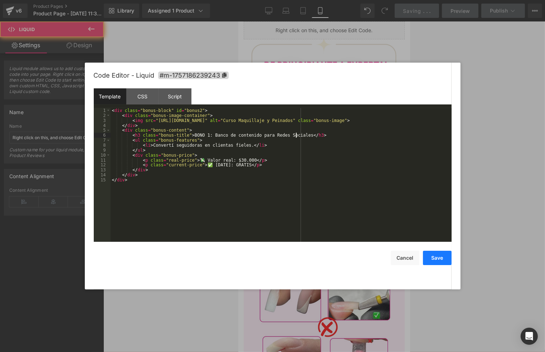
click at [444, 259] on button "Save" at bounding box center [437, 258] width 29 height 14
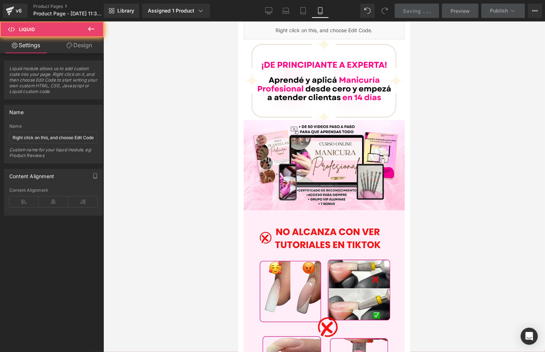
click at [470, 52] on div at bounding box center [323, 186] width 441 height 330
click at [429, 5] on link "Saving . . ." at bounding box center [416, 11] width 45 height 14
click at [481, 1] on div "Library Assigned 1 Product Product Preview Curso de Manicuría Profesional + Bon…" at bounding box center [324, 10] width 441 height 21
click at [509, 1] on div "Library Assigned 1 Product Product Preview Curso de Manicuría Profesional + Bon…" at bounding box center [324, 10] width 441 height 21
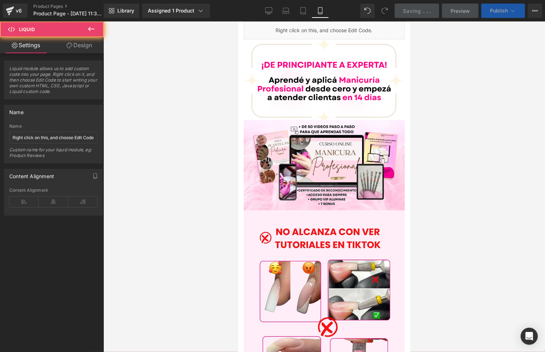
click at [507, 8] on span "Publish" at bounding box center [499, 11] width 18 height 6
click at [507, 9] on span "Publish" at bounding box center [499, 11] width 18 height 6
click at [406, 8] on span "Saving" at bounding box center [412, 11] width 18 height 6
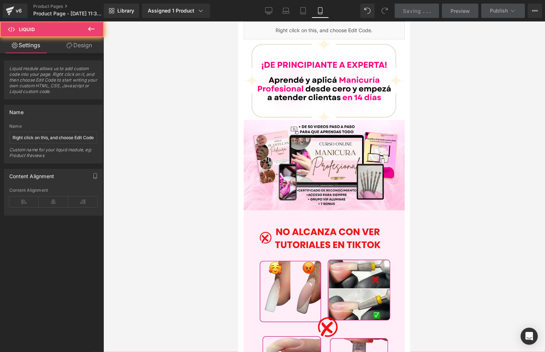
click at [90, 26] on icon at bounding box center [91, 29] width 9 height 9
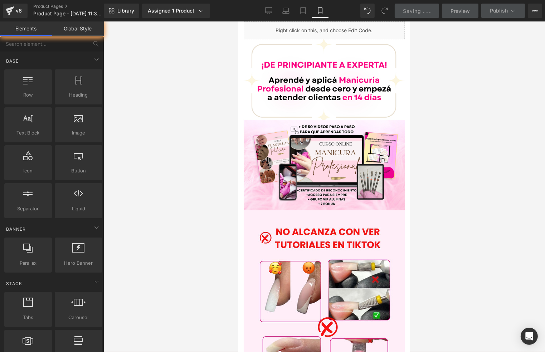
click at [460, 100] on div at bounding box center [323, 186] width 441 height 330
click at [460, 119] on div at bounding box center [323, 186] width 441 height 330
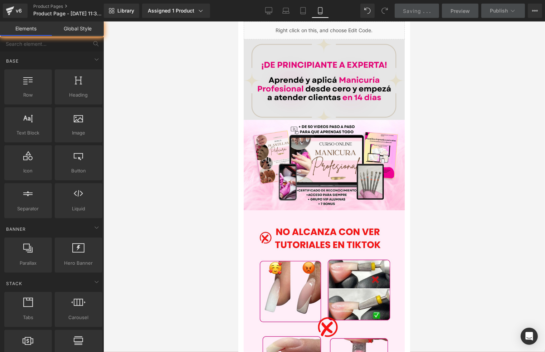
click at [453, 176] on div at bounding box center [323, 186] width 441 height 330
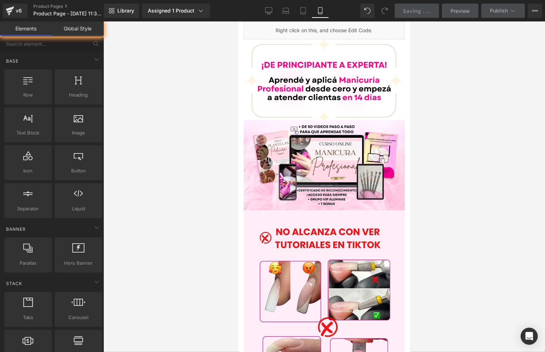
drag, startPoint x: 215, startPoint y: 107, endPoint x: 213, endPoint y: 103, distance: 4.4
click at [215, 107] on div at bounding box center [323, 186] width 441 height 330
click at [502, 9] on span "Publish" at bounding box center [499, 11] width 18 height 6
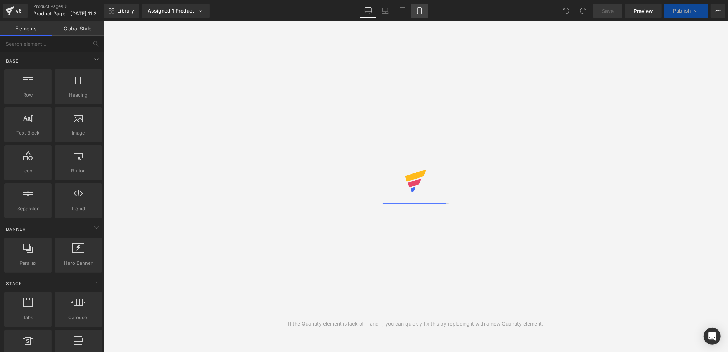
click at [416, 7] on icon at bounding box center [419, 10] width 7 height 7
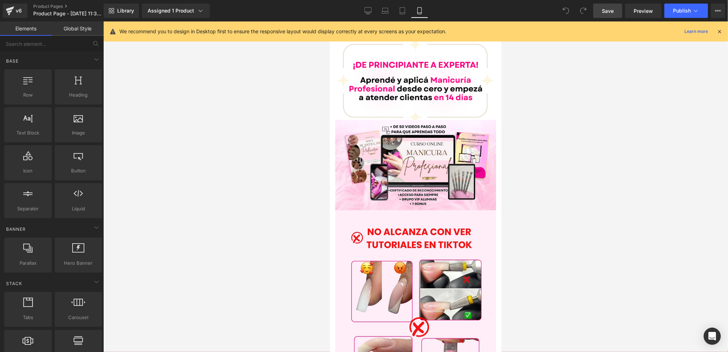
click at [609, 9] on span "Save" at bounding box center [608, 11] width 12 height 8
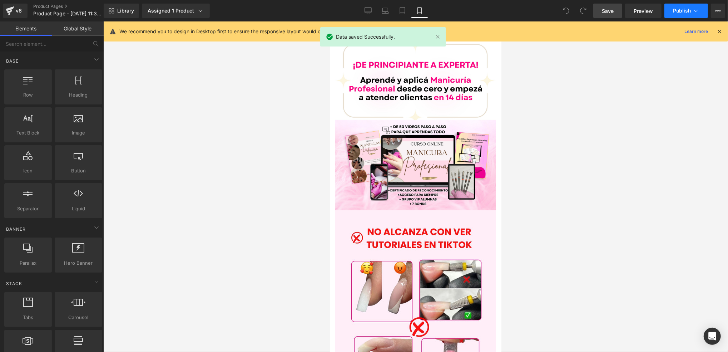
click at [691, 10] on button "Publish" at bounding box center [687, 11] width 44 height 14
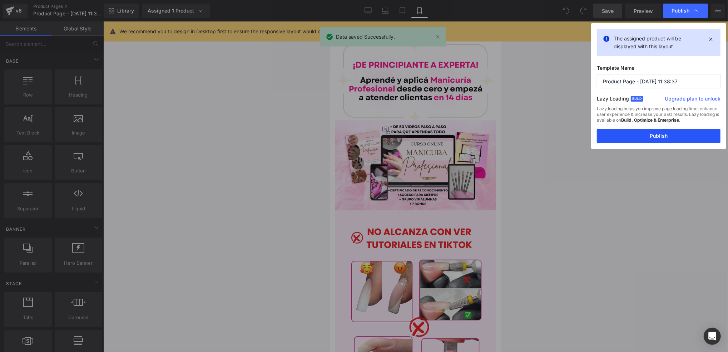
click at [644, 133] on button "Publish" at bounding box center [659, 136] width 124 height 14
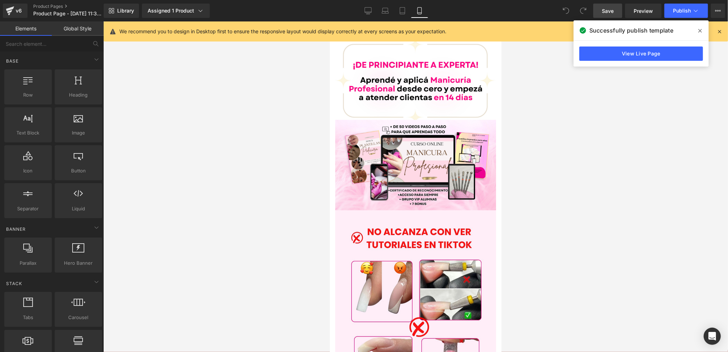
click at [548, 131] on div at bounding box center [415, 186] width 625 height 330
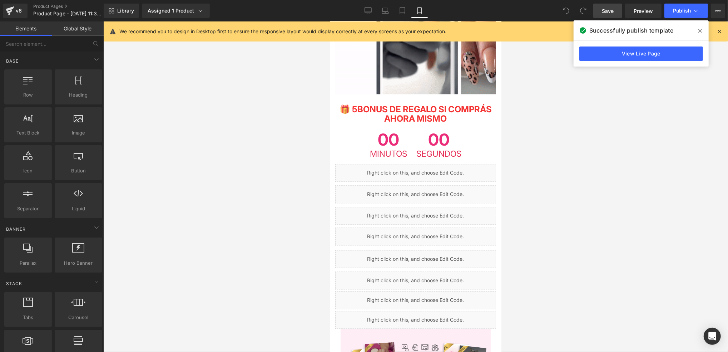
scroll to position [1239, 0]
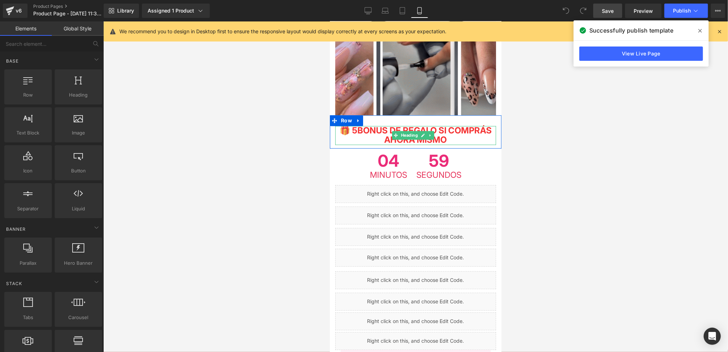
click at [372, 125] on span "BONUS DE REGALO SI COMPRÁS AHORA MISMO" at bounding box center [424, 135] width 134 height 20
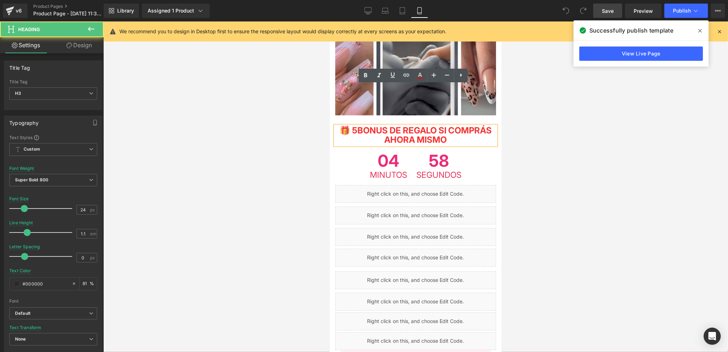
click at [370, 125] on span "BONUS DE REGALO SI COMPRÁS AHORA MISMO" at bounding box center [424, 135] width 134 height 20
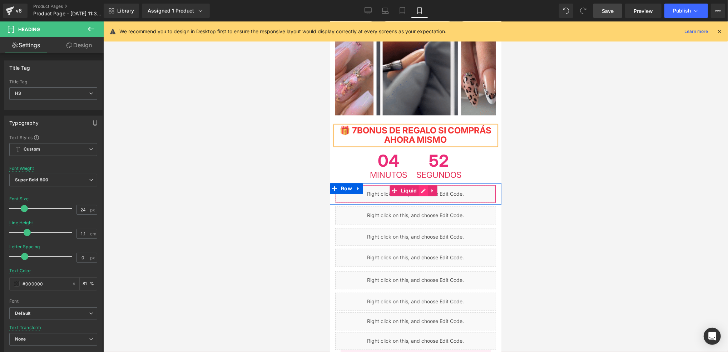
click at [423, 185] on div "Liquid" at bounding box center [415, 194] width 161 height 18
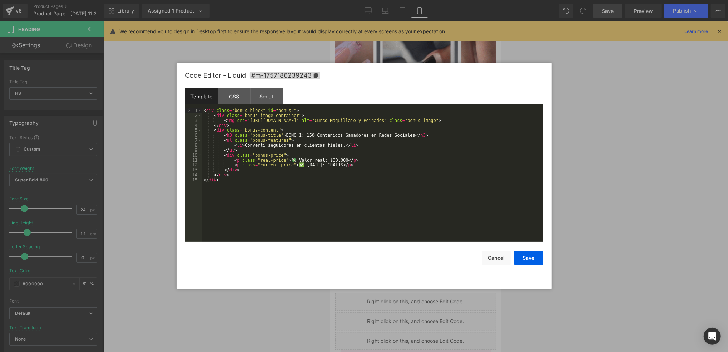
click at [299, 137] on div "< div class = "bonus-block" id = "bonus2" > < div class = "bonus-image-containe…" at bounding box center [372, 180] width 341 height 144
drag, startPoint x: 331, startPoint y: 136, endPoint x: 298, endPoint y: 136, distance: 33.3
click at [298, 136] on div "< div class = "bonus-block" id = "bonus2" > < div class = "bonus-image-containe…" at bounding box center [372, 180] width 341 height 144
click at [406, 136] on div "< div class = "bonus-block" id = "bonus2" > < div class = "bonus-image-containe…" at bounding box center [372, 180] width 341 height 144
drag, startPoint x: 373, startPoint y: 136, endPoint x: 343, endPoint y: 136, distance: 29.3
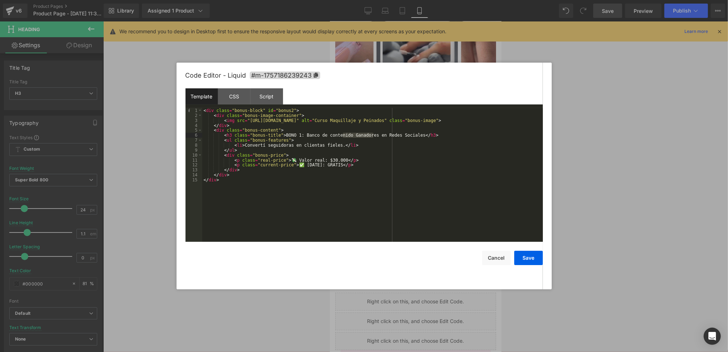
click at [343, 136] on div "< div class = "bonus-block" id = "bonus2" > < div class = "bonus-image-containe…" at bounding box center [372, 180] width 341 height 144
click at [296, 149] on div "< div class = "bonus-block" id = "bonus2" > < div class = "bonus-image-containe…" at bounding box center [372, 180] width 341 height 144
click at [257, 146] on div "< div class = "bonus-block" id = "bonus2" > < div class = "bonus-image-containe…" at bounding box center [372, 180] width 341 height 144
click at [334, 147] on div "< div class = "bonus-block" id = "bonus2" > < div class = "bonus-image-containe…" at bounding box center [372, 180] width 341 height 144
click at [348, 146] on div "< div class = "bonus-block" id = "bonus2" > < div class = "bonus-image-containe…" at bounding box center [372, 180] width 341 height 144
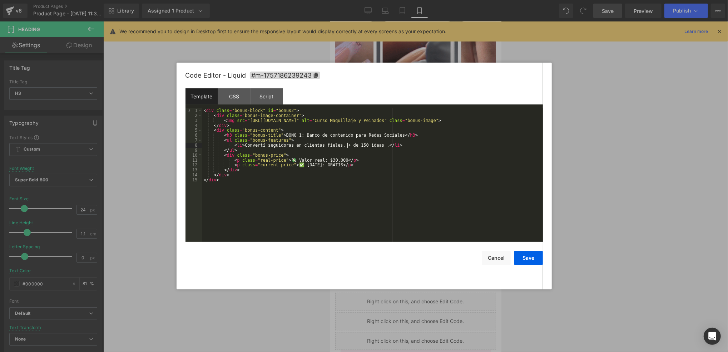
click at [350, 146] on div "< div class = "bonus-block" id = "bonus2" > < div class = "bonus-image-containe…" at bounding box center [372, 180] width 341 height 144
click at [363, 145] on div "< div class = "bonus-block" id = "bonus2" > < div class = "bonus-image-containe…" at bounding box center [372, 180] width 341 height 144
drag, startPoint x: 338, startPoint y: 147, endPoint x: 412, endPoint y: 144, distance: 74.4
click at [412, 144] on div "< div class = "bonus-block" id = "bonus2" > < div class = "bonus-image-containe…" at bounding box center [372, 180] width 341 height 144
click at [339, 146] on div "< div class = "bonus-block" id = "bonus2" > < div class = "bonus-image-containe…" at bounding box center [372, 180] width 341 height 144
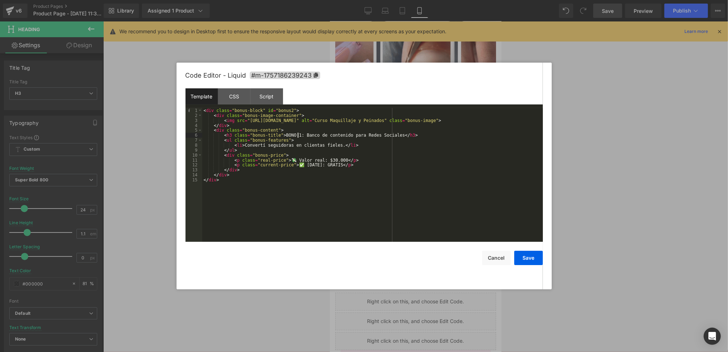
click at [299, 136] on div "< div class = "bonus-block" id = "bonus2" > < div class = "bonus-image-containe…" at bounding box center [372, 180] width 341 height 144
drag, startPoint x: 371, startPoint y: 136, endPoint x: 299, endPoint y: 137, distance: 72.2
click at [299, 137] on div "< div class = "bonus-block" id = "bonus2" > < div class = "bonus-image-containe…" at bounding box center [372, 180] width 341 height 144
drag, startPoint x: 387, startPoint y: 136, endPoint x: 369, endPoint y: 136, distance: 17.5
click at [369, 136] on div "< div class = "bonus-block" id = "bonus2" > < div class = "bonus-image-containe…" at bounding box center [372, 180] width 341 height 144
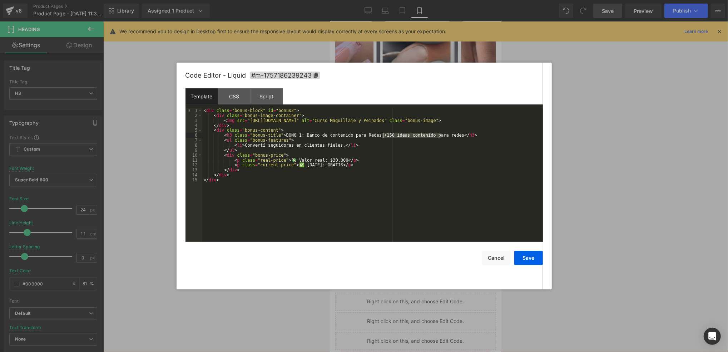
drag, startPoint x: 441, startPoint y: 137, endPoint x: 383, endPoint y: 136, distance: 58.3
click at [383, 136] on div "< div class = "bonus-block" id = "bonus2" > < div class = "bonus-image-containe…" at bounding box center [372, 180] width 341 height 144
click at [360, 135] on div "< div class = "bonus-block" id = "bonus2" > < div class = "bonus-image-containe…" at bounding box center [372, 180] width 341 height 144
drag, startPoint x: 365, startPoint y: 135, endPoint x: 296, endPoint y: 136, distance: 69.0
click at [296, 136] on div "< div class = "bonus-block" id = "bonus2" > < div class = "bonus-image-containe…" at bounding box center [372, 180] width 341 height 144
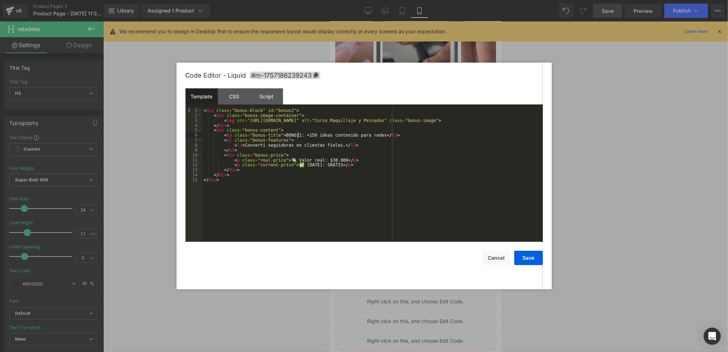
click at [298, 135] on div "< div class = "bonus-block" id = "bonus2" > < div class = "bonus-image-containe…" at bounding box center [372, 180] width 341 height 144
click at [324, 135] on div "< div class = "bonus-block" id = "bonus2" > < div class = "bonus-image-containe…" at bounding box center [372, 180] width 341 height 144
click at [333, 146] on div "< div class = "bonus-block" id = "bonus2" > < div class = "bonus-image-containe…" at bounding box center [372, 180] width 341 height 144
click at [268, 149] on div "< div class = "bonus-block" id = "bonus2" > < div class = "bonus-image-containe…" at bounding box center [372, 180] width 341 height 144
click at [328, 144] on div "< div class = "bonus-block" id = "bonus2" > < div class = "bonus-image-containe…" at bounding box center [372, 180] width 341 height 144
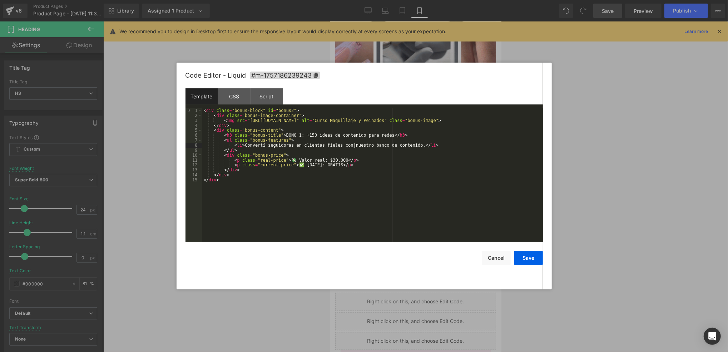
click at [354, 143] on div "< div class = "bonus-block" id = "bonus2" > < div class = "bonus-image-containe…" at bounding box center [372, 180] width 341 height 144
drag, startPoint x: 406, startPoint y: 146, endPoint x: 386, endPoint y: 146, distance: 20.0
click at [386, 146] on div "< div class = "bonus-block" id = "bonus2" > < div class = "bonus-image-containe…" at bounding box center [372, 180] width 341 height 144
click at [478, 146] on div "< div class = "bonus-block" id = "bonus2" > < div class = "bonus-image-containe…" at bounding box center [372, 180] width 341 height 144
click at [533, 262] on button "Save" at bounding box center [529, 258] width 29 height 14
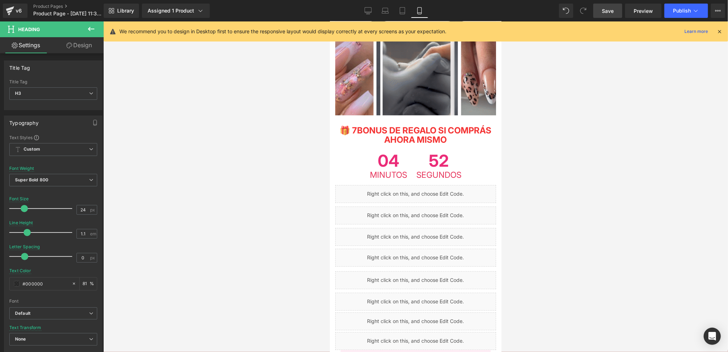
click at [617, 10] on link "Save" at bounding box center [608, 11] width 29 height 14
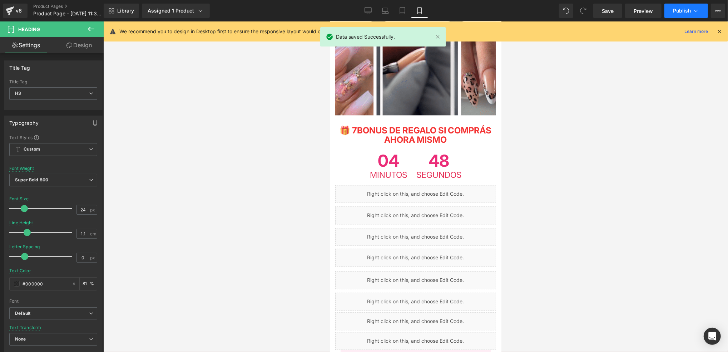
click at [687, 12] on span "Publish" at bounding box center [682, 11] width 18 height 6
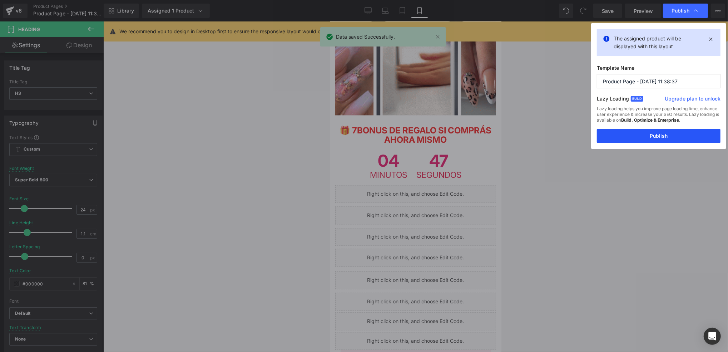
click at [662, 138] on button "Publish" at bounding box center [659, 136] width 124 height 14
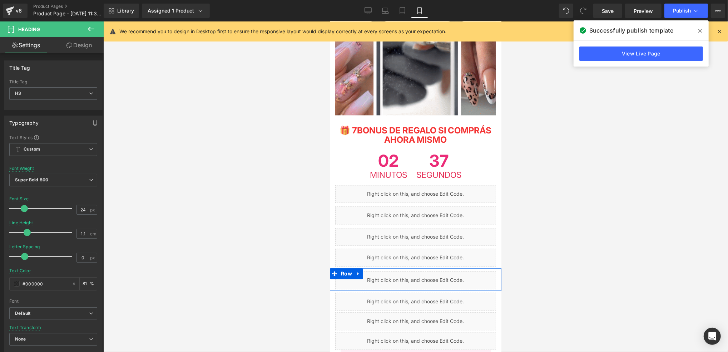
click at [426, 271] on div "Liquid" at bounding box center [415, 280] width 161 height 18
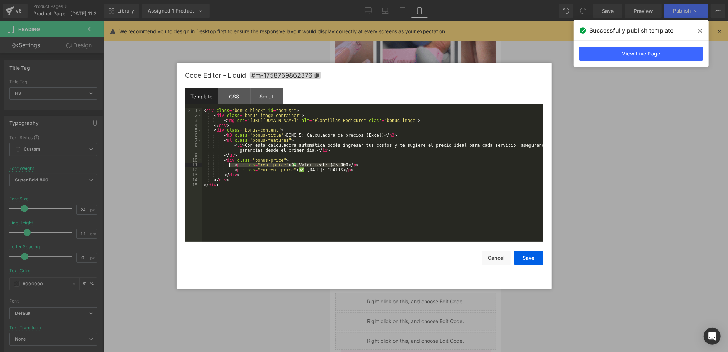
drag, startPoint x: 349, startPoint y: 165, endPoint x: 229, endPoint y: 165, distance: 119.8
click at [229, 165] on div "< div class = "bonus-block" id = "bonus4" > < div class = "bonus-image-containe…" at bounding box center [372, 180] width 341 height 144
click at [492, 255] on button "Cancel" at bounding box center [496, 258] width 29 height 14
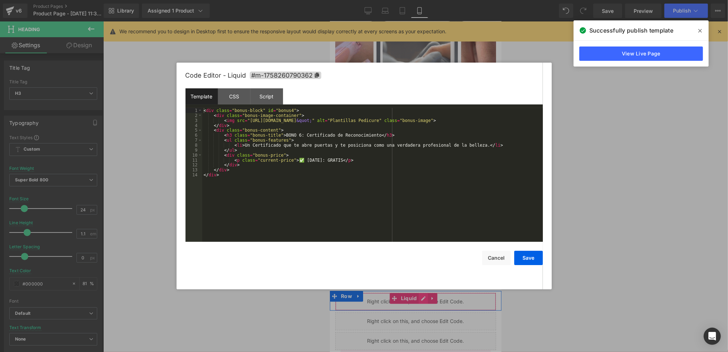
click at [421, 292] on div "Liquid" at bounding box center [415, 301] width 161 height 18
click at [300, 155] on div "< div class = "bonus-block" id = "bonus4" > < div class = "bonus-image-containe…" at bounding box center [372, 180] width 341 height 144
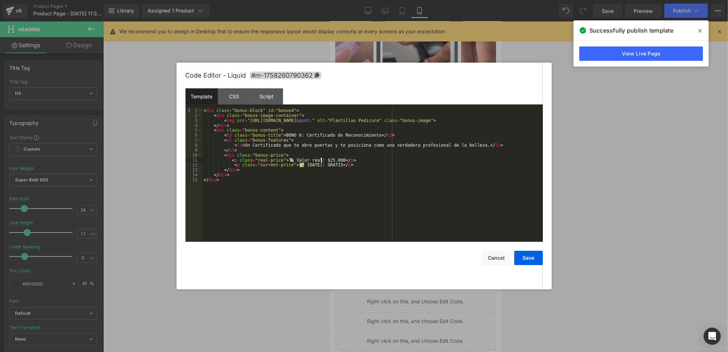
click at [322, 161] on div "< div class = "bonus-block" id = "bonus4" > < div class = "bonus-image-containe…" at bounding box center [372, 180] width 341 height 144
click at [355, 163] on div "< div class = "bonus-block" id = "bonus4" > < div class = "bonus-image-containe…" at bounding box center [372, 180] width 341 height 144
click at [237, 99] on div "CSS" at bounding box center [234, 96] width 33 height 16
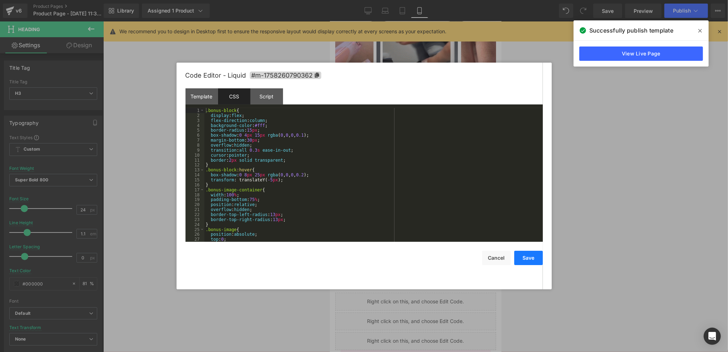
click at [528, 254] on button "Save" at bounding box center [529, 258] width 29 height 14
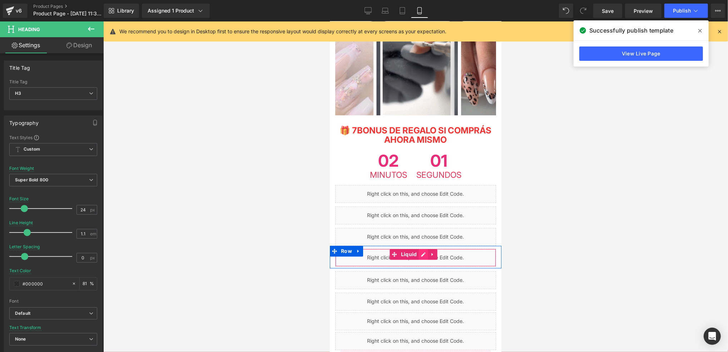
click at [423, 248] on div "Liquid" at bounding box center [415, 257] width 161 height 18
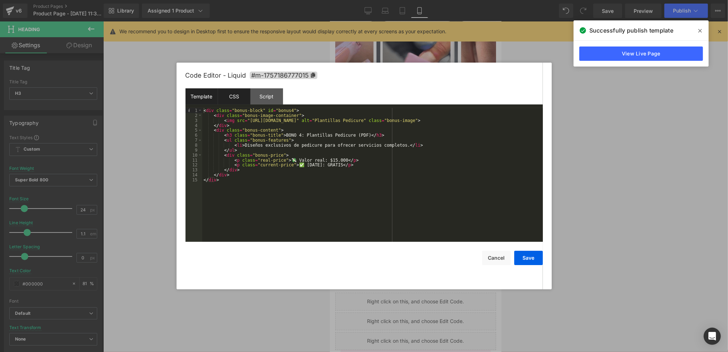
click at [234, 95] on div "CSS" at bounding box center [234, 96] width 33 height 16
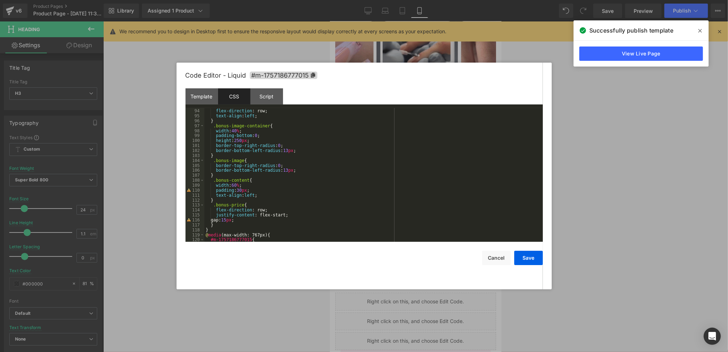
scroll to position [432, 0]
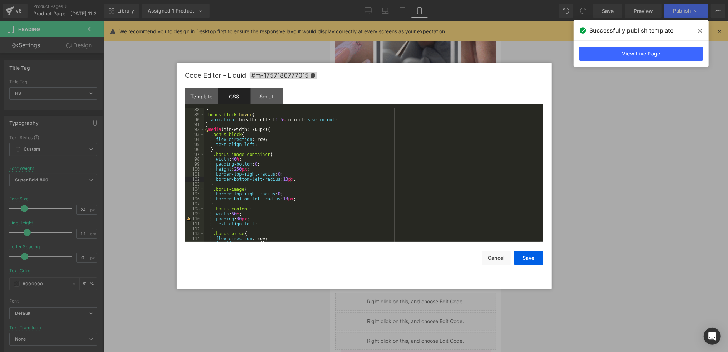
drag, startPoint x: 322, startPoint y: 173, endPoint x: 316, endPoint y: 180, distance: 9.4
drag, startPoint x: 316, startPoint y: 180, endPoint x: 292, endPoint y: 91, distance: 92.7
click at [292, 91] on div "Template CSS Script Data" at bounding box center [365, 98] width 358 height 20
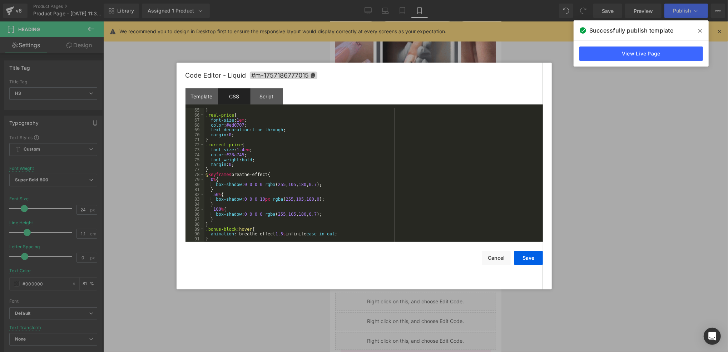
scroll to position [289, 0]
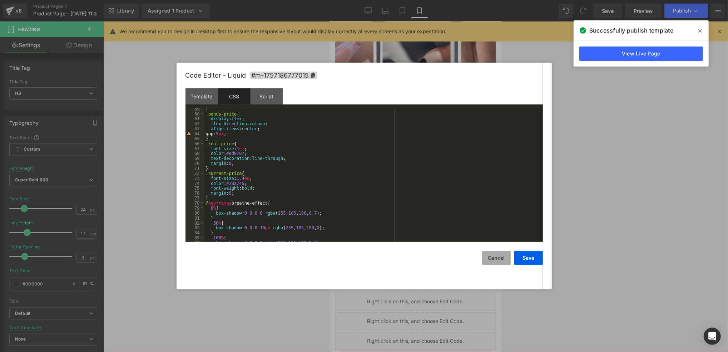
click at [492, 253] on button "Cancel" at bounding box center [496, 258] width 29 height 14
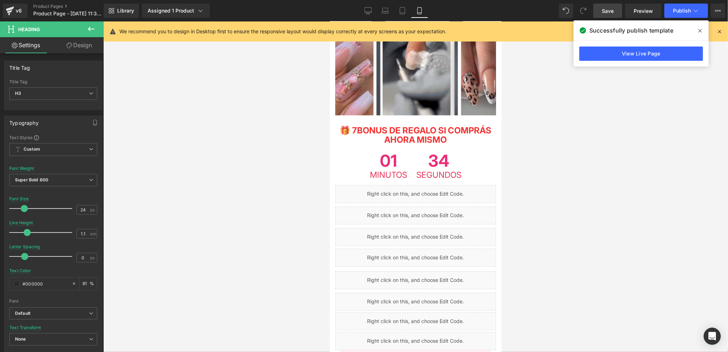
click at [614, 9] on span "Save" at bounding box center [608, 11] width 12 height 8
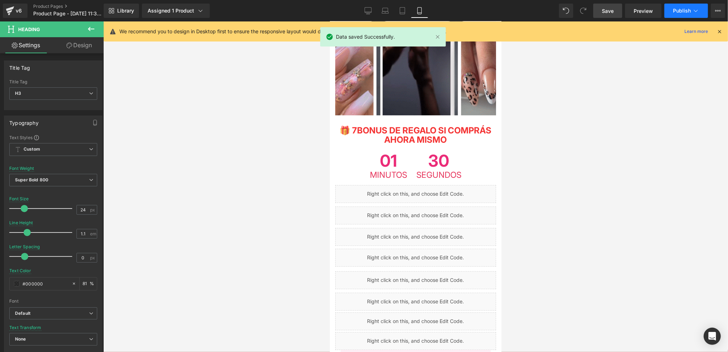
click at [675, 8] on span "Publish" at bounding box center [682, 11] width 18 height 6
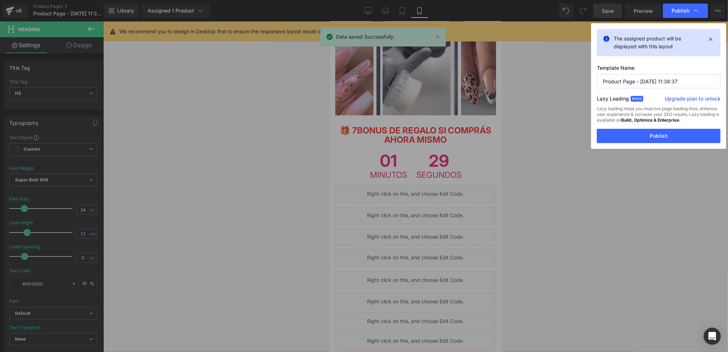
drag, startPoint x: 683, startPoint y: 133, endPoint x: 680, endPoint y: 139, distance: 6.7
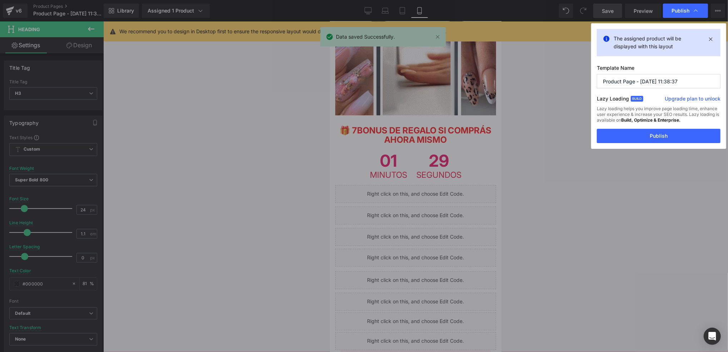
click at [682, 137] on button "Publish" at bounding box center [659, 136] width 124 height 14
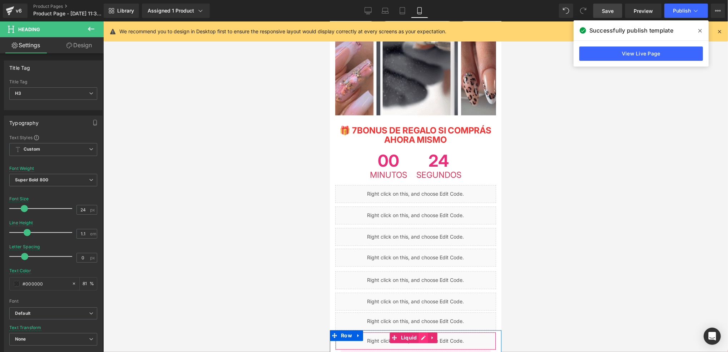
click at [426, 331] on div "Liquid" at bounding box center [415, 340] width 161 height 18
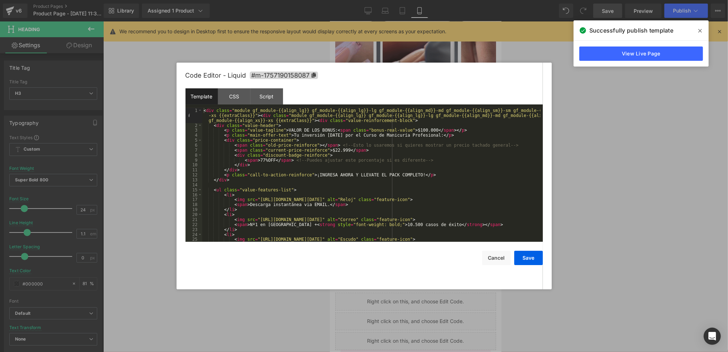
click at [410, 132] on div "< div class = "module gf_module-{{align_lg}} gf_module-{{align_lg}}-lg gf_modul…" at bounding box center [371, 185] width 338 height 154
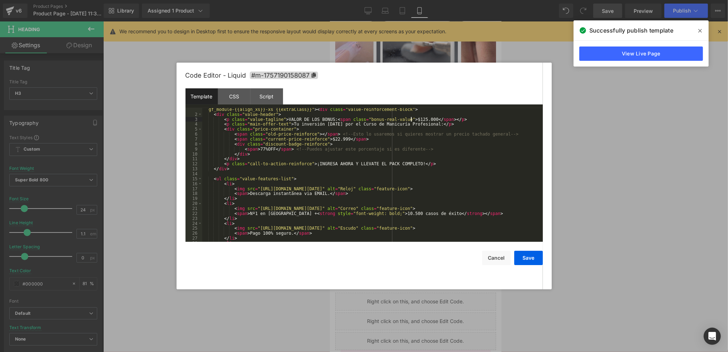
scroll to position [11, 0]
click at [269, 151] on div "< div class = "module gf_module-{{align_lg}} gf_module-{{align_lg}}-lg gf_modul…" at bounding box center [371, 174] width 338 height 154
click at [261, 149] on div "< div class = "module gf_module-{{align_lg}} gf_module-{{align_lg}}-lg gf_modul…" at bounding box center [371, 174] width 338 height 154
click at [539, 261] on button "Save" at bounding box center [529, 258] width 29 height 14
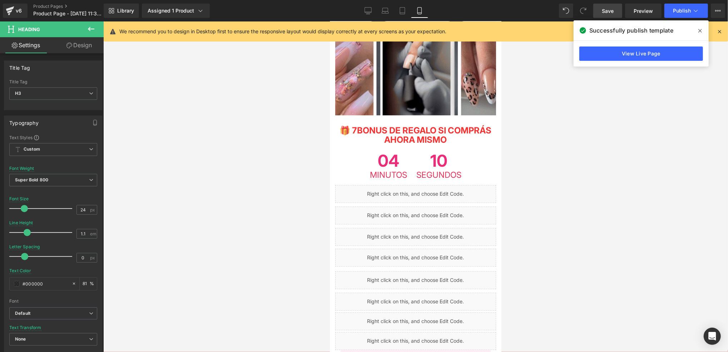
click at [620, 9] on link "Save" at bounding box center [608, 11] width 29 height 14
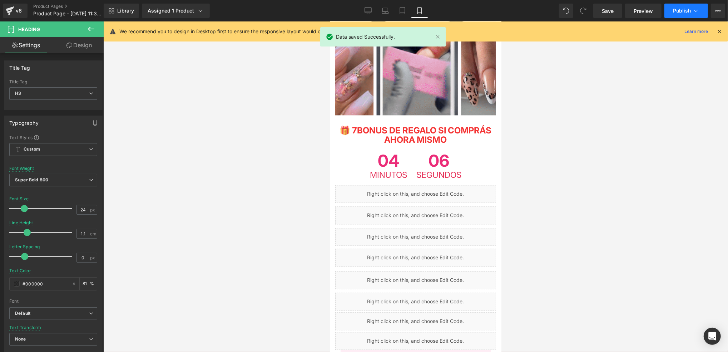
click at [689, 8] on span "Publish" at bounding box center [682, 11] width 18 height 6
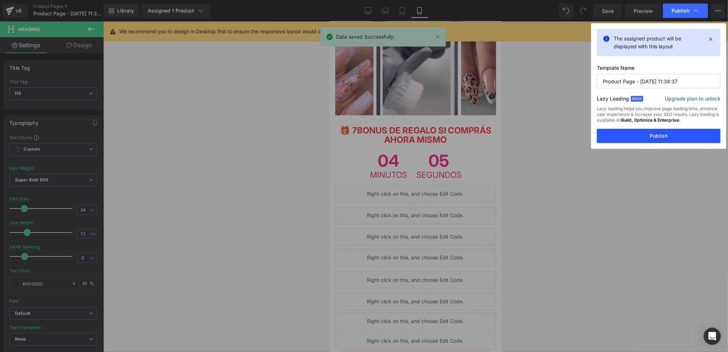
click at [652, 132] on button "Publish" at bounding box center [659, 136] width 124 height 14
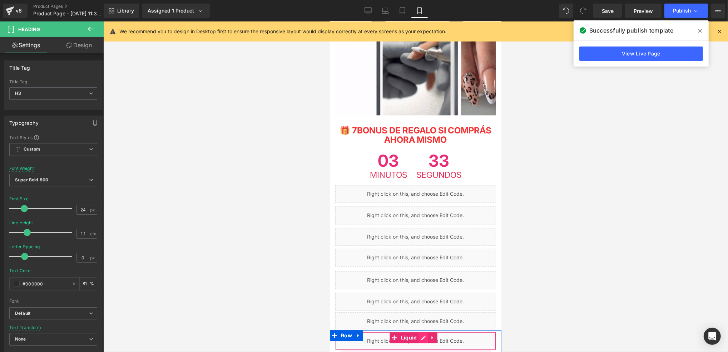
click at [426, 332] on ul "Liquid" at bounding box center [414, 337] width 48 height 11
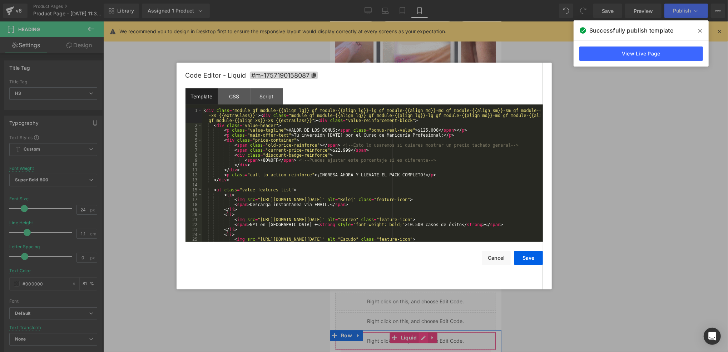
click at [426, 331] on div "Liquid" at bounding box center [415, 340] width 161 height 18
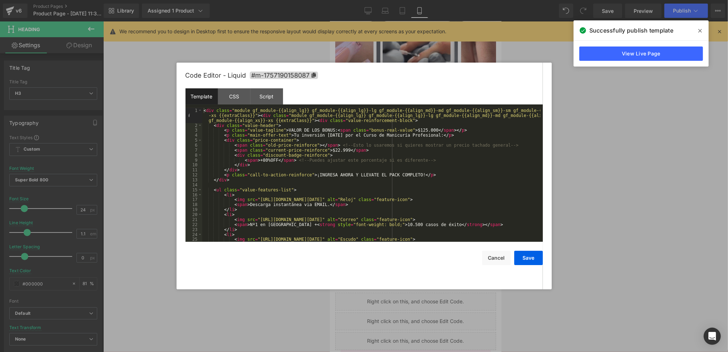
scroll to position [0, 0]
click at [269, 161] on div "< div class = "module gf_module-{{align_lg}} gf_module-{{align_lg}}-lg gf_modul…" at bounding box center [371, 185] width 338 height 154
drag, startPoint x: 272, startPoint y: 162, endPoint x: 256, endPoint y: 161, distance: 16.5
click at [256, 161] on div "< div class = "module gf_module-{{align_lg}} gf_module-{{align_lg}}-lg gf_modul…" at bounding box center [371, 185] width 338 height 154
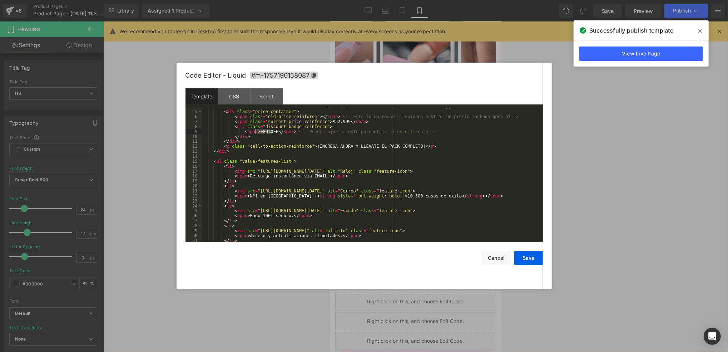
scroll to position [39, 0]
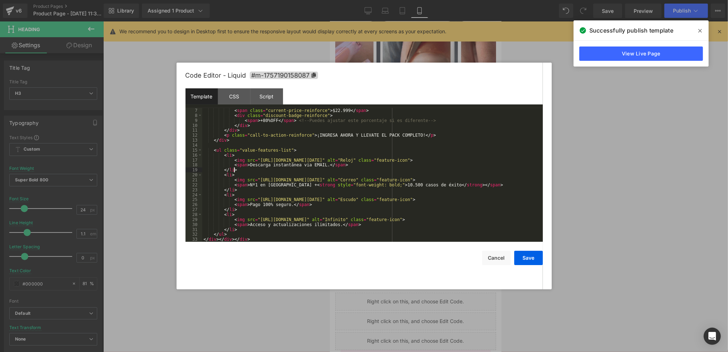
click at [280, 171] on div "< span class = "current-price-reinforce" > $22.999 </ span > < div class = "dis…" at bounding box center [371, 180] width 338 height 144
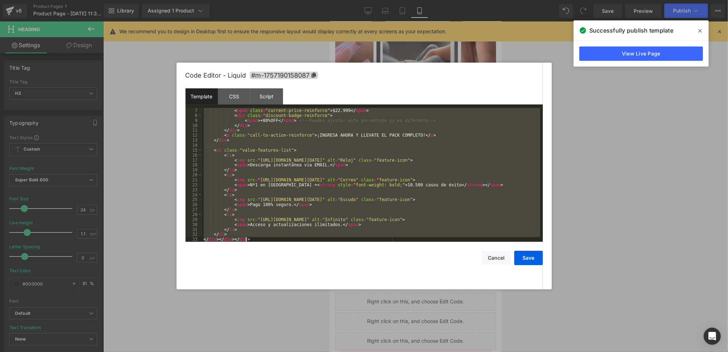
drag, startPoint x: 203, startPoint y: 112, endPoint x: 308, endPoint y: 247, distance: 171.5
click at [308, 247] on div "Code Editor - Liquid #m-1757190158087 Template CSS Script Data 7 8 9 10 11 12 1…" at bounding box center [365, 176] width 358 height 227
click at [316, 229] on div "< span class = "current-price-reinforce" > $22.999 </ span > < div class = "dis…" at bounding box center [371, 175] width 338 height 134
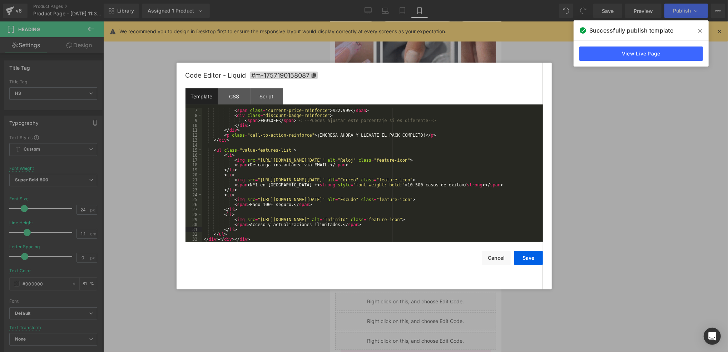
click at [286, 180] on div "< span class = "current-price-reinforce" > $22.999 </ span > < div class = "dis…" at bounding box center [371, 180] width 338 height 144
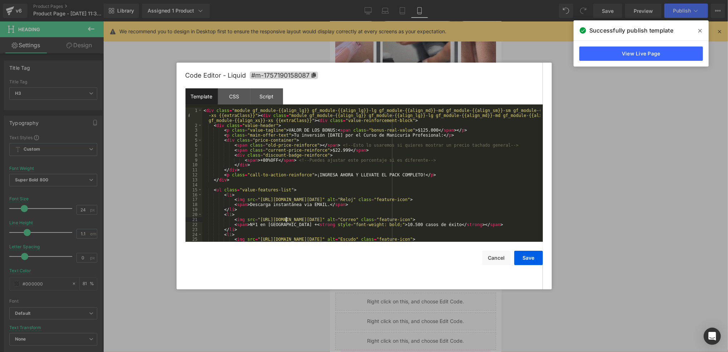
scroll to position [0, 0]
click at [272, 162] on div "< div class = "module gf_module-{{align_lg}} gf_module-{{align_lg}}-lg gf_modul…" at bounding box center [371, 185] width 338 height 154
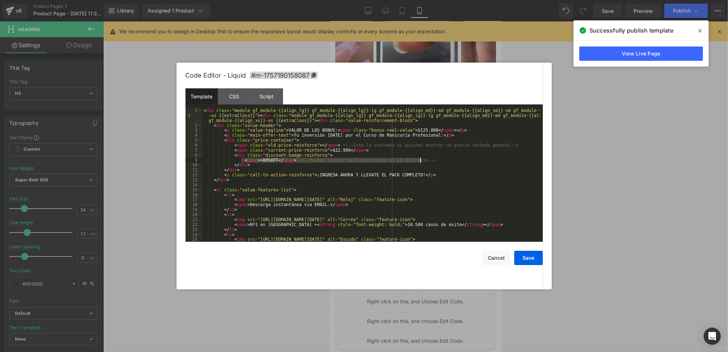
drag, startPoint x: 242, startPoint y: 161, endPoint x: 438, endPoint y: 159, distance: 195.3
click at [438, 159] on div "< div class = "module gf_module-{{align_lg}} gf_module-{{align_lg}}-lg gf_modul…" at bounding box center [371, 185] width 338 height 154
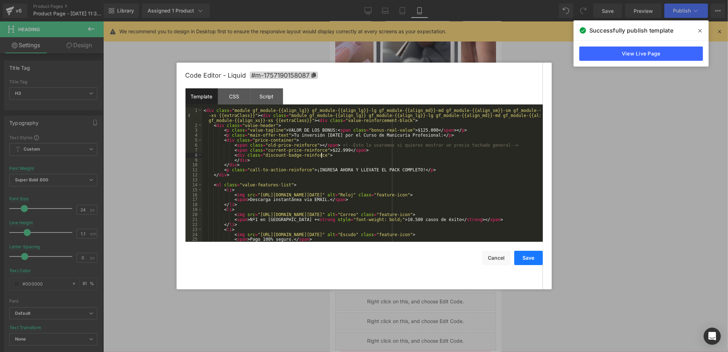
click at [520, 260] on button "Save" at bounding box center [529, 258] width 29 height 14
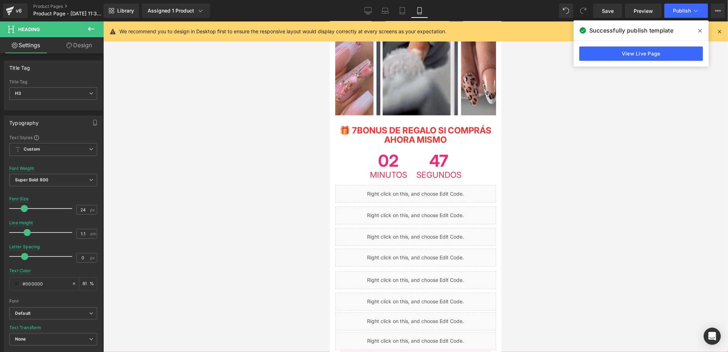
click at [624, 12] on div "Save Preview Publish Scheduled Upgrade Plan View Live Page View with current Te…" at bounding box center [660, 11] width 138 height 14
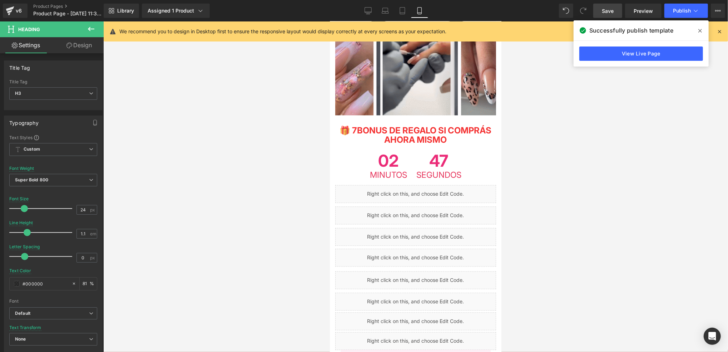
click at [616, 16] on link "Save" at bounding box center [608, 11] width 29 height 14
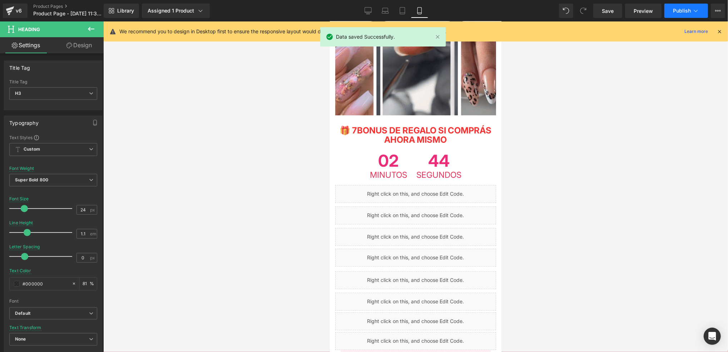
click at [694, 8] on icon at bounding box center [696, 10] width 7 height 7
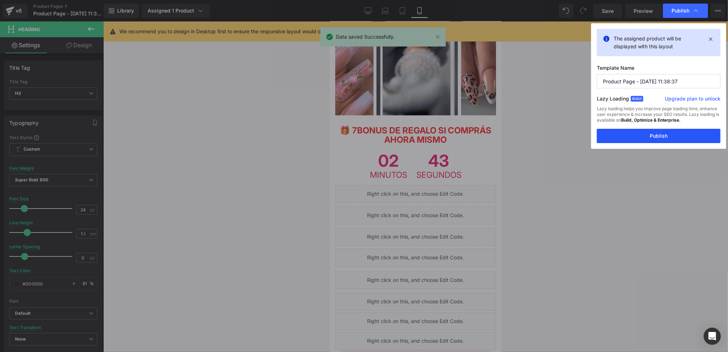
click at [660, 142] on button "Publish" at bounding box center [659, 136] width 124 height 14
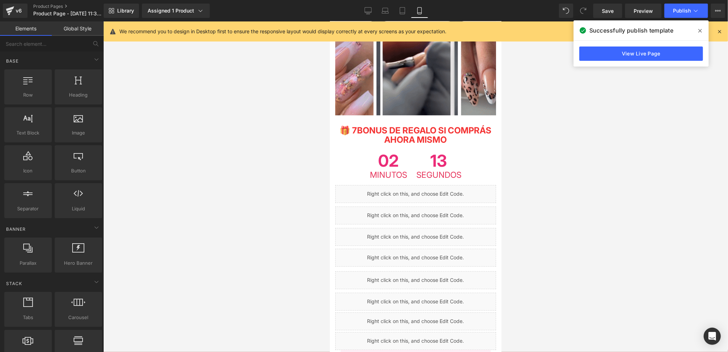
click at [549, 212] on div at bounding box center [415, 186] width 625 height 330
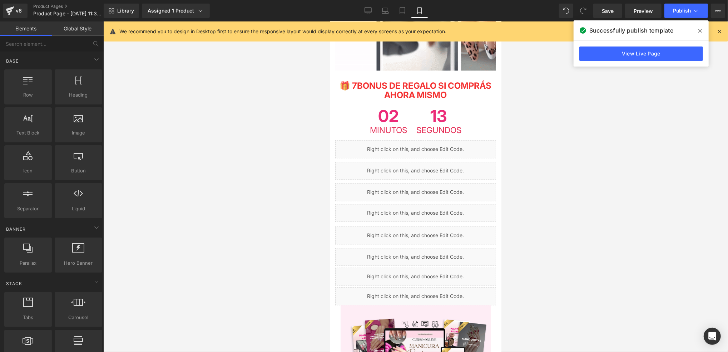
scroll to position [1382, 0]
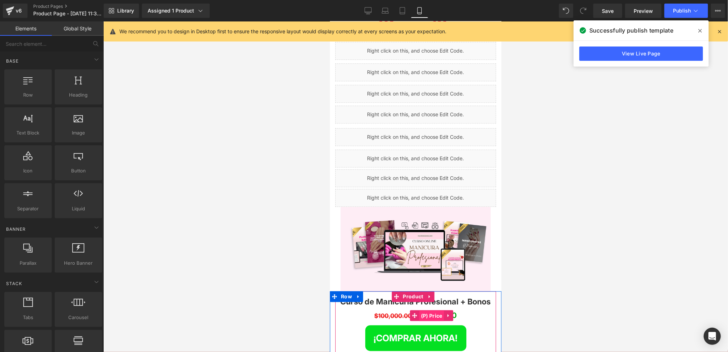
click at [435, 310] on span "(P) Price" at bounding box center [431, 315] width 25 height 11
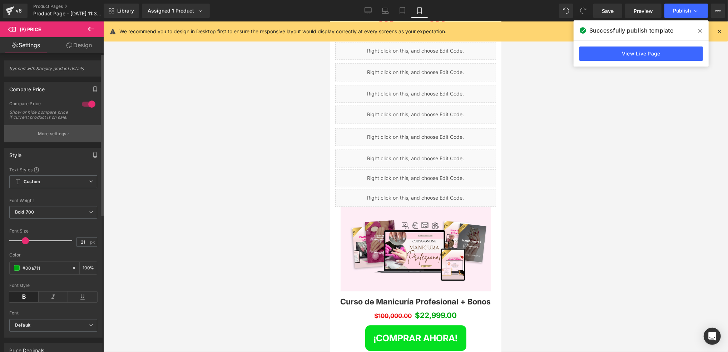
click at [71, 141] on button "More settings" at bounding box center [53, 133] width 98 height 17
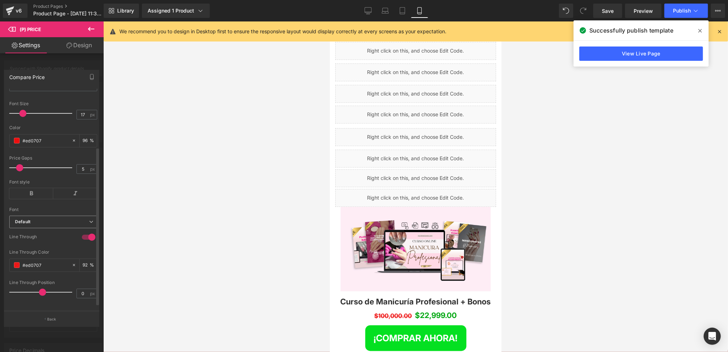
scroll to position [86, 0]
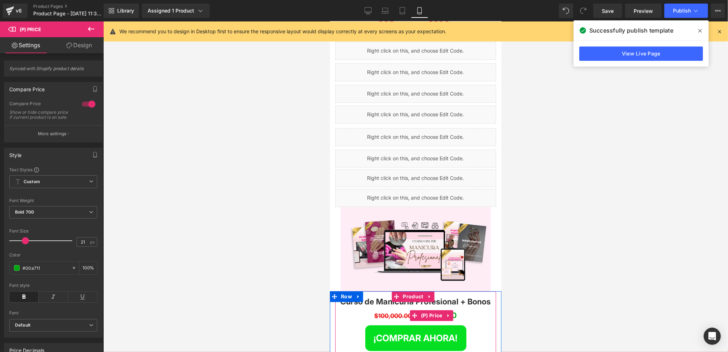
click at [399, 312] on span "$100,000.00" at bounding box center [393, 315] width 38 height 7
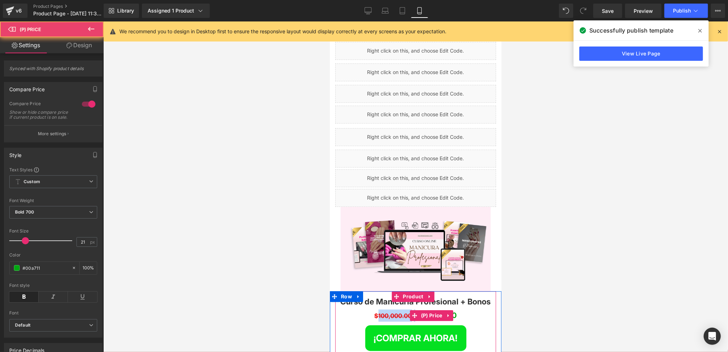
click at [399, 312] on span "$100,000.00" at bounding box center [393, 315] width 38 height 7
drag, startPoint x: 399, startPoint y: 276, endPoint x: 393, endPoint y: 276, distance: 5.7
click at [391, 312] on span "$100,000.00" at bounding box center [393, 315] width 38 height 7
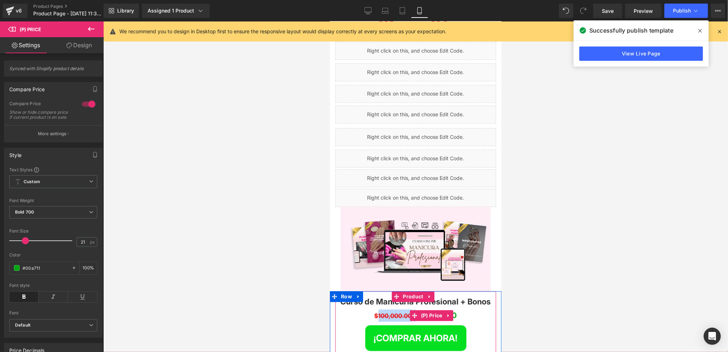
click at [394, 312] on span "$100,000.00" at bounding box center [393, 315] width 38 height 7
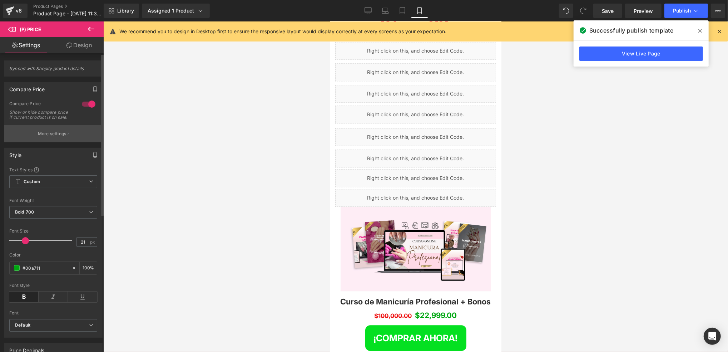
click at [46, 137] on p "More settings" at bounding box center [52, 134] width 29 height 6
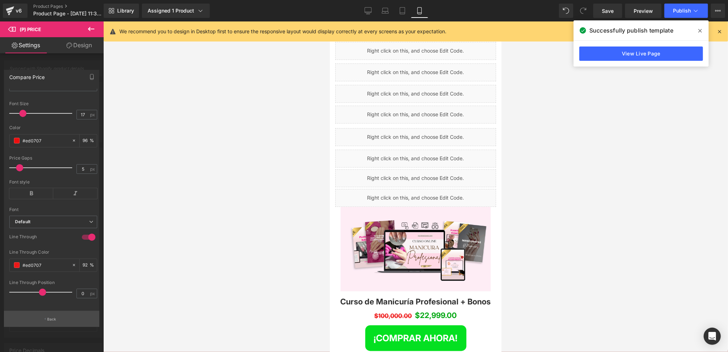
click at [65, 320] on button "Back" at bounding box center [51, 319] width 95 height 16
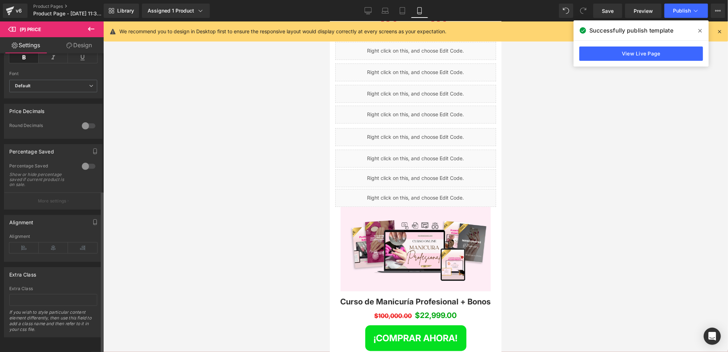
scroll to position [252, 0]
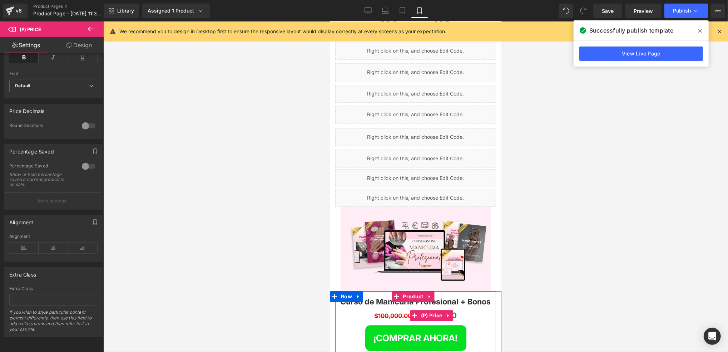
click at [451, 310] on link at bounding box center [448, 315] width 9 height 11
click at [416, 310] on link "(P) Price" at bounding box center [413, 315] width 34 height 11
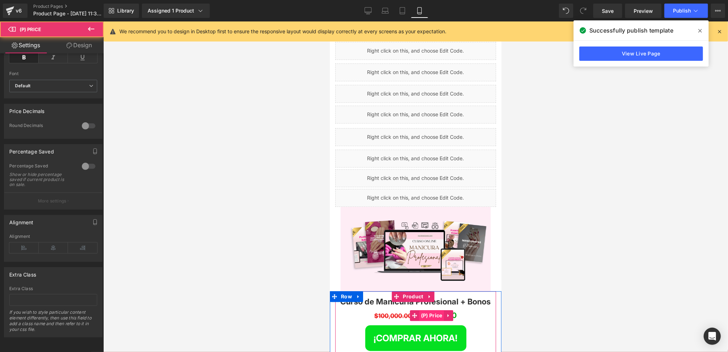
click at [431, 310] on span "(P) Price" at bounding box center [431, 315] width 25 height 11
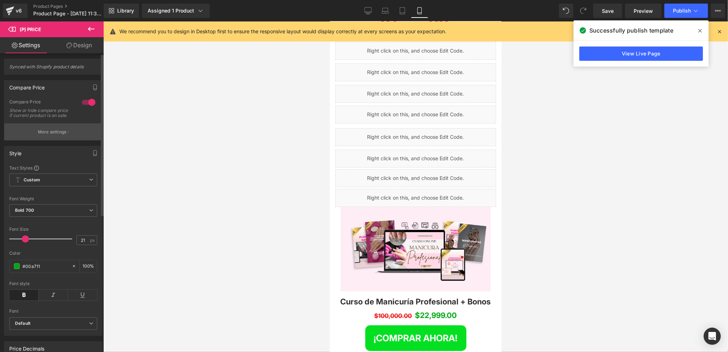
scroll to position [0, 0]
click at [79, 49] on link "Design" at bounding box center [79, 45] width 52 height 16
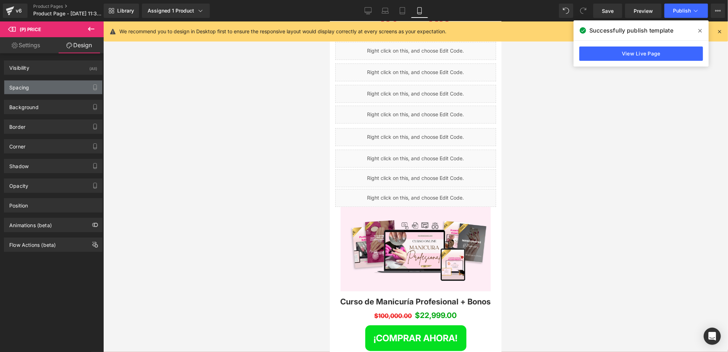
click at [76, 92] on div "Spacing" at bounding box center [53, 87] width 98 height 14
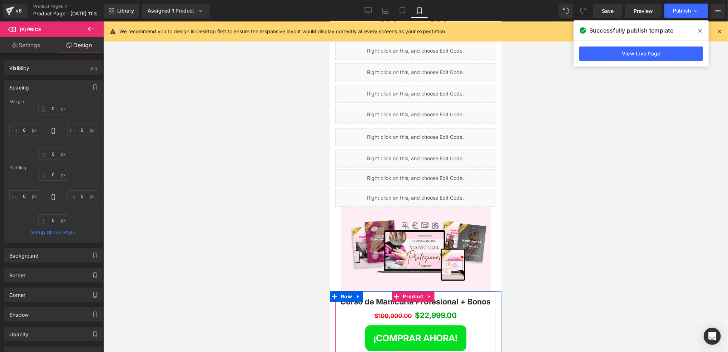
click at [384, 291] on div "Curso de Manicuría Profesional + Bonos (P) Title $100,000.00 $22,999.00 (P) Pri…" at bounding box center [416, 321] width 154 height 60
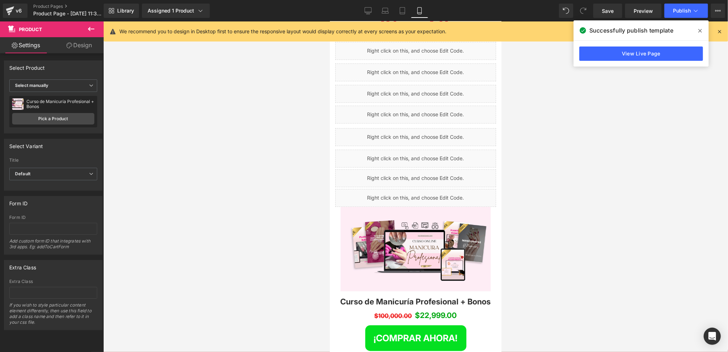
click at [252, 189] on div at bounding box center [415, 186] width 625 height 330
click at [684, 6] on button "Publish" at bounding box center [687, 11] width 44 height 14
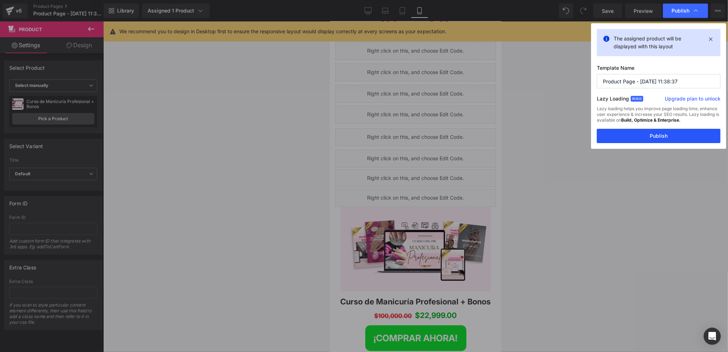
click at [650, 140] on button "Publish" at bounding box center [659, 136] width 124 height 14
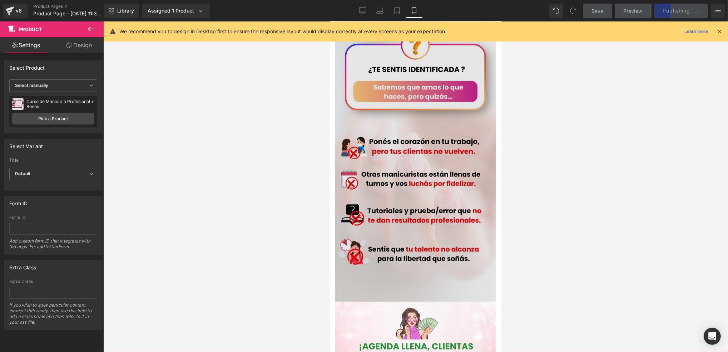
scroll to position [477, 0]
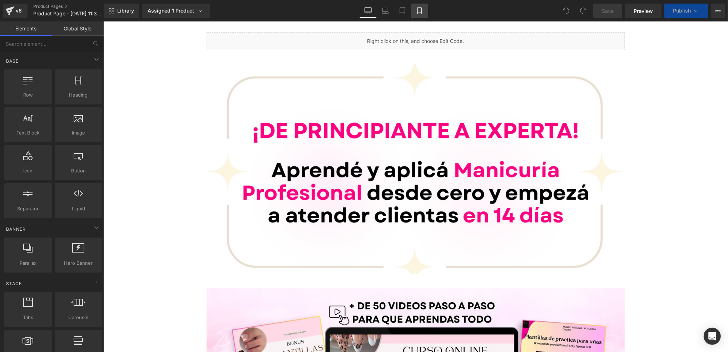
click at [413, 14] on link "Mobile" at bounding box center [419, 11] width 17 height 14
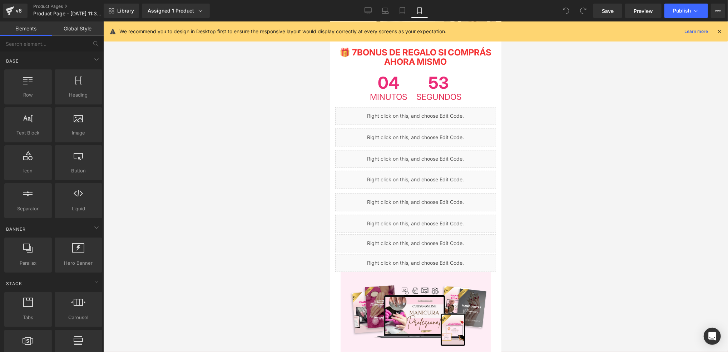
scroll to position [1287, 0]
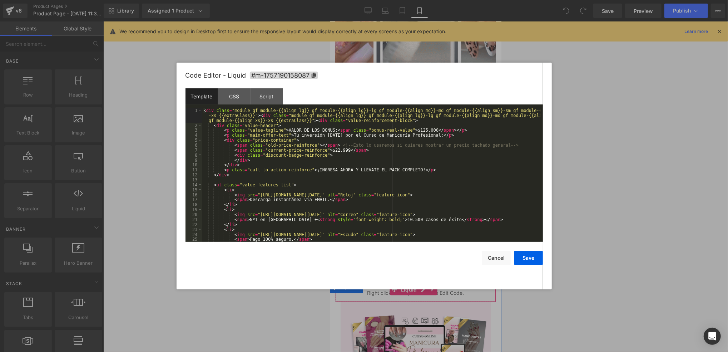
click at [426, 284] on div "Liquid" at bounding box center [415, 293] width 161 height 18
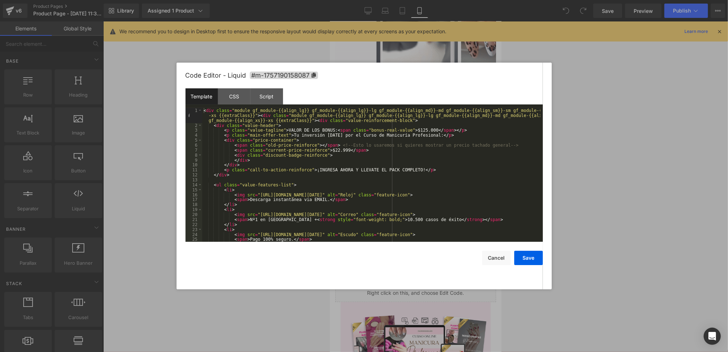
click at [328, 152] on div "< div class = "module gf_module-{{align_lg}} gf_module-{{align_lg}}-lg gf_modul…" at bounding box center [371, 185] width 338 height 154
click at [531, 255] on button "Save" at bounding box center [529, 258] width 29 height 14
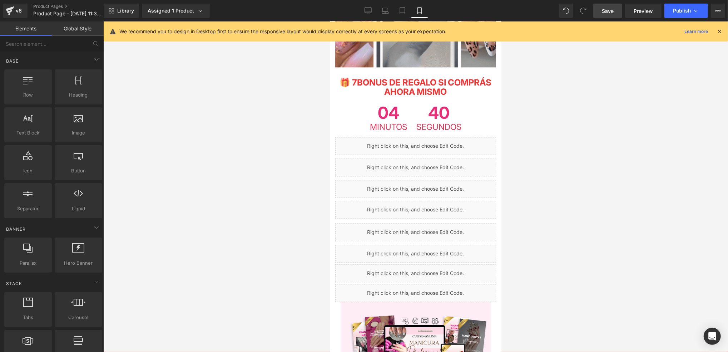
click at [615, 16] on link "Save" at bounding box center [608, 11] width 29 height 14
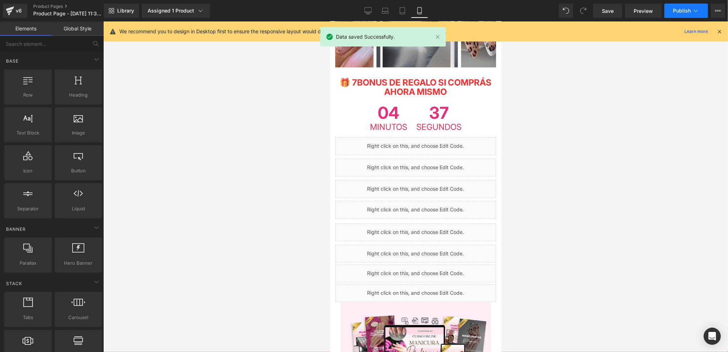
click at [690, 10] on span "Publish" at bounding box center [682, 11] width 18 height 6
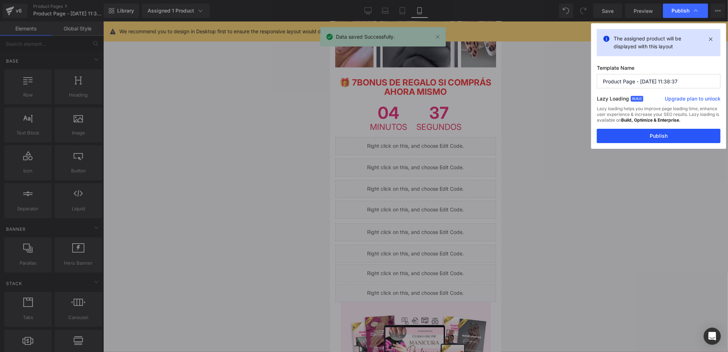
click at [650, 141] on button "Publish" at bounding box center [659, 136] width 124 height 14
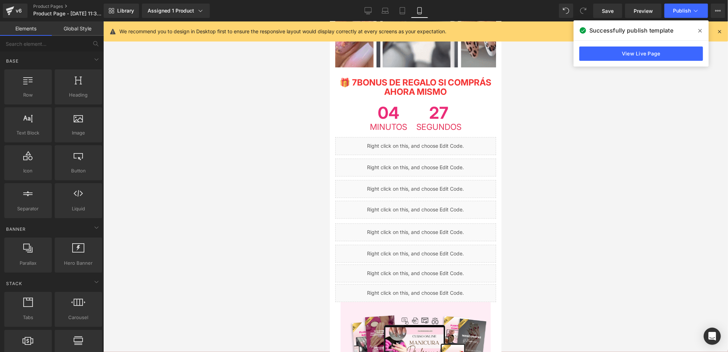
click at [647, 154] on div at bounding box center [415, 186] width 625 height 330
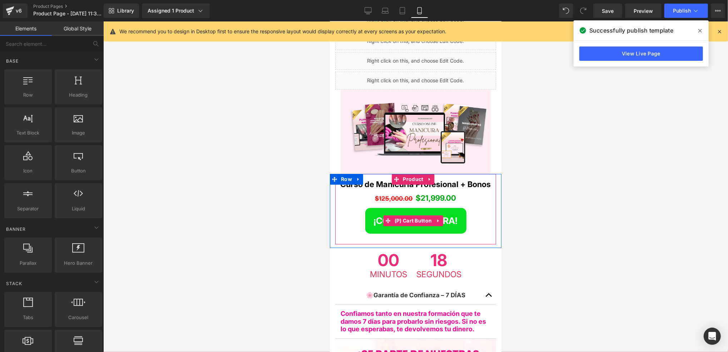
scroll to position [1478, 0]
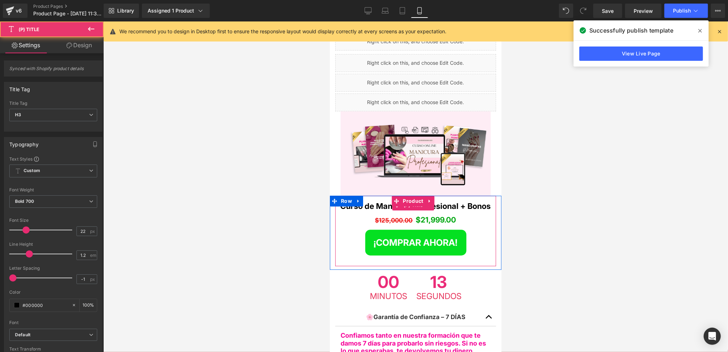
click at [378, 201] on link "Curso de Manicuría Profesional + Bonos" at bounding box center [415, 205] width 151 height 9
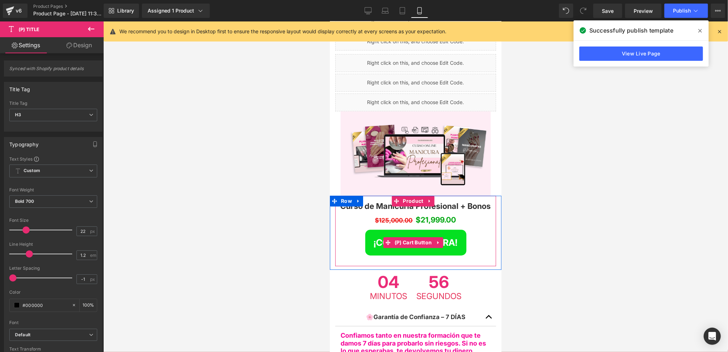
click at [471, 229] on div "¡COMPRAR AHORA!" at bounding box center [416, 242] width 154 height 26
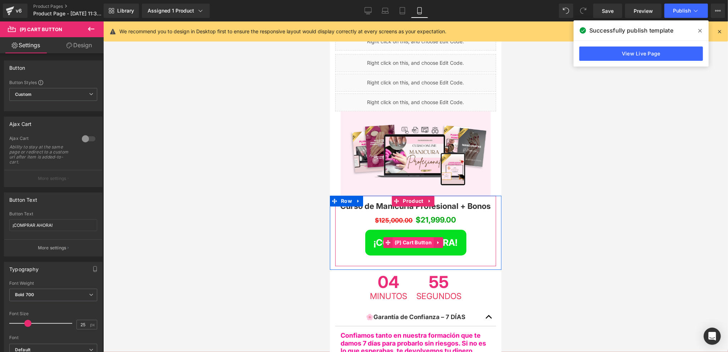
click at [423, 237] on span "(P) Cart Button" at bounding box center [413, 242] width 41 height 11
click at [436, 239] on icon at bounding box center [438, 241] width 5 height 5
click at [433, 240] on icon at bounding box center [433, 242] width 5 height 5
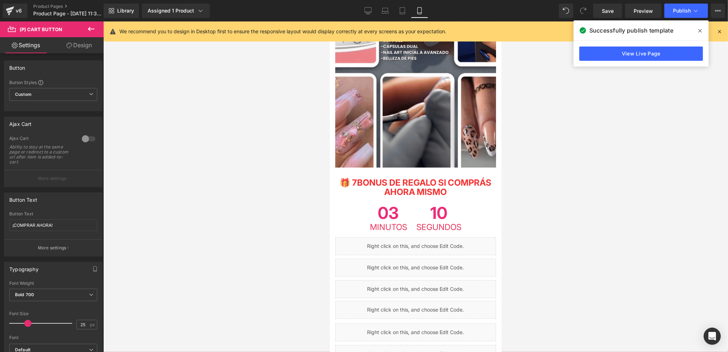
scroll to position [1192, 0]
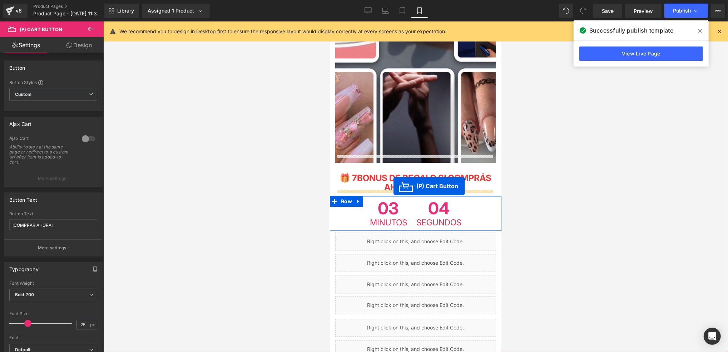
drag, startPoint x: 387, startPoint y: 232, endPoint x: 393, endPoint y: 186, distance: 47.3
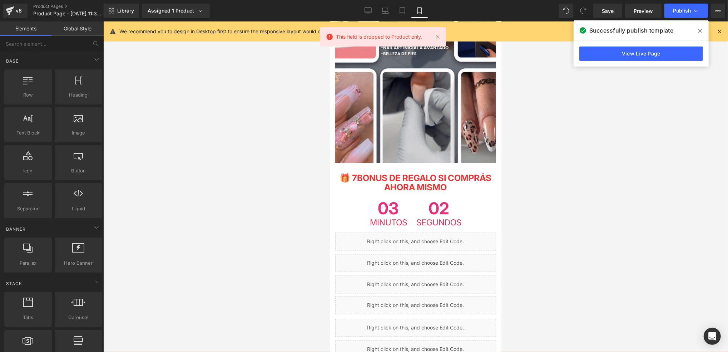
drag, startPoint x: 584, startPoint y: 170, endPoint x: 504, endPoint y: 164, distance: 80.7
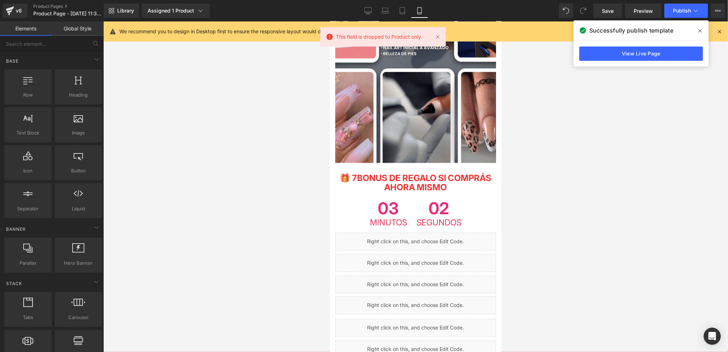
click at [579, 170] on div at bounding box center [415, 186] width 625 height 330
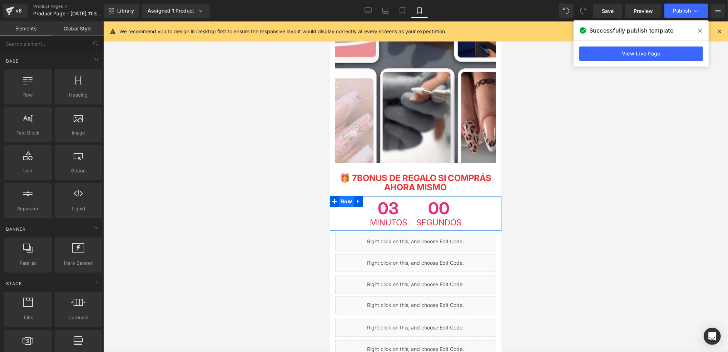
click at [351, 196] on span "Row" at bounding box center [346, 201] width 15 height 11
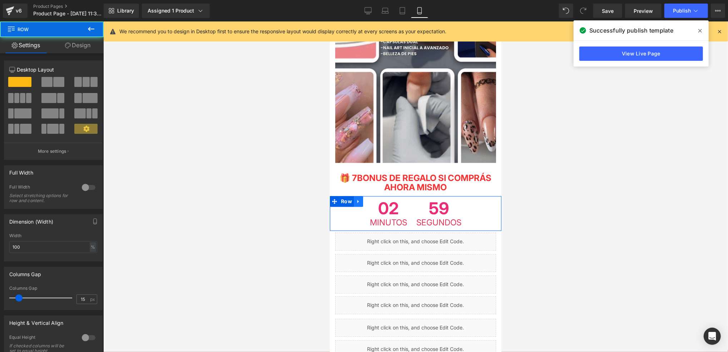
click at [354, 196] on link at bounding box center [358, 201] width 9 height 11
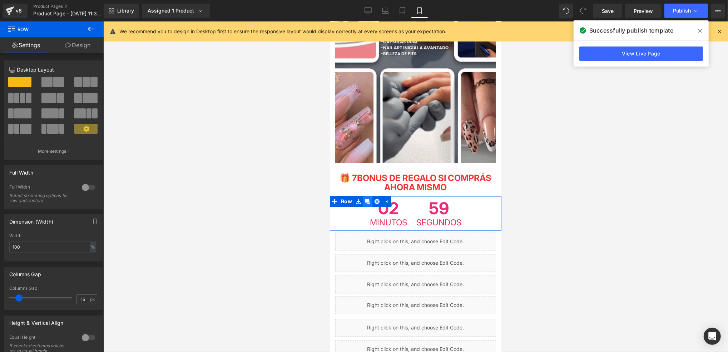
click at [363, 196] on link at bounding box center [367, 201] width 9 height 11
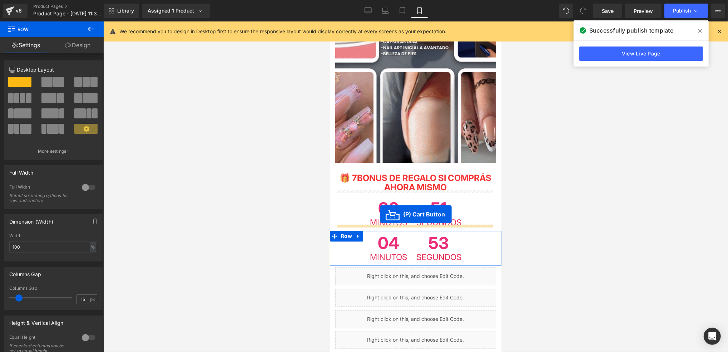
drag, startPoint x: 386, startPoint y: 172, endPoint x: 380, endPoint y: 213, distance: 42.3
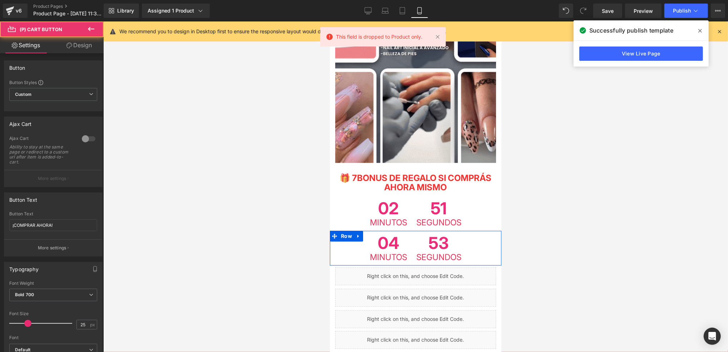
click at [406, 230] on div "04 Minutos" at bounding box center [388, 247] width 45 height 35
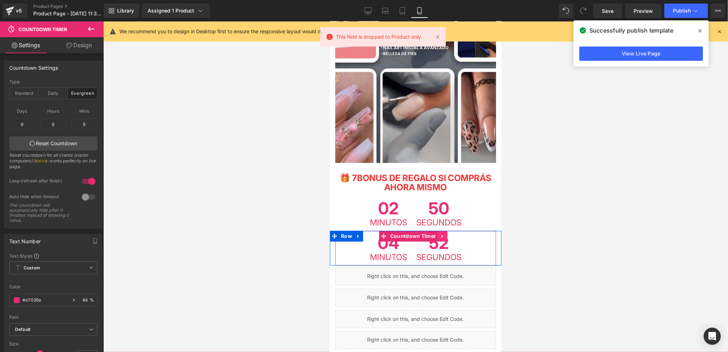
click at [440, 233] on icon at bounding box center [442, 235] width 5 height 5
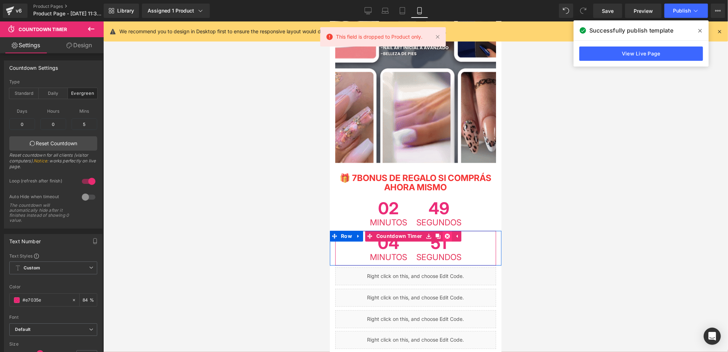
click at [444, 233] on icon at bounding box center [446, 235] width 5 height 5
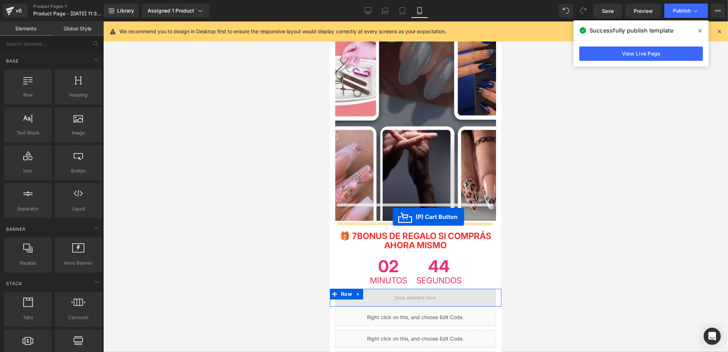
scroll to position [1144, 0]
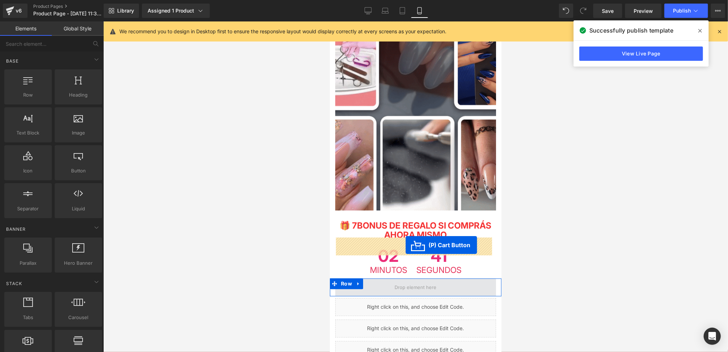
drag, startPoint x: 388, startPoint y: 249, endPoint x: 406, endPoint y: 245, distance: 18.0
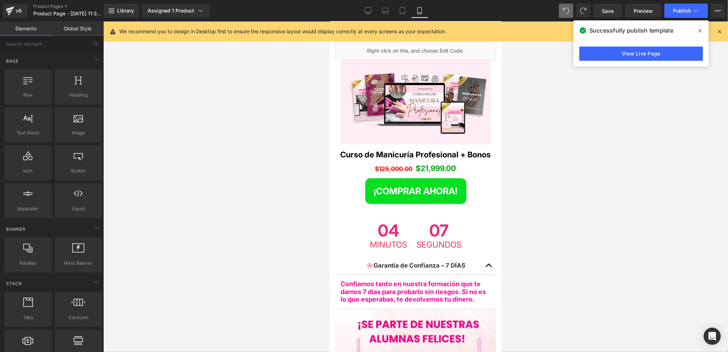
scroll to position [1478, 0]
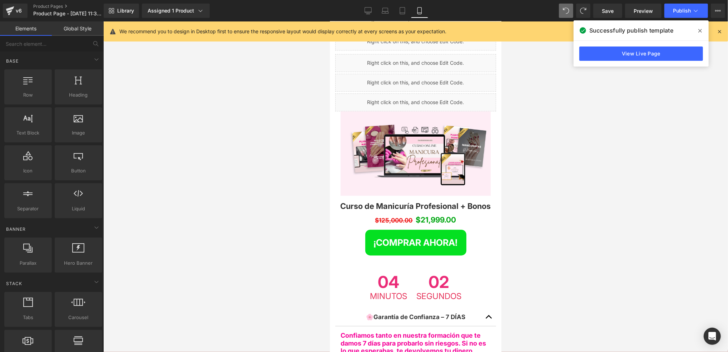
click at [536, 190] on div at bounding box center [415, 186] width 625 height 330
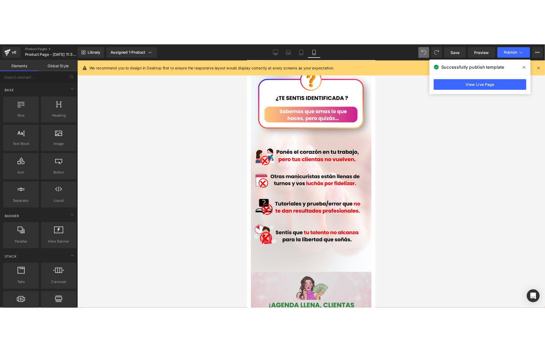
scroll to position [477, 0]
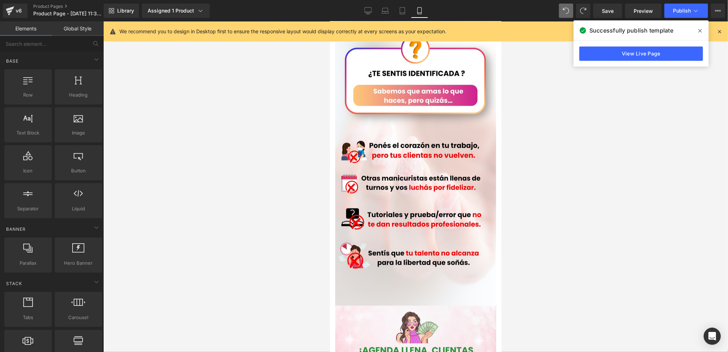
click at [556, 164] on div at bounding box center [415, 186] width 625 height 330
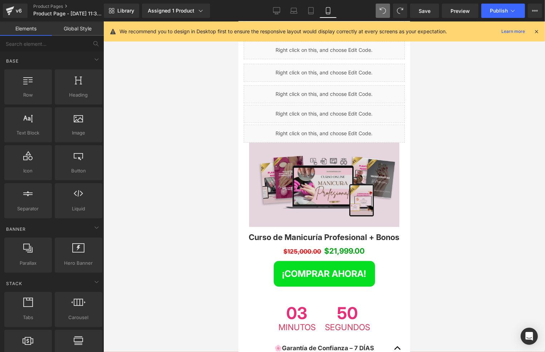
scroll to position [1430, 0]
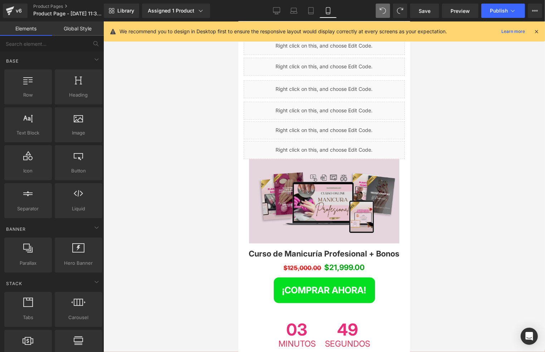
click at [350, 161] on img at bounding box center [324, 200] width 150 height 84
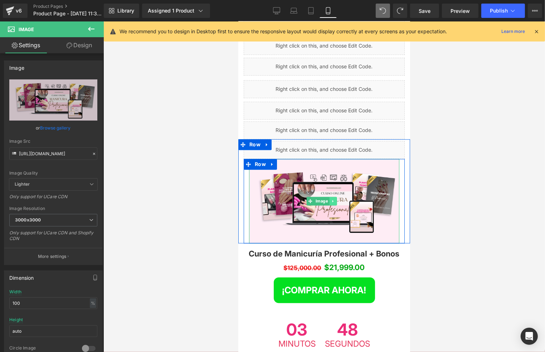
click at [333, 198] on icon at bounding box center [332, 200] width 4 height 4
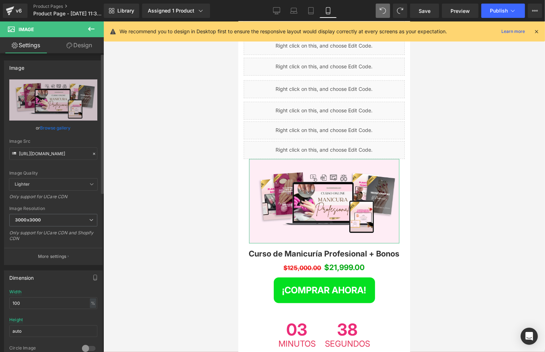
click at [92, 151] on icon at bounding box center [94, 153] width 5 height 5
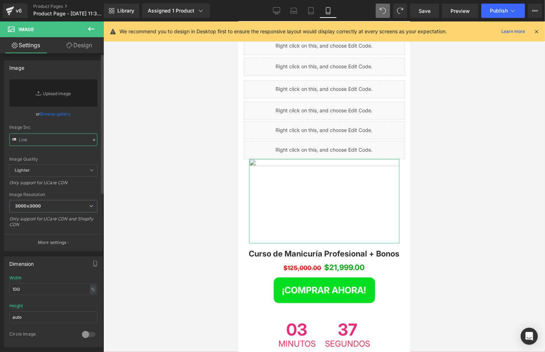
click at [67, 139] on input "text" at bounding box center [53, 139] width 88 height 13
paste input "https://i.postimg.cc/3NvLHZwG/NUEVOS-PRODUCTOS-MANICURIA-TODOOS.jpg"
type input "https://i.postimg.cc/3NvLHZwG/NUEVOS-PRODUCTOS-MANICURIA-TODOOS.jpg"
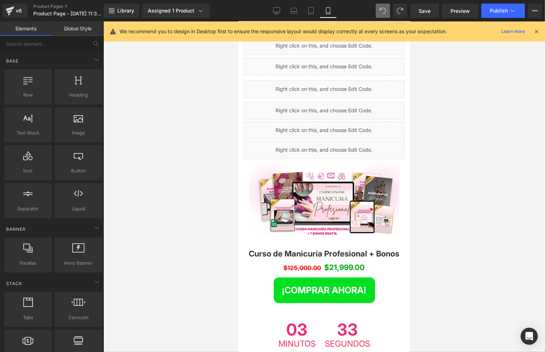
scroll to position [0, 0]
click at [485, 138] on div at bounding box center [323, 186] width 441 height 330
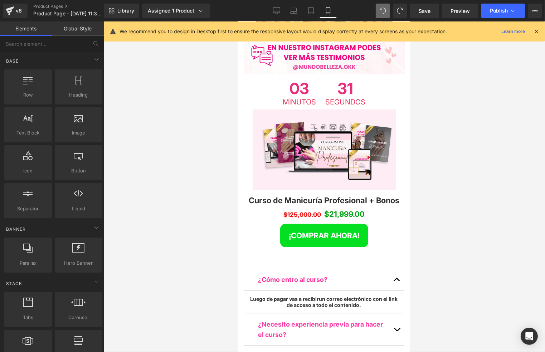
scroll to position [2813, 0]
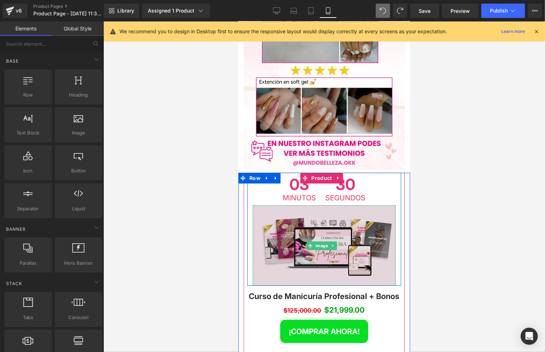
click at [347, 205] on img at bounding box center [323, 245] width 143 height 80
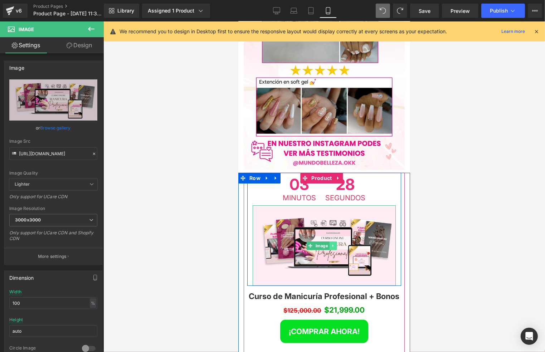
click at [329, 241] on link at bounding box center [333, 245] width 8 height 9
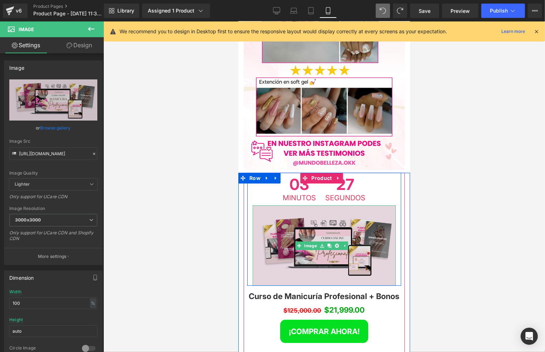
click at [315, 205] on img at bounding box center [323, 245] width 143 height 80
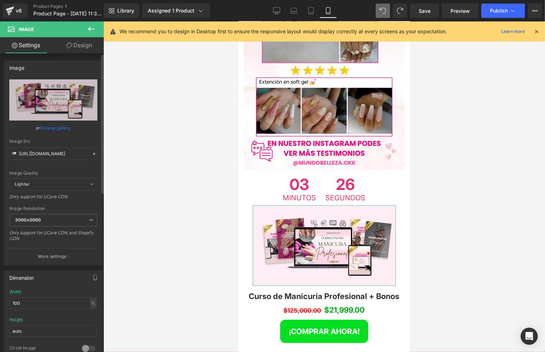
click at [92, 153] on icon at bounding box center [94, 153] width 5 height 5
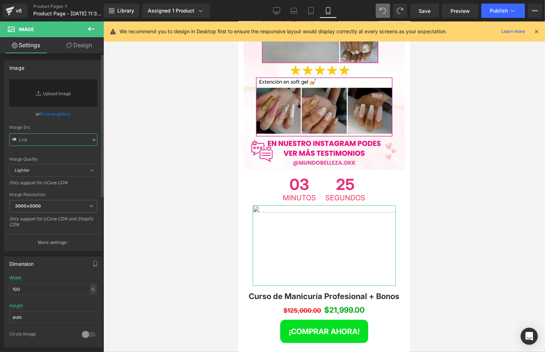
click at [75, 135] on input "text" at bounding box center [53, 139] width 88 height 13
paste input "https://i.postimg.cc/3NvLHZwG/NUEVOS-PRODUCTOS-MANICURIA-TODOOS.jpg"
type input "https://i.postimg.cc/3NvLHZwG/NUEVOS-PRODUCTOS-MANICURIA-TODOOS.jpg"
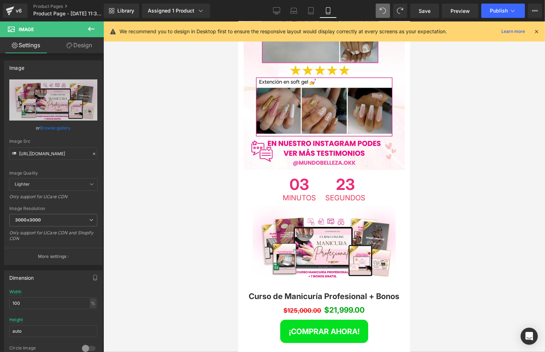
scroll to position [0, 0]
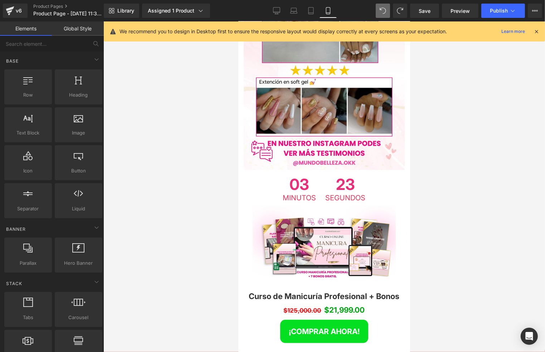
drag, startPoint x: 459, startPoint y: 80, endPoint x: 462, endPoint y: 43, distance: 37.7
click at [459, 79] on div at bounding box center [323, 186] width 441 height 330
click at [426, 11] on span "Save" at bounding box center [424, 11] width 12 height 8
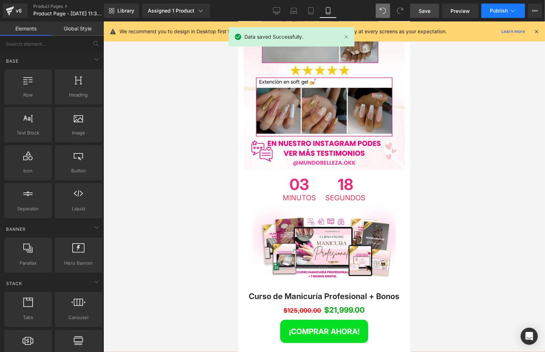
click at [496, 6] on button "Publish" at bounding box center [503, 11] width 44 height 14
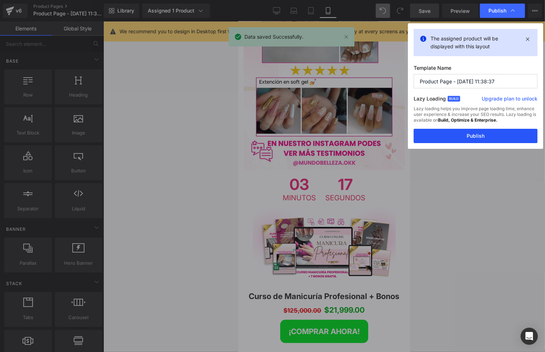
click at [473, 131] on button "Publish" at bounding box center [475, 136] width 124 height 14
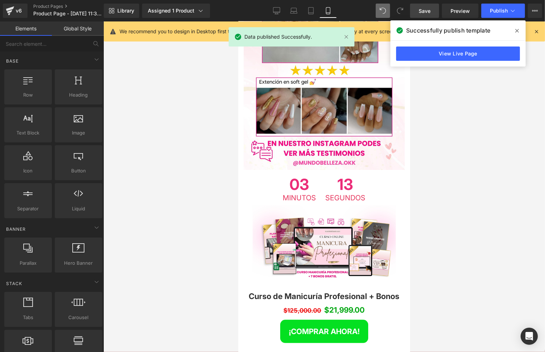
click at [477, 148] on div at bounding box center [323, 186] width 441 height 330
click at [517, 29] on icon at bounding box center [517, 31] width 4 height 6
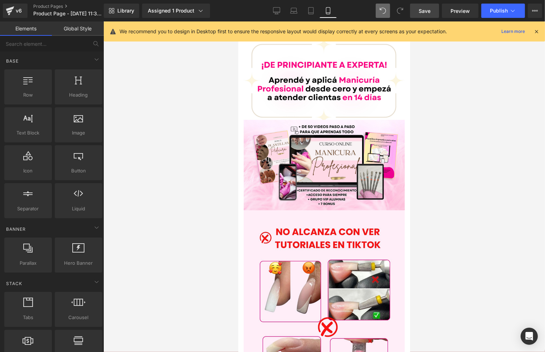
click at [506, 141] on div at bounding box center [323, 186] width 441 height 330
